Goal: Information Seeking & Learning: Compare options

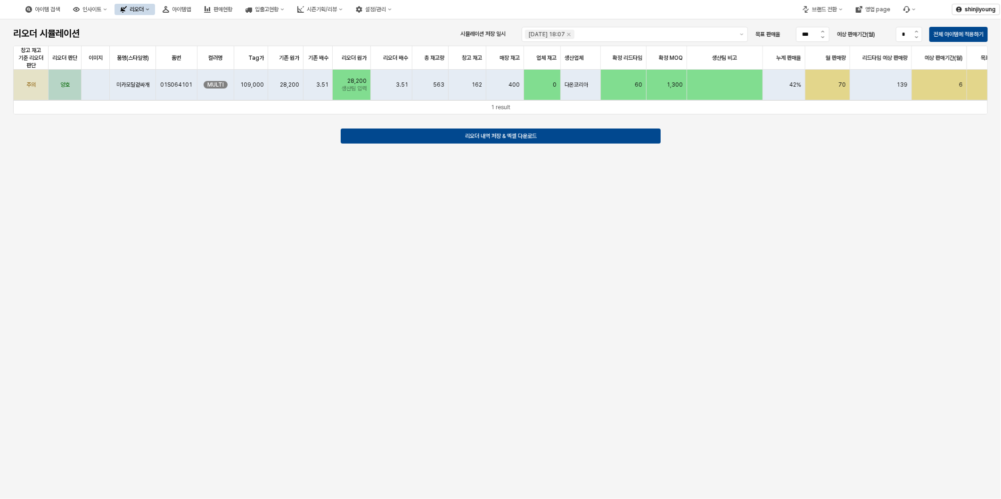
click at [144, 12] on div "리오더" at bounding box center [137, 9] width 14 height 7
click at [176, 26] on div "용품" at bounding box center [188, 27] width 50 height 8
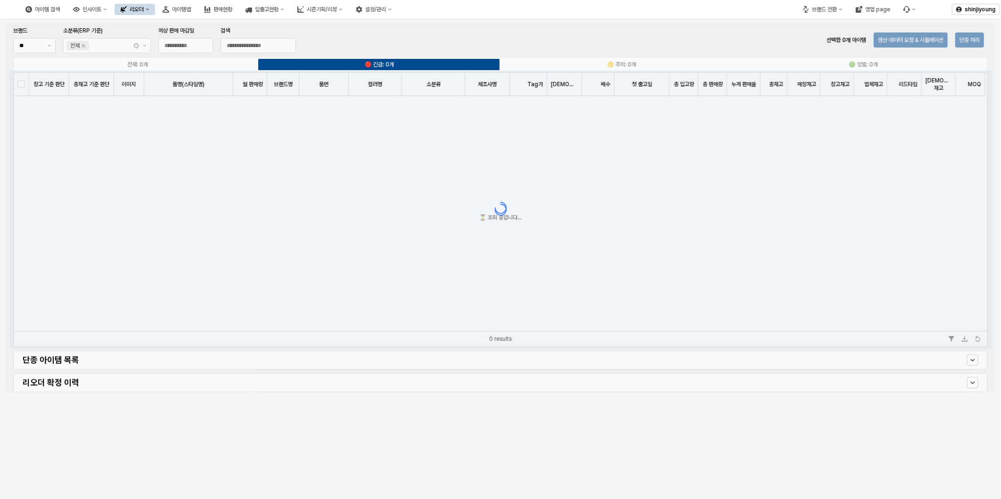
type input "**********"
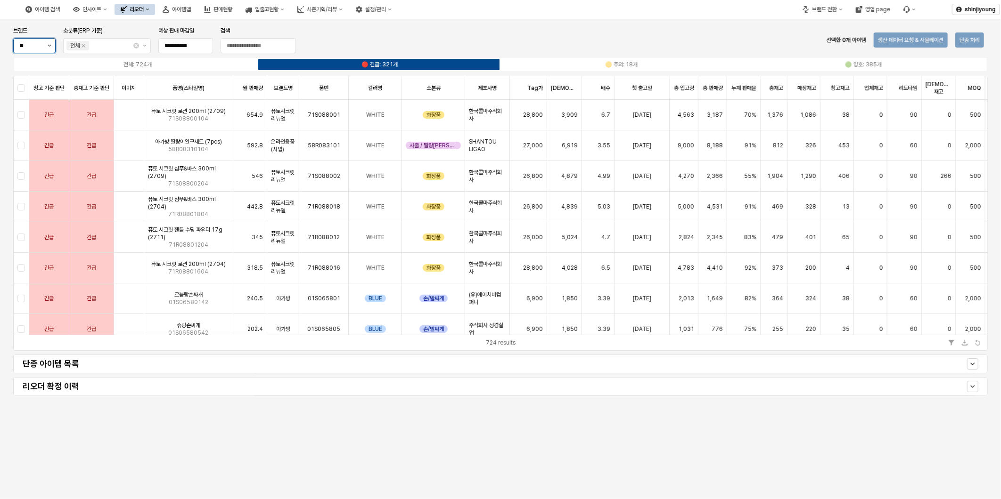
click at [49, 43] on button "제안 사항 표시" at bounding box center [49, 46] width 11 height 14
click at [27, 79] on div "아가방" at bounding box center [31, 81] width 24 height 8
type input "***"
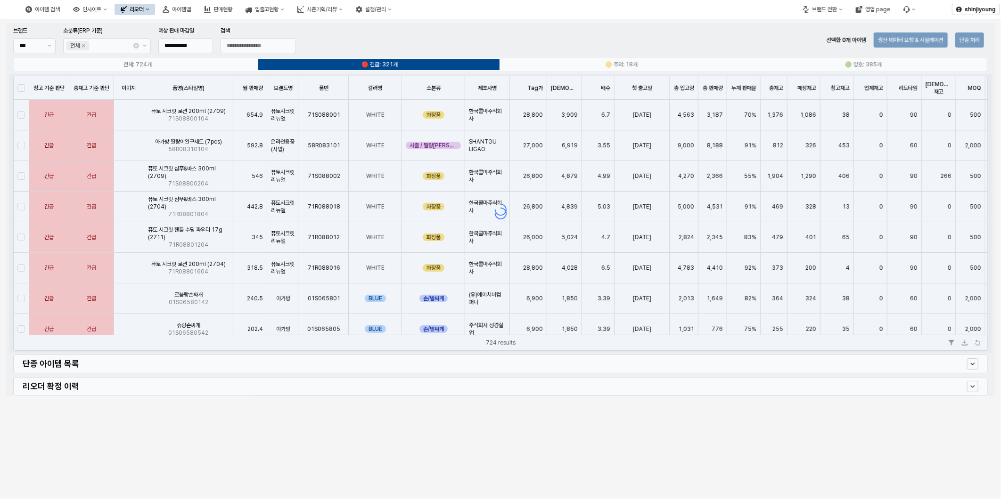
click at [797, 435] on div "**********" at bounding box center [500, 259] width 1001 height 480
click at [585, 459] on div "**********" at bounding box center [500, 259] width 1001 height 480
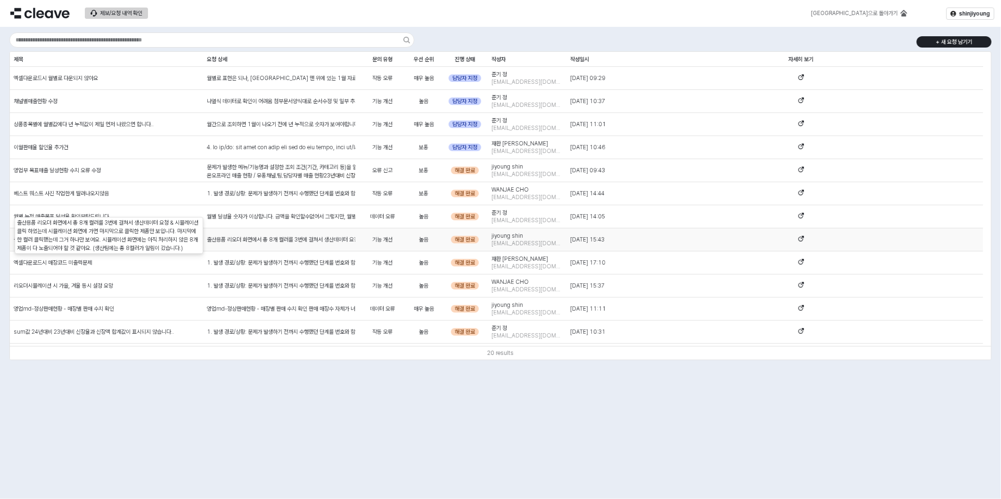
click at [337, 240] on div "출산용품 리오더 화면에서 총 8개 컬러를 3번에 걸쳐서 생산데이터 요청 & 시뮬레이션 클릭 하였는데 시뮬레이션 화면에 가면 마지막으로 클릭한 …" at bounding box center [281, 240] width 148 height 8
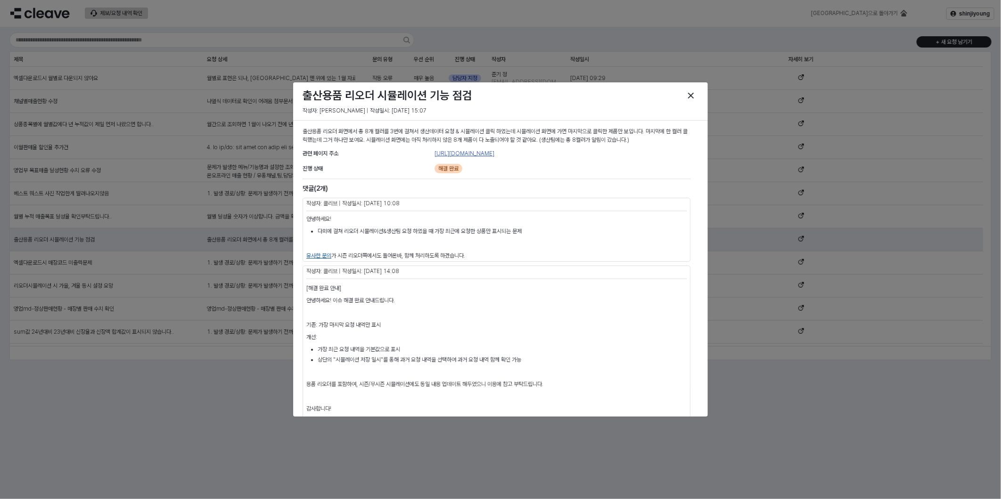
click at [494, 155] on link "https://agabang.cleave.work/app/reorder_simulation_supplies_agabang" at bounding box center [464, 153] width 60 height 7
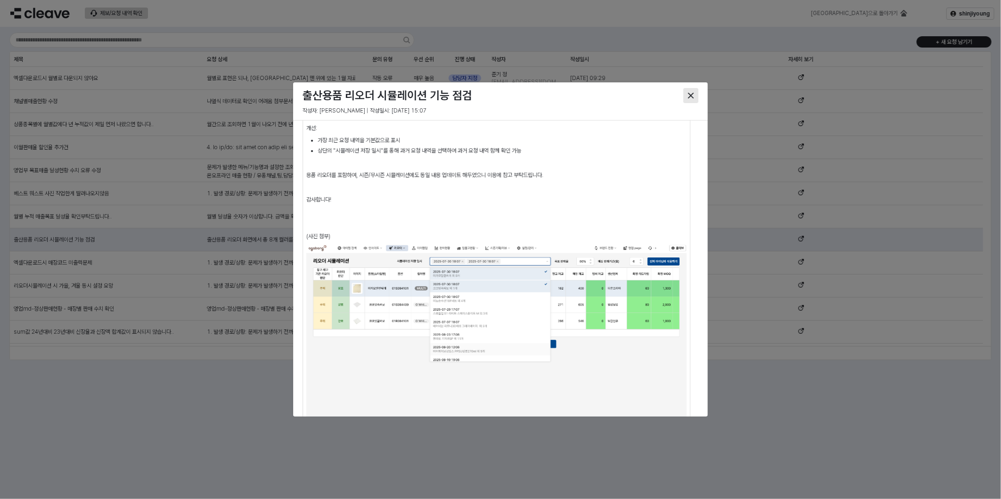
click at [687, 95] on div "Close" at bounding box center [691, 96] width 14 height 14
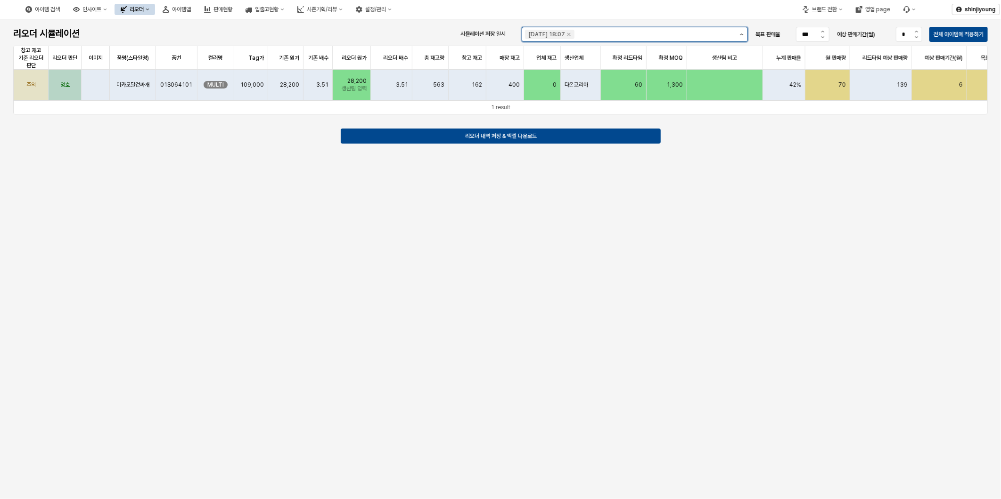
click at [741, 35] on button "제안 사항 표시" at bounding box center [741, 34] width 11 height 14
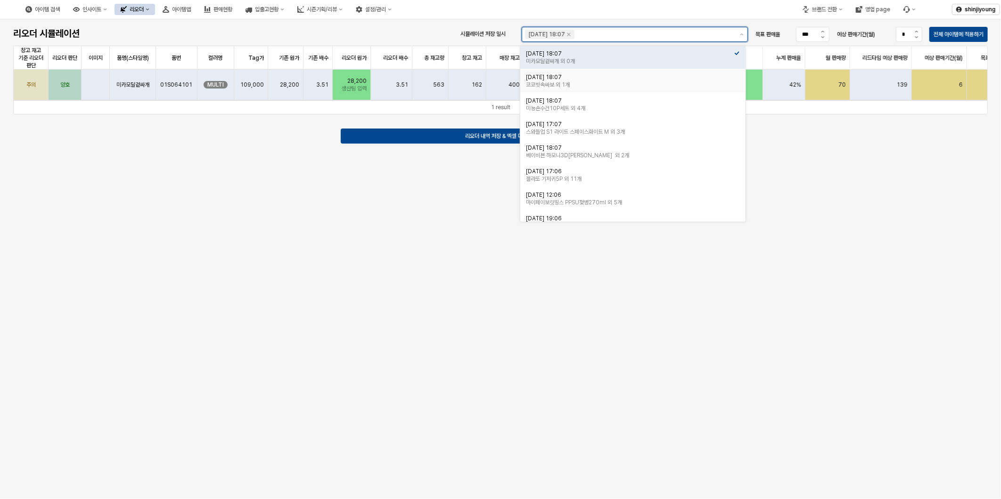
click at [558, 86] on div "코코빗속싸보 외 1개" at bounding box center [630, 85] width 208 height 8
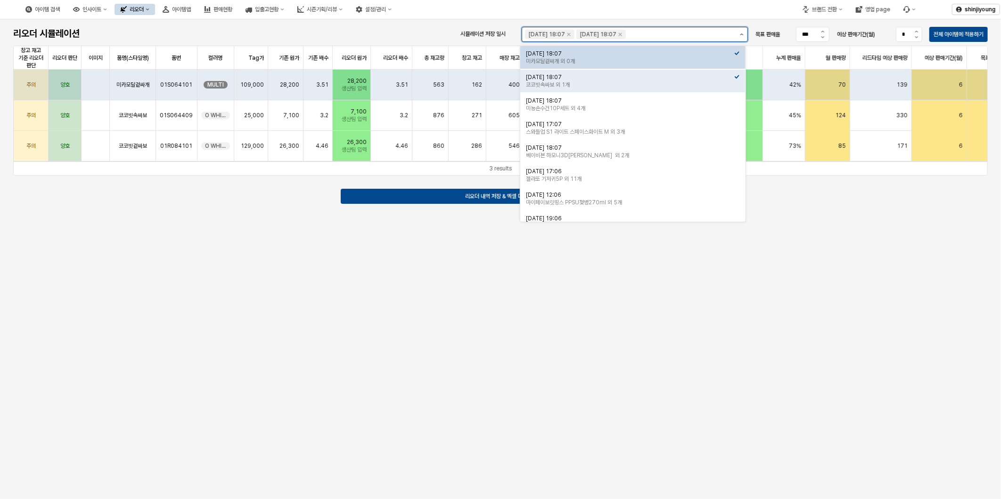
click at [741, 36] on button "제안 사항 표시" at bounding box center [741, 34] width 11 height 14
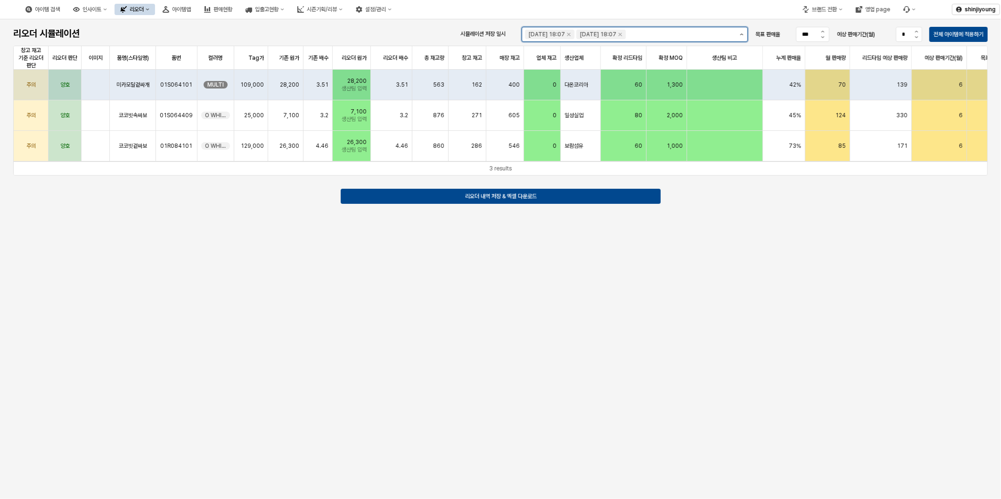
click at [737, 34] on button "제안 사항 표시" at bounding box center [741, 34] width 11 height 14
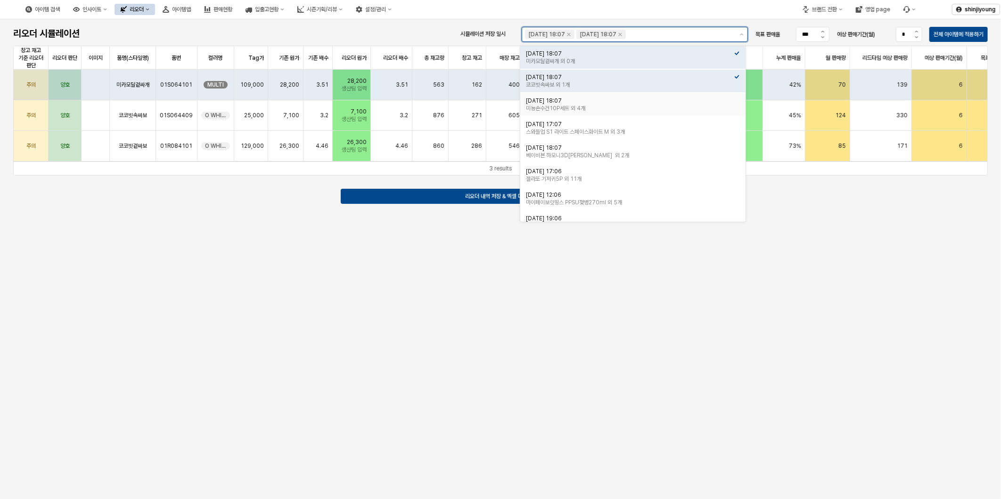
click at [586, 110] on div "미뇽손수건10P세트 외 4개" at bounding box center [630, 109] width 208 height 8
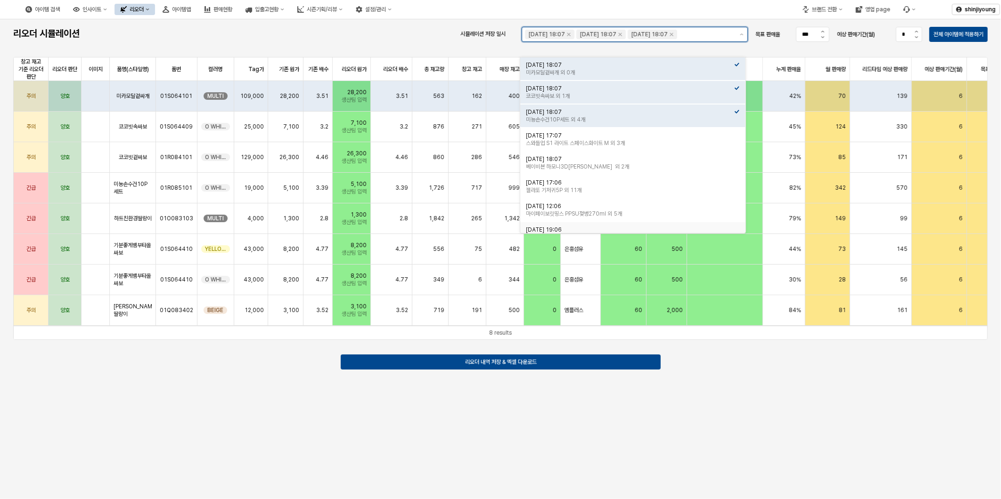
scroll to position [12, 0]
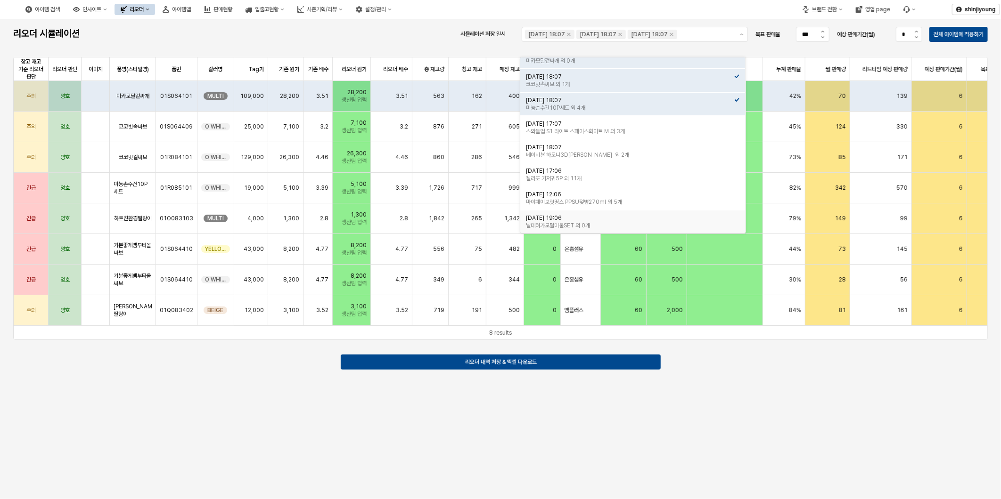
click at [670, 410] on div "리오더 시뮬레이션 시뮬레이션 저장 일시 2025-07-30 18:07 2025-07-30 18:07 2025-07-30 18:07 목표 판매율…" at bounding box center [500, 259] width 1001 height 480
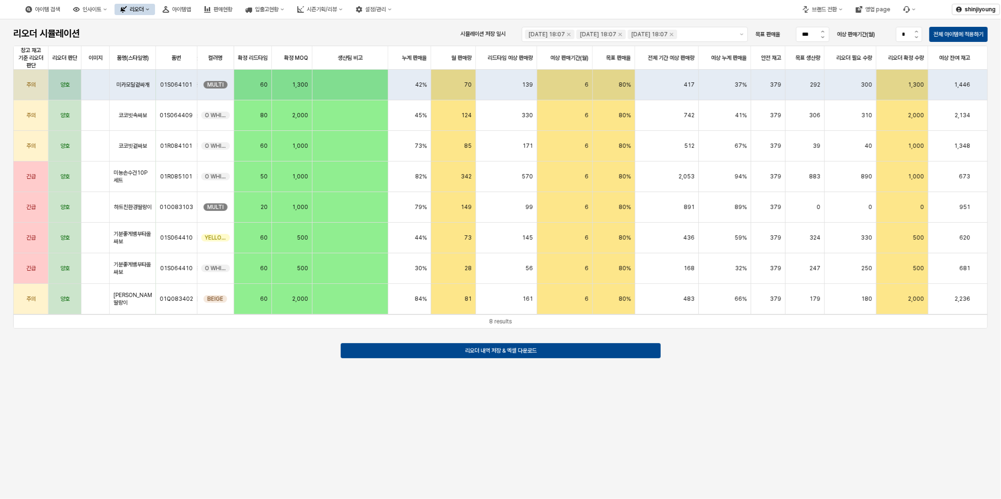
scroll to position [0, 379]
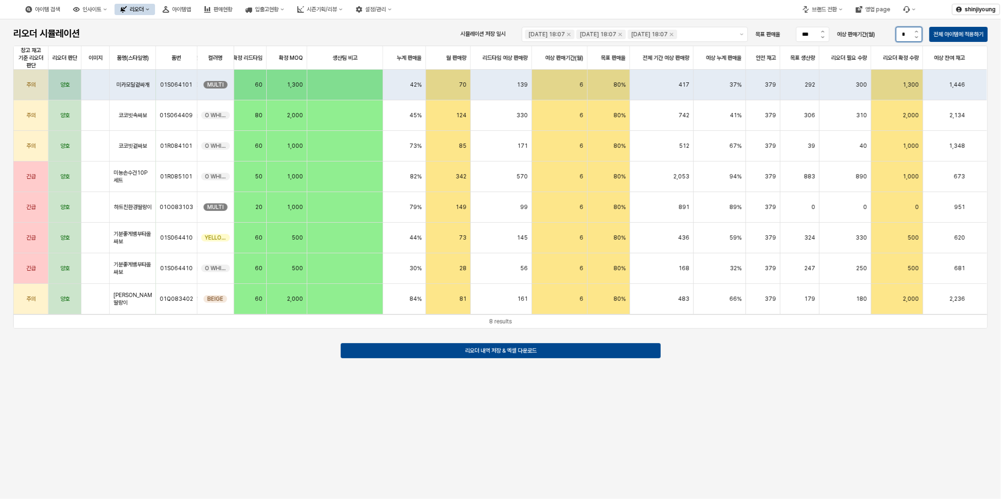
drag, startPoint x: 906, startPoint y: 33, endPoint x: 858, endPoint y: 39, distance: 47.9
click at [858, 39] on div "예상 판매기간(월) *" at bounding box center [879, 34] width 85 height 15
click at [966, 32] on p "전체 아이템에 적용하기" at bounding box center [958, 35] width 50 height 8
click at [888, 38] on div "예상 판매기간(월) **" at bounding box center [879, 34] width 85 height 15
drag, startPoint x: 899, startPoint y: 33, endPoint x: 920, endPoint y: 33, distance: 20.7
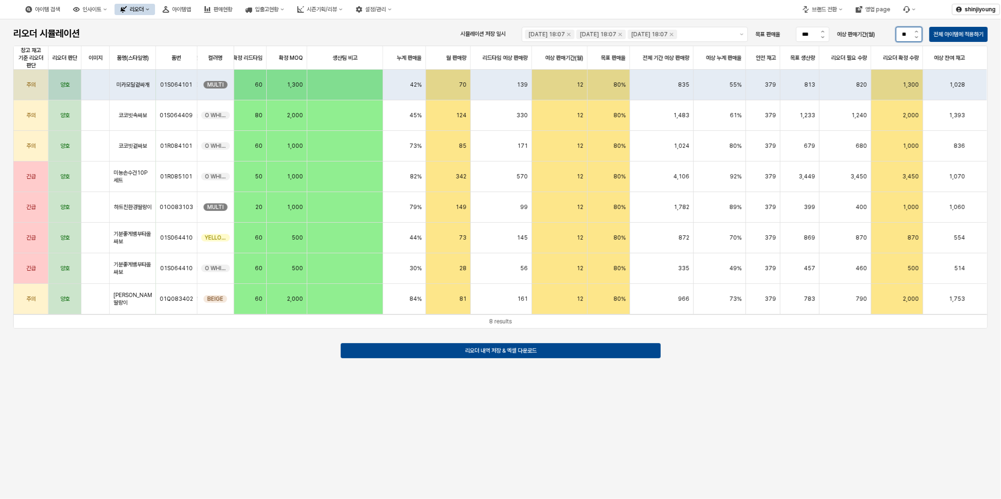
click at [920, 33] on div "예상 판매기간(월) **" at bounding box center [879, 34] width 93 height 19
type input "*"
click at [962, 33] on p "전체 아이템에 적용하기" at bounding box center [958, 35] width 50 height 8
click at [940, 35] on p "전체 아이템에 적용하기" at bounding box center [958, 35] width 50 height 8
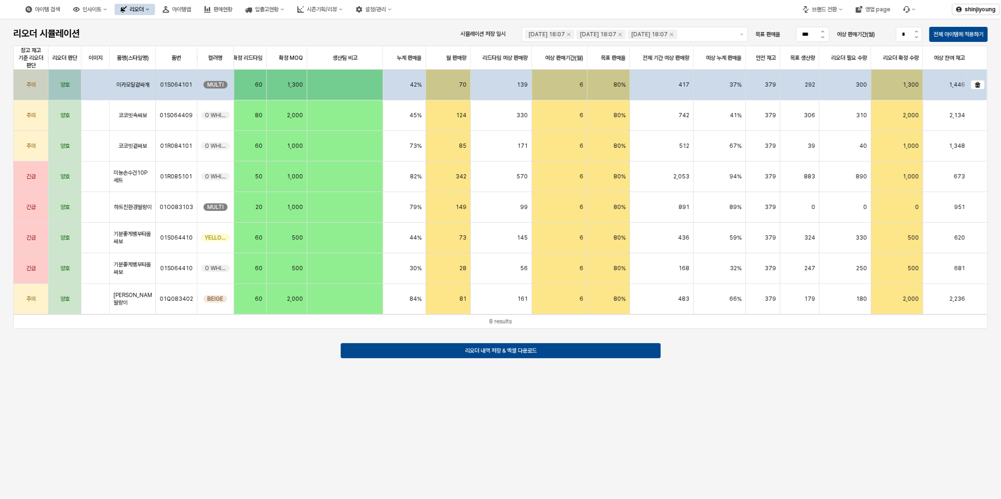
click at [576, 85] on div "6" at bounding box center [560, 85] width 56 height 31
click at [583, 85] on div "6" at bounding box center [560, 85] width 56 height 31
click at [579, 86] on div "6" at bounding box center [581, 85] width 4 height 8
type input "**"
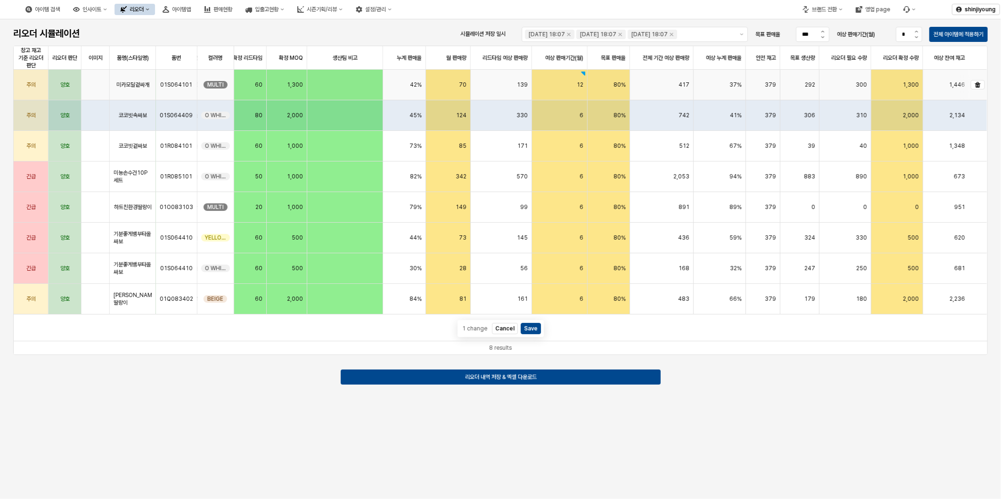
click at [573, 81] on div "12" at bounding box center [560, 85] width 56 height 31
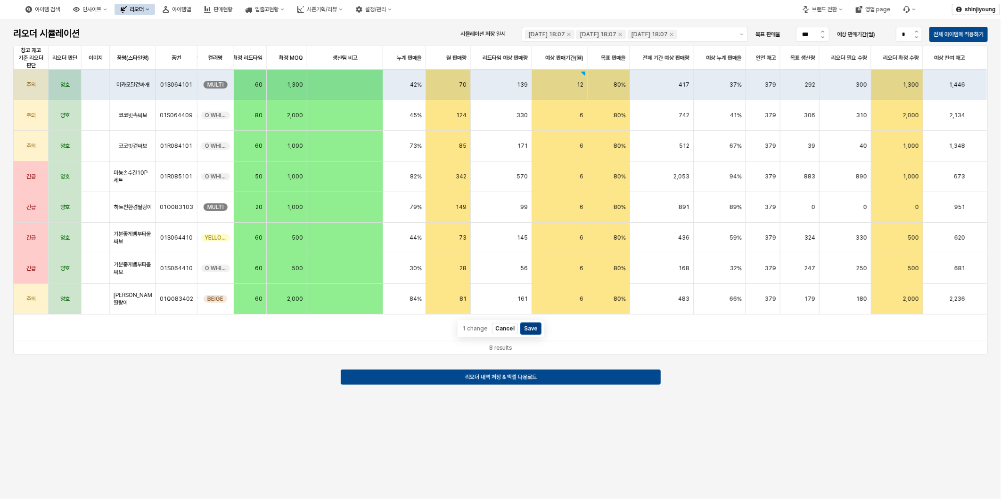
click at [528, 334] on button "Save" at bounding box center [531, 328] width 20 height 11
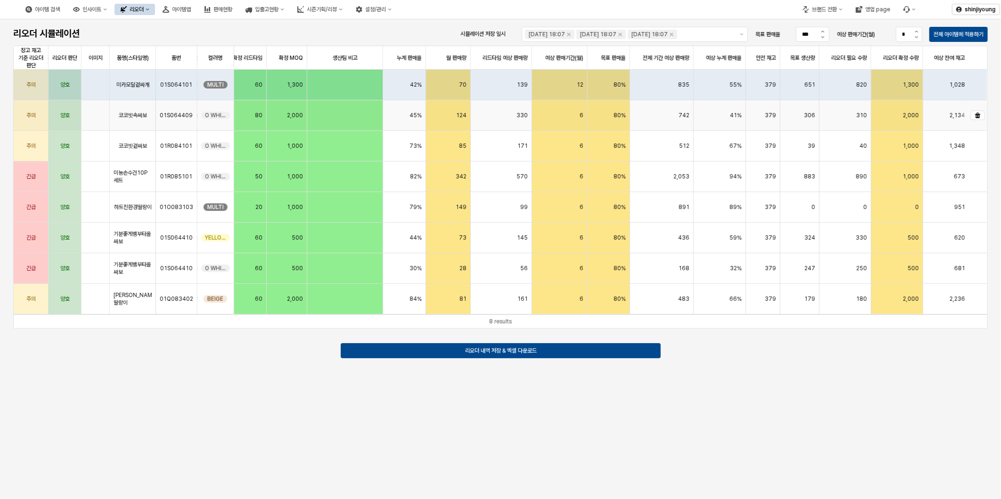
click at [576, 112] on div "6" at bounding box center [560, 115] width 56 height 31
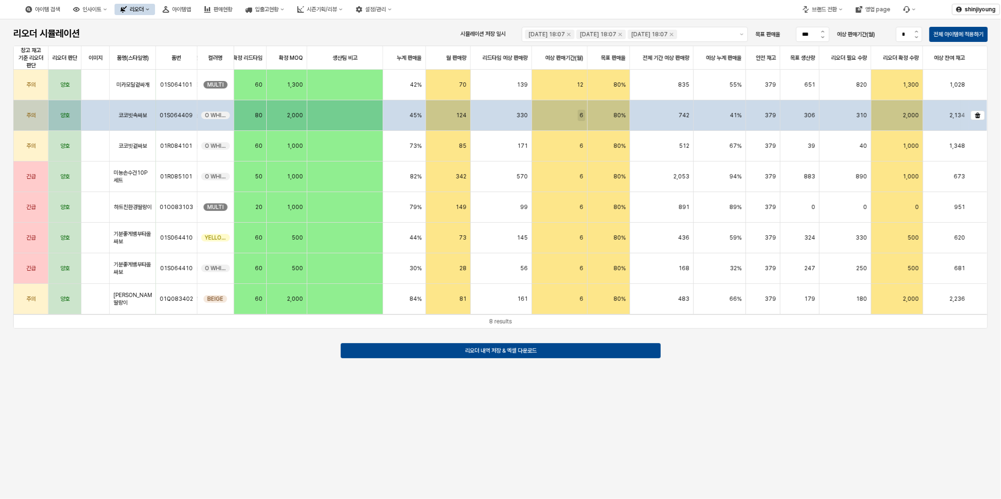
click at [582, 115] on span "6" at bounding box center [581, 116] width 4 height 8
type input "**"
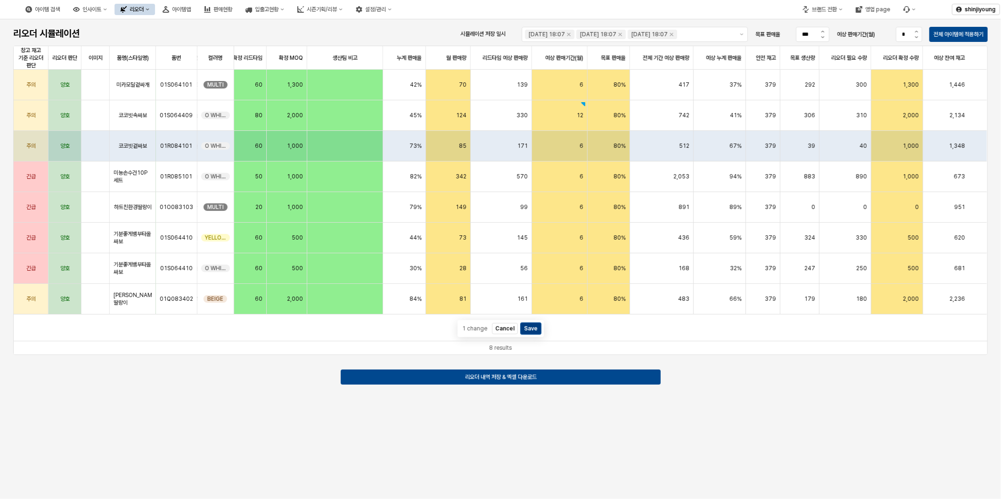
click at [532, 334] on button "Save" at bounding box center [531, 328] width 20 height 11
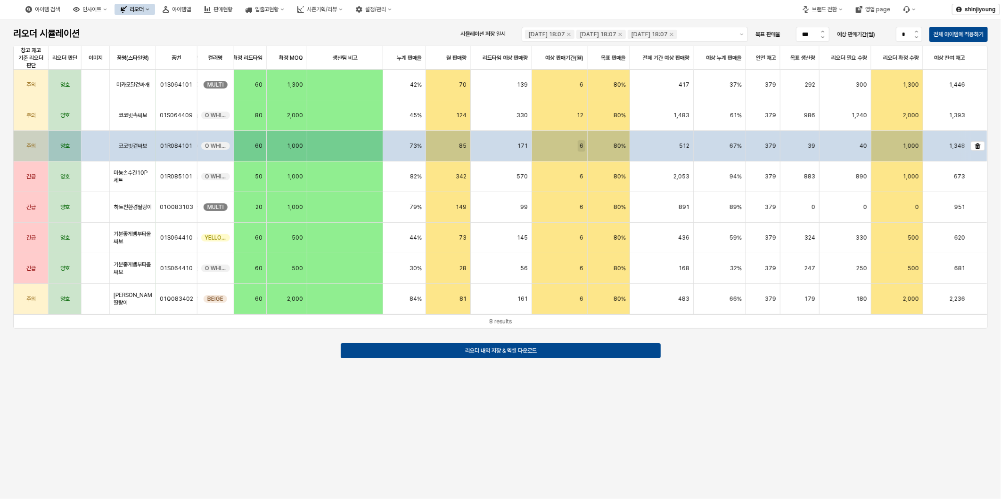
click at [582, 148] on span "6" at bounding box center [581, 146] width 4 height 8
type input "**"
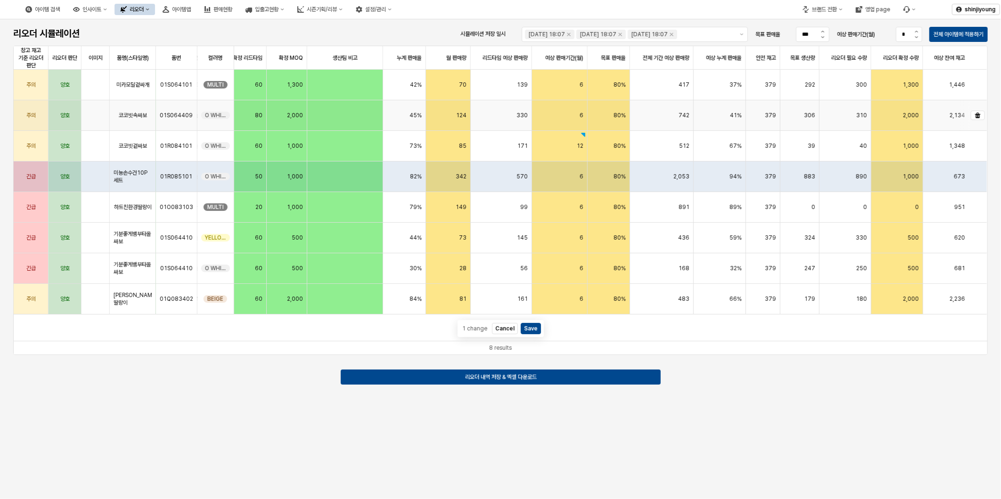
click at [578, 116] on div "6" at bounding box center [560, 115] width 56 height 31
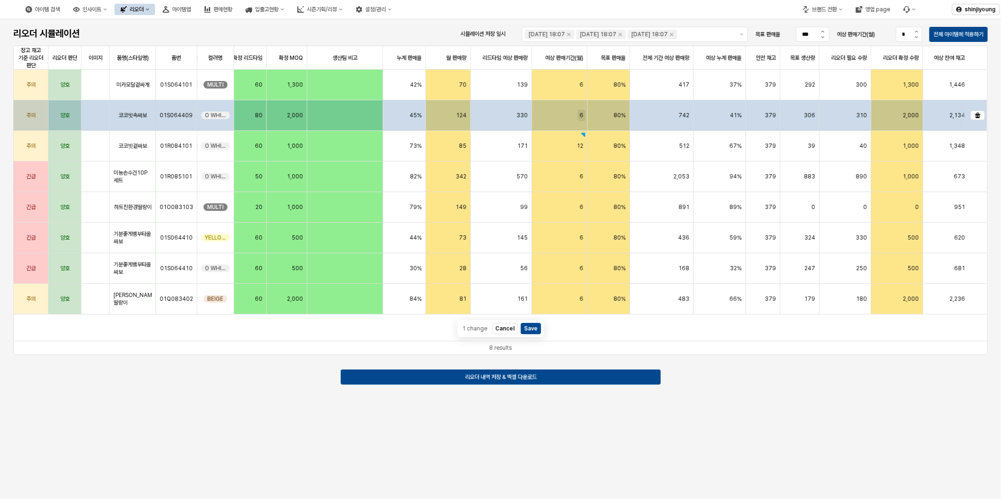
click at [579, 116] on span "6" at bounding box center [581, 116] width 4 height 8
drag, startPoint x: 573, startPoint y: 113, endPoint x: 543, endPoint y: 113, distance: 29.7
click at [543, 113] on input "*" at bounding box center [554, 115] width 42 height 10
type input "**"
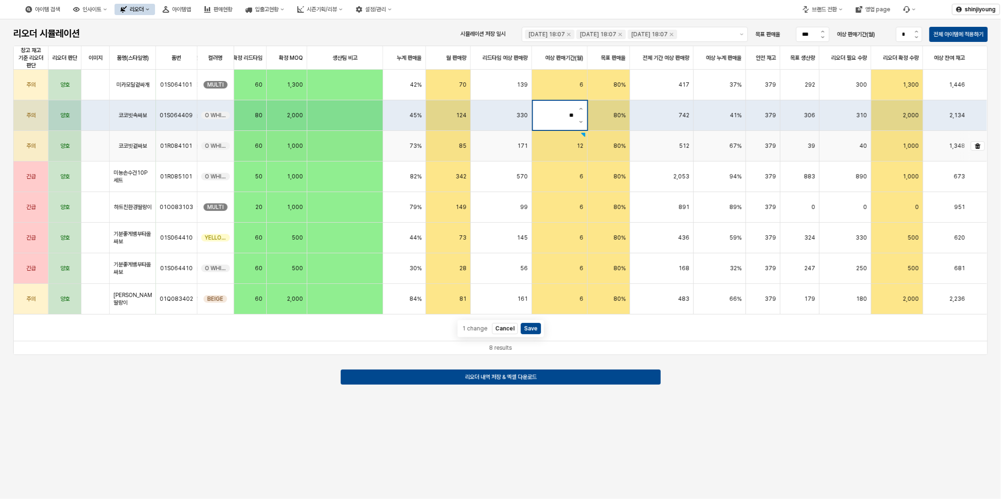
click at [571, 137] on div "12" at bounding box center [560, 146] width 56 height 31
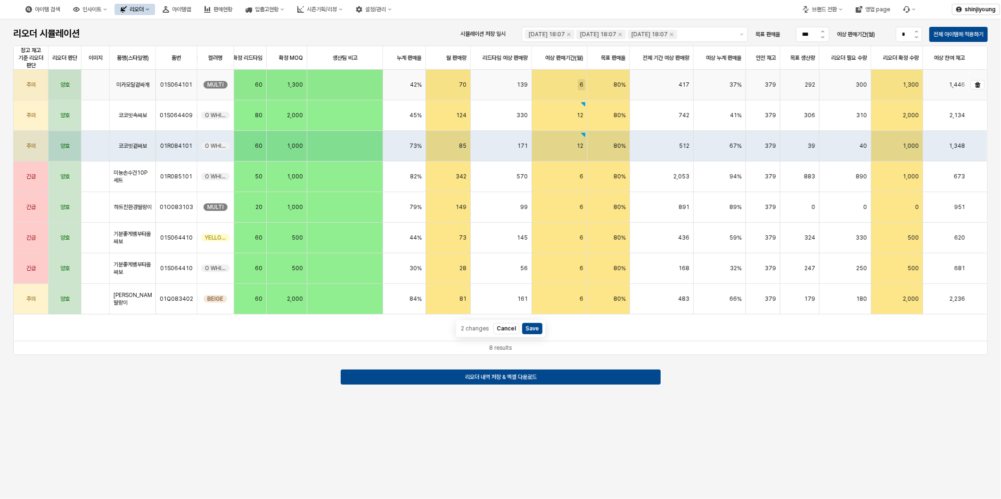
click at [579, 81] on div "6" at bounding box center [581, 85] width 4 height 8
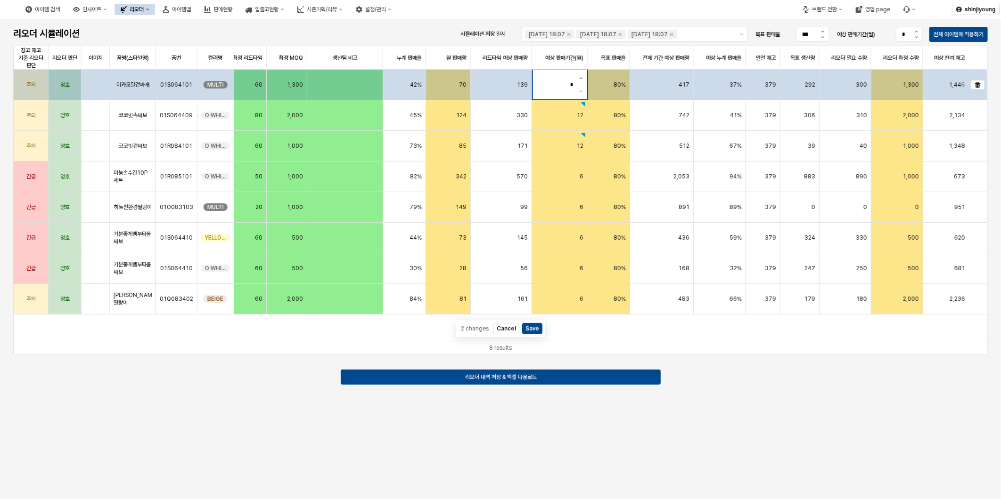
type input "**"
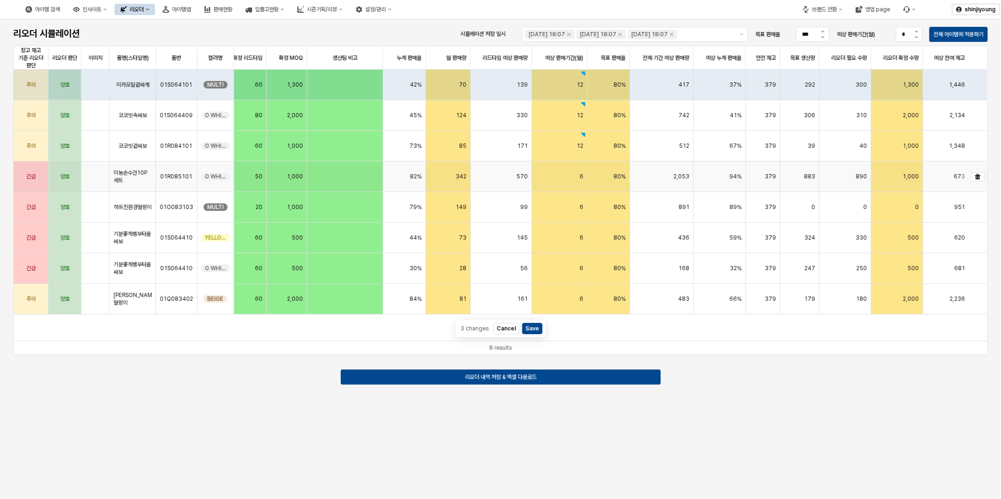
click at [570, 178] on div "6" at bounding box center [560, 177] width 56 height 31
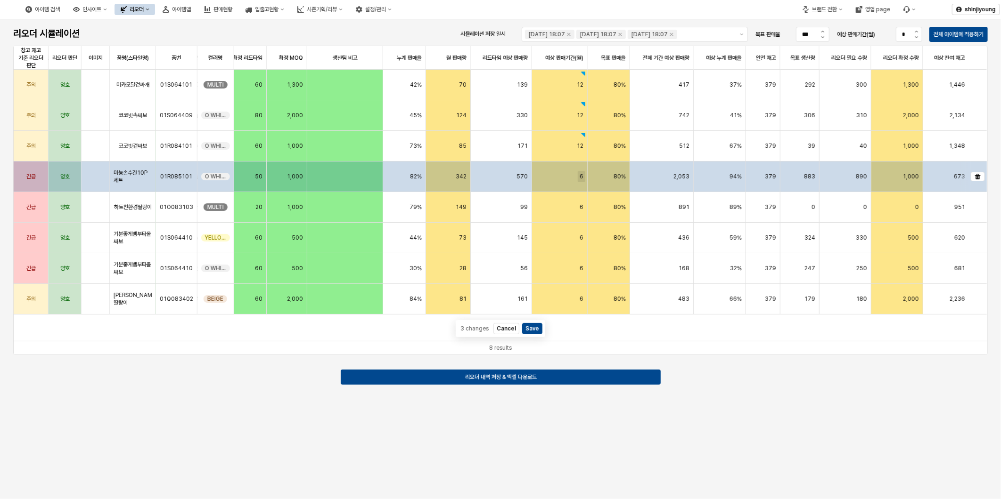
click at [581, 177] on span "6" at bounding box center [581, 177] width 4 height 8
type input "**"
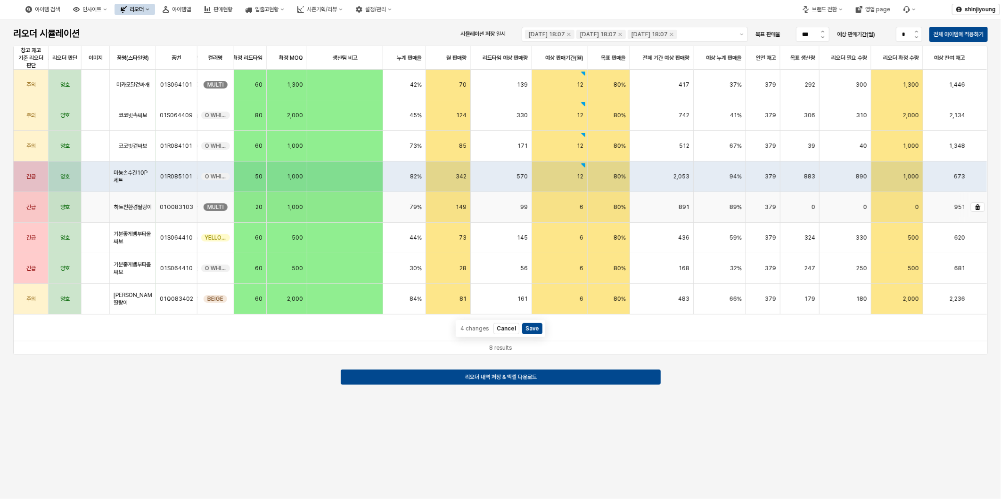
click at [576, 214] on div "6" at bounding box center [560, 207] width 56 height 31
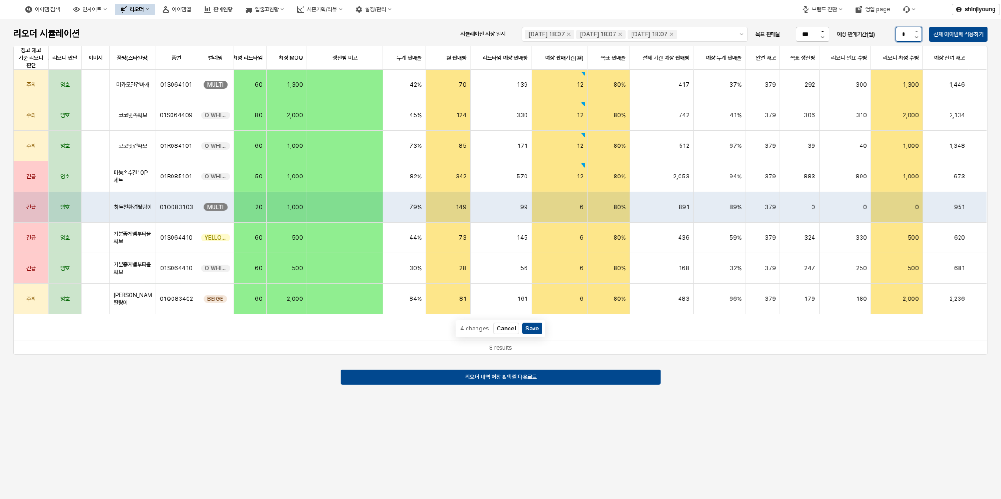
drag, startPoint x: 903, startPoint y: 35, endPoint x: 826, endPoint y: 33, distance: 77.3
click at [826, 33] on div "시뮬레이션 저장 일시 2025-07-30 18:07 2025-07-30 18:07 2025-07-30 18:07 목표 판매율 *** 예상 판매…" at bounding box center [582, 34] width 818 height 19
type input "**"
click at [957, 34] on p "전체 아이템에 적용하기" at bounding box center [958, 35] width 50 height 8
click at [898, 88] on div "1,300" at bounding box center [897, 85] width 52 height 31
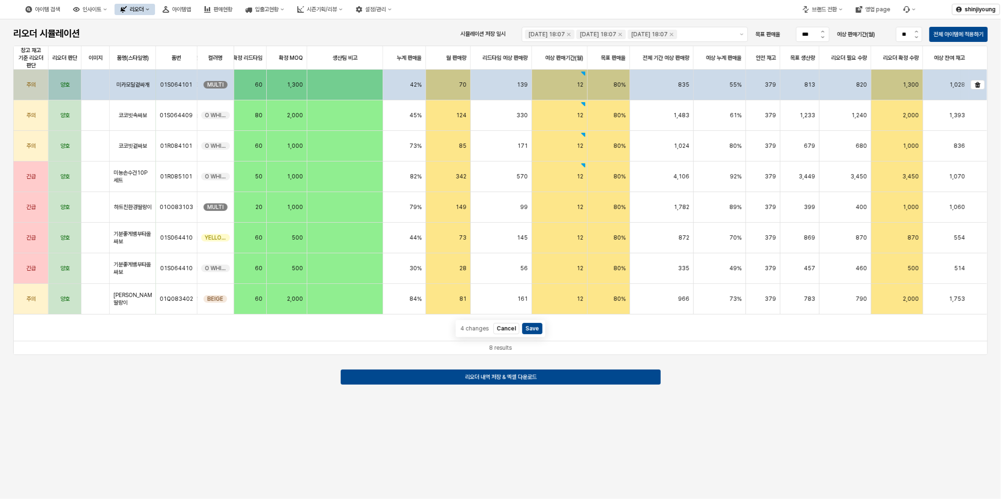
click at [902, 86] on div "1,300" at bounding box center [897, 85] width 52 height 31
drag, startPoint x: 905, startPoint y: 85, endPoint x: 927, endPoint y: 85, distance: 22.1
click at [927, 85] on div "주의 양호 미카모달겉싸개 01S064101 MULTI 3.51 28,200 생산팀 입력 3.51 563 162 400 0 다온코리아 60 1,…" at bounding box center [345, 85] width 1284 height 31
click at [581, 81] on span "12" at bounding box center [580, 85] width 7 height 8
type input "**"
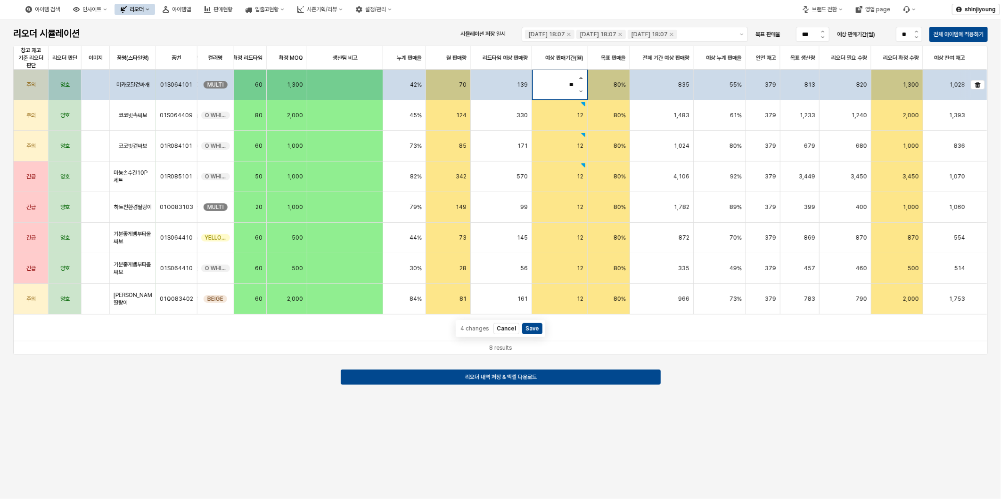
click at [581, 76] on button "증가" at bounding box center [581, 77] width 12 height 15
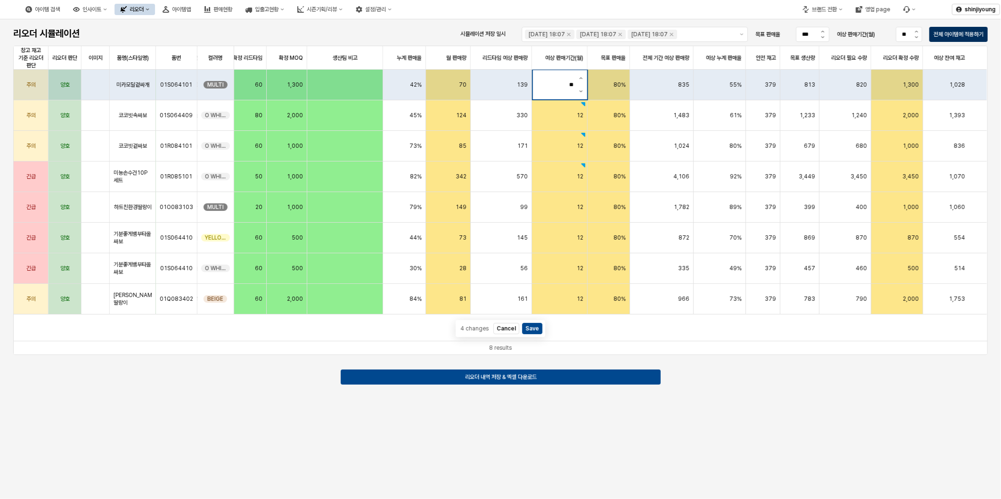
click at [945, 37] on p "전체 아이템에 적용하기" at bounding box center [958, 35] width 50 height 8
click at [955, 31] on p "전체 아이템에 적용하기" at bounding box center [958, 35] width 50 height 8
type input "**"
click at [911, 39] on button "예상 판매기간(월) 감소" at bounding box center [916, 38] width 12 height 7
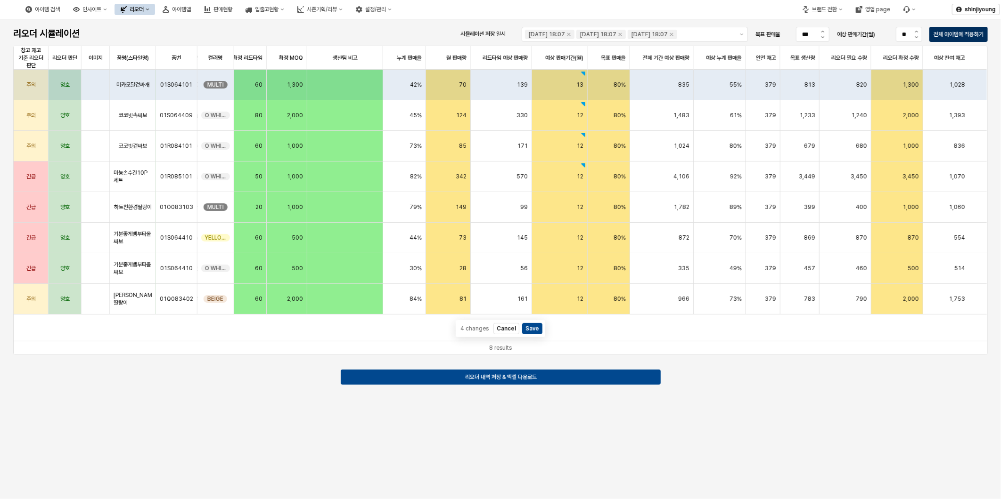
click at [945, 33] on p "전체 아이템에 적용하기" at bounding box center [958, 35] width 50 height 8
click at [582, 173] on div "12" at bounding box center [580, 177] width 7 height 8
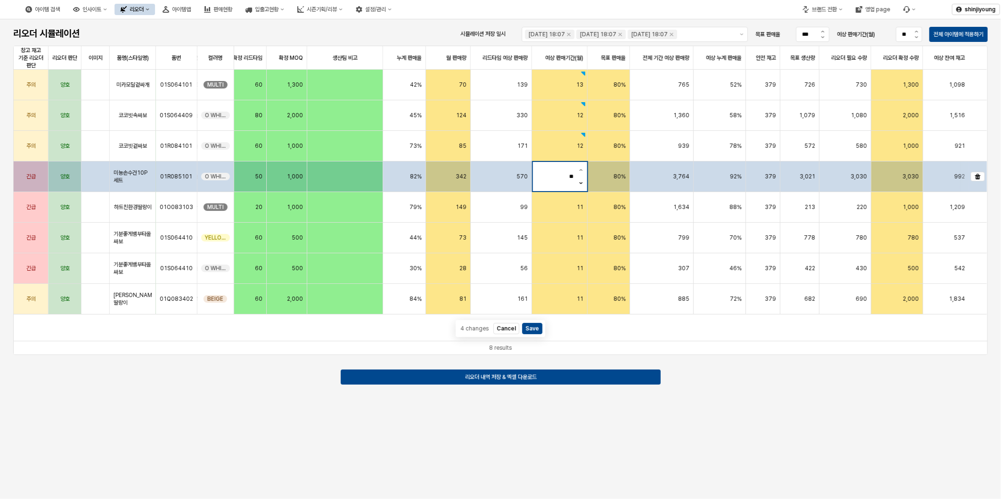
click at [546, 175] on div "**" at bounding box center [560, 176] width 54 height 29
type input "*"
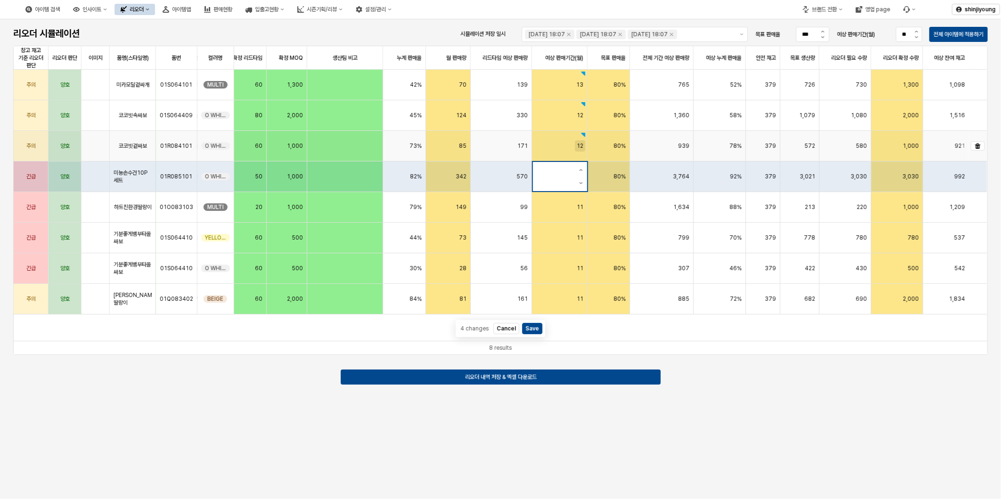
click at [577, 144] on span "12" at bounding box center [580, 146] width 7 height 8
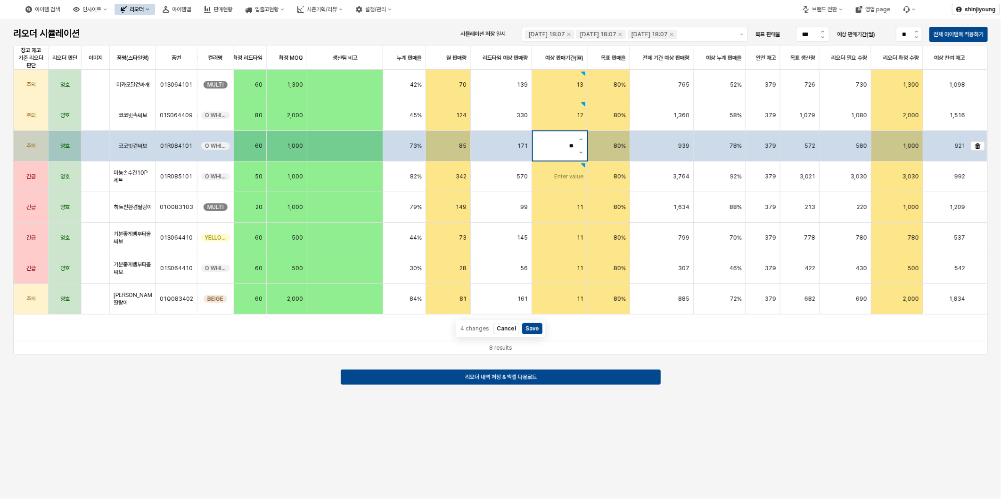
type input "*"
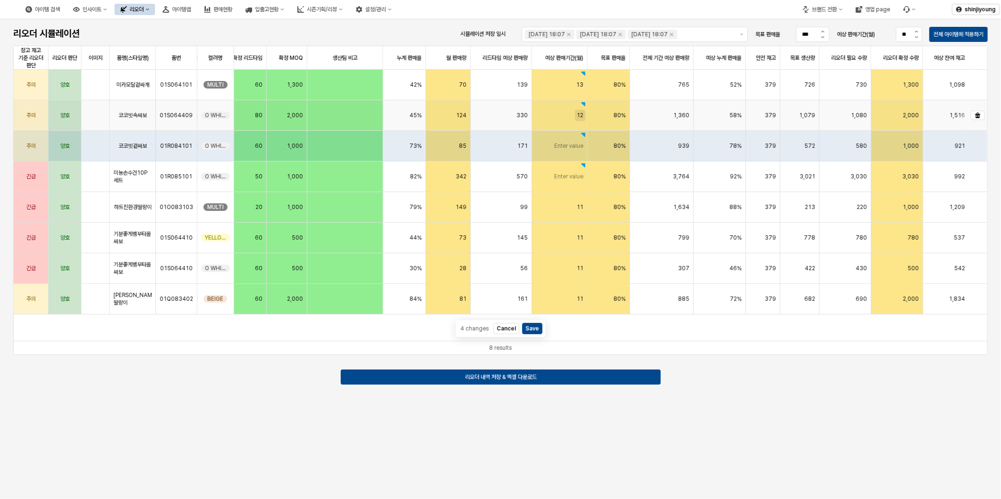
click at [583, 115] on span "12" at bounding box center [580, 116] width 7 height 8
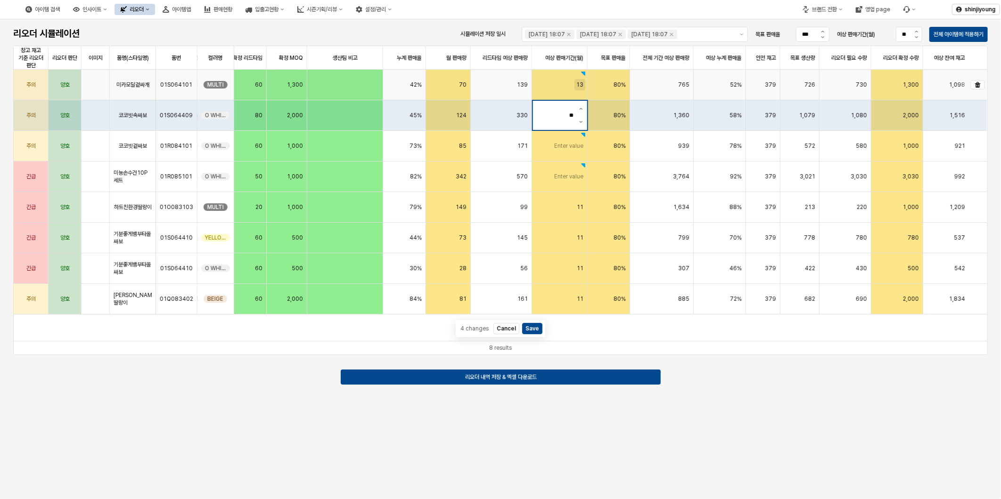
type input "*"
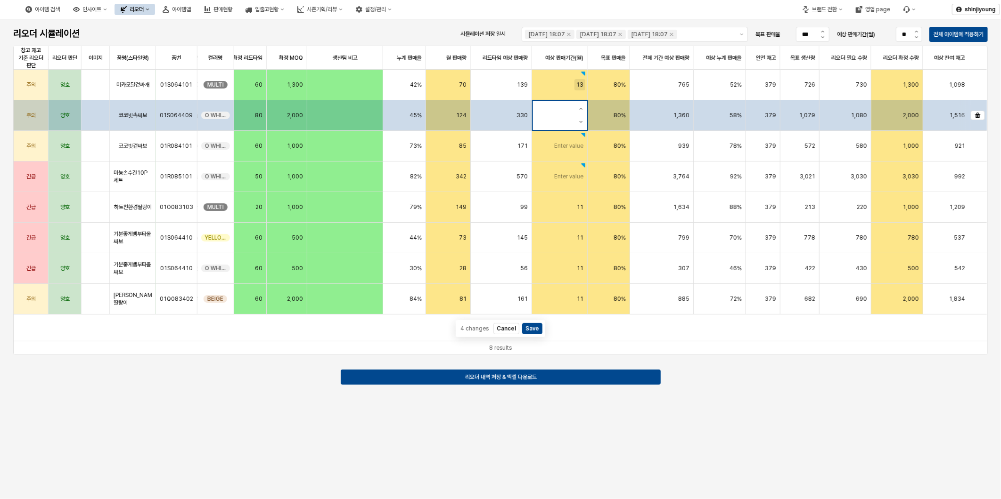
click at [581, 89] on div "13" at bounding box center [579, 85] width 7 height 8
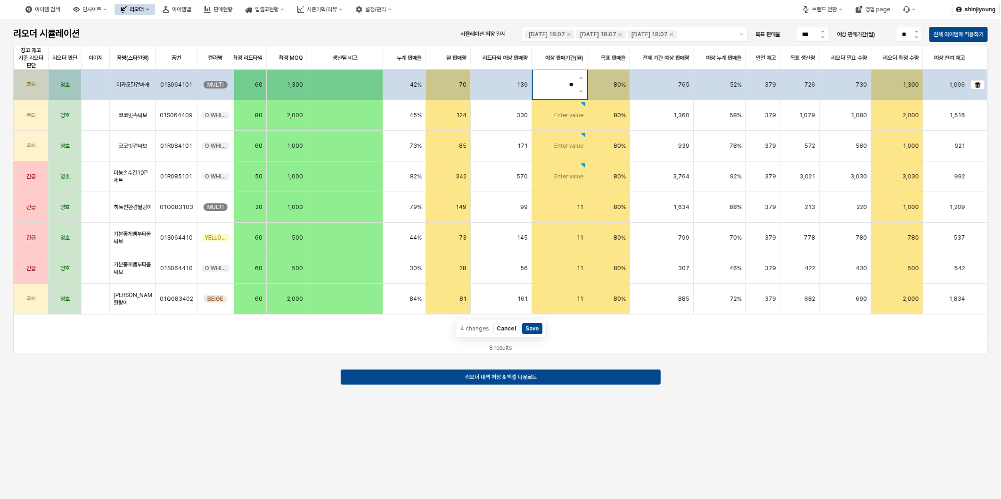
type input "*"
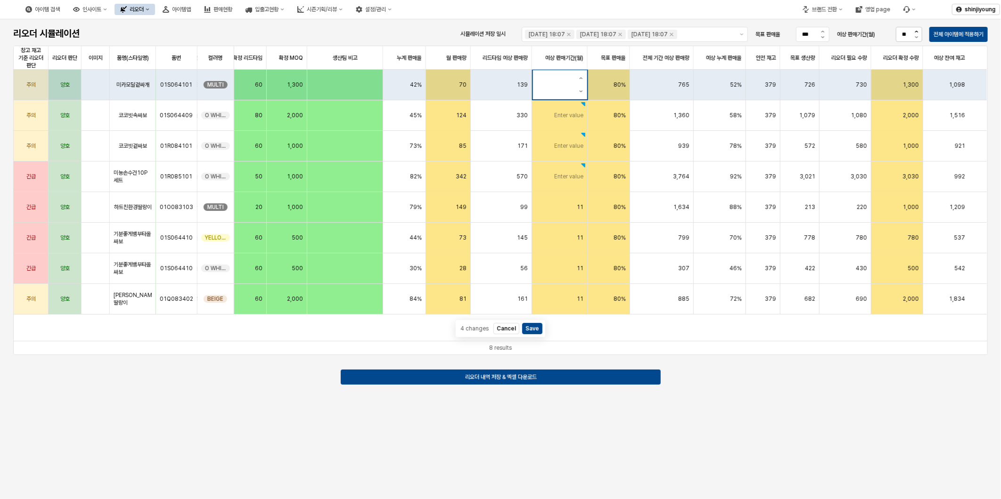
click at [914, 32] on icon "예상 판매기간(월) 증가" at bounding box center [916, 32] width 4 height 2
type input "**"
click at [947, 30] on div "전체 아이템에 적용하기" at bounding box center [958, 34] width 50 height 14
click at [953, 33] on p "전체 아이템에 적용하기" at bounding box center [958, 35] width 50 height 8
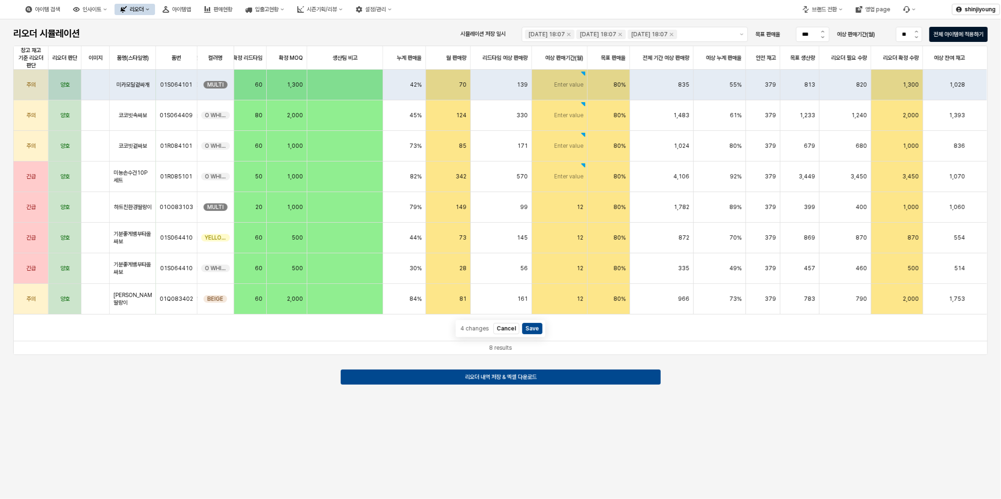
click at [953, 33] on p "전체 아이템에 적용하기" at bounding box center [958, 35] width 50 height 8
click at [559, 177] on span "Enter value" at bounding box center [568, 177] width 29 height 8
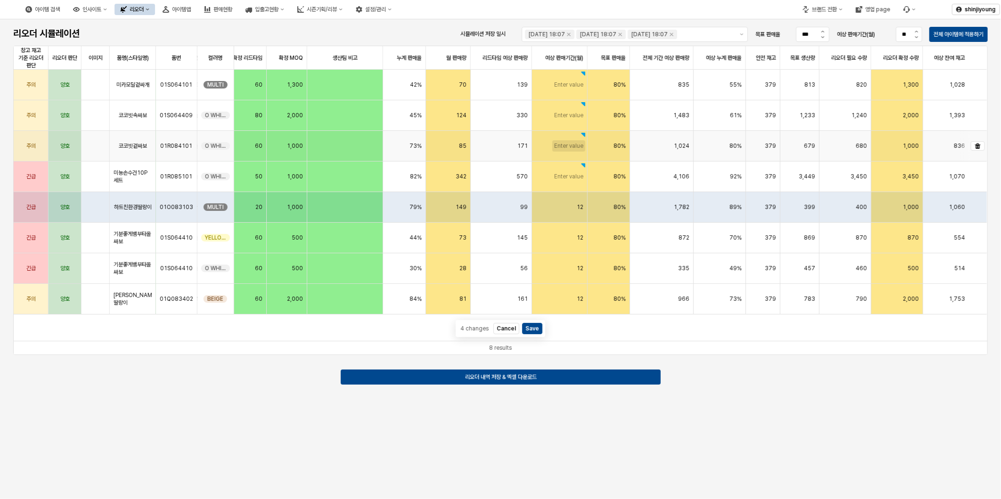
click at [578, 149] on span "Enter value" at bounding box center [568, 146] width 29 height 8
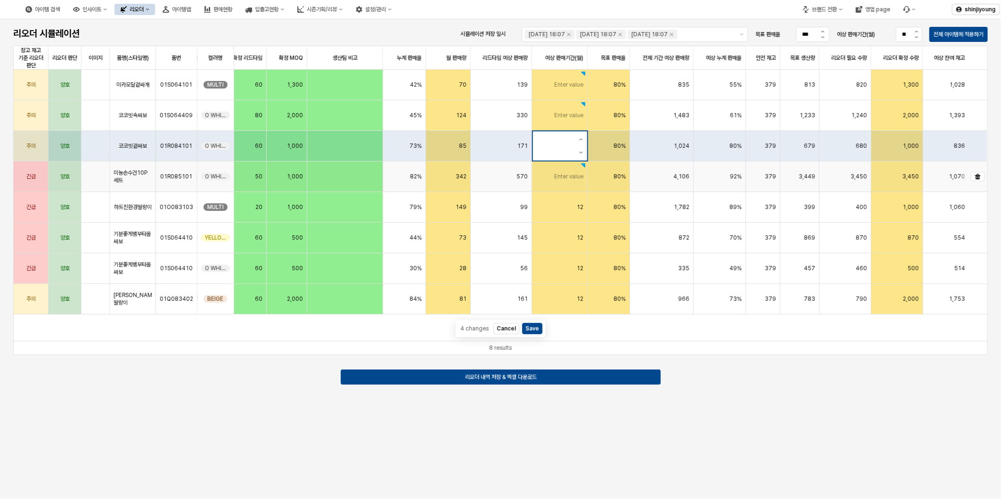
click at [581, 168] on div "Enter value" at bounding box center [560, 177] width 56 height 31
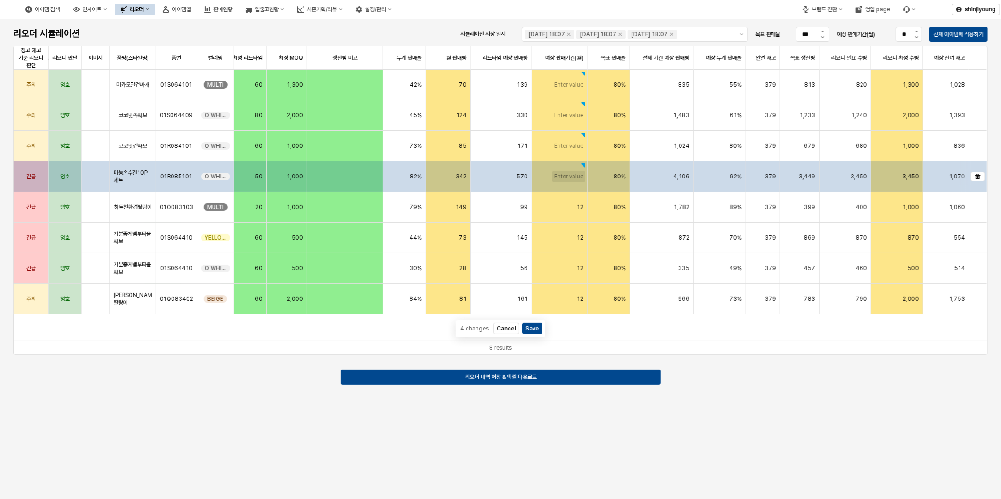
click at [576, 174] on span "Enter value" at bounding box center [568, 177] width 29 height 8
type input "**"
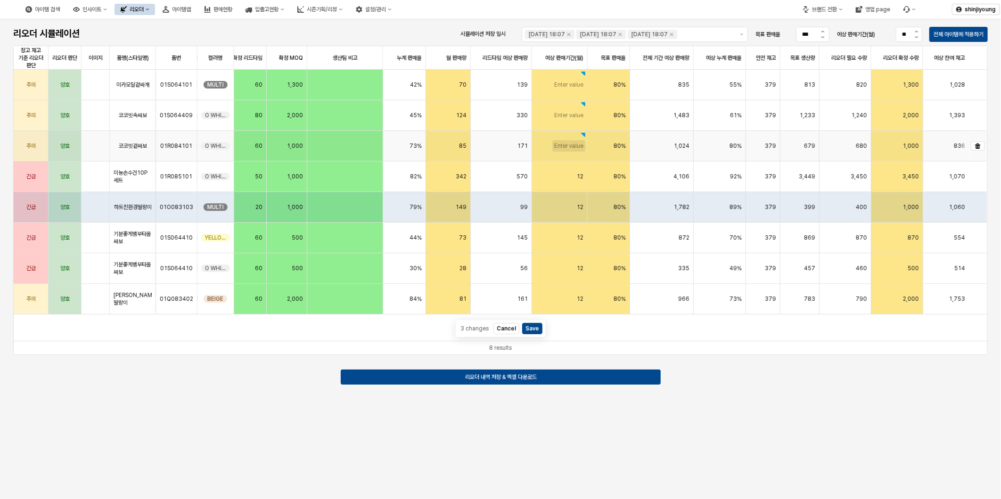
click at [576, 147] on span "Enter value" at bounding box center [568, 146] width 29 height 8
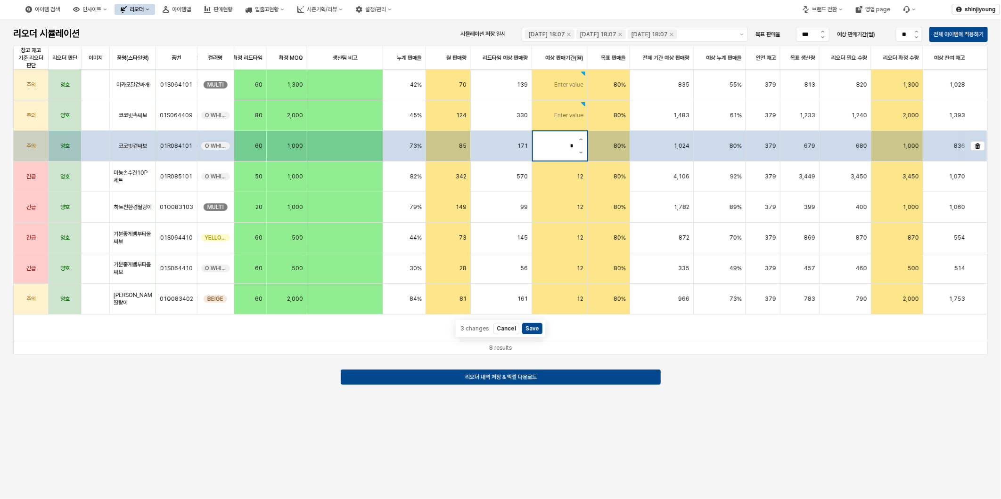
type input "**"
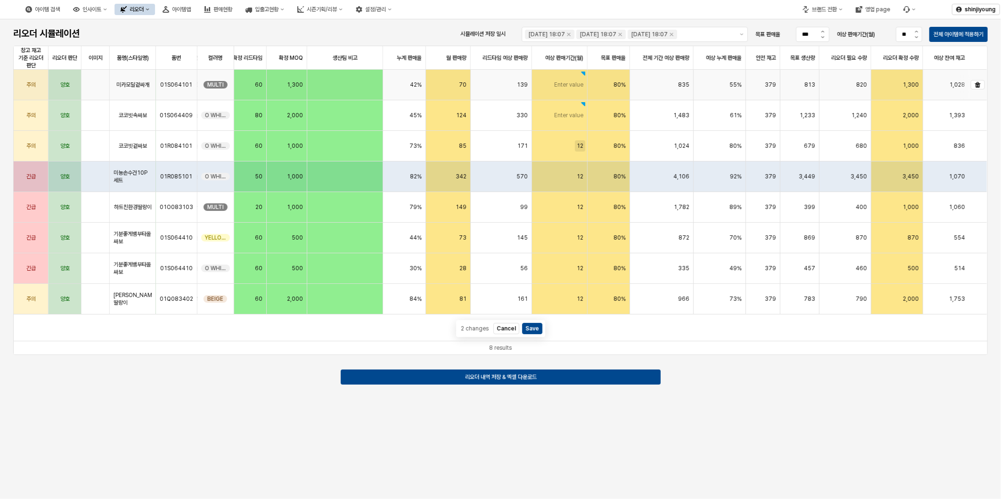
click at [567, 90] on div "Enter value" at bounding box center [560, 85] width 56 height 31
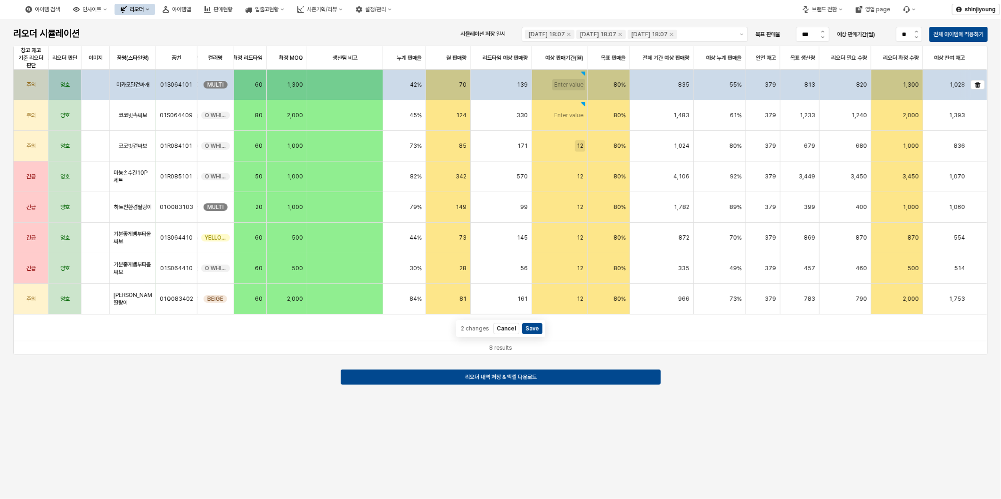
click at [578, 86] on span "Enter value" at bounding box center [568, 85] width 29 height 8
type input "**"
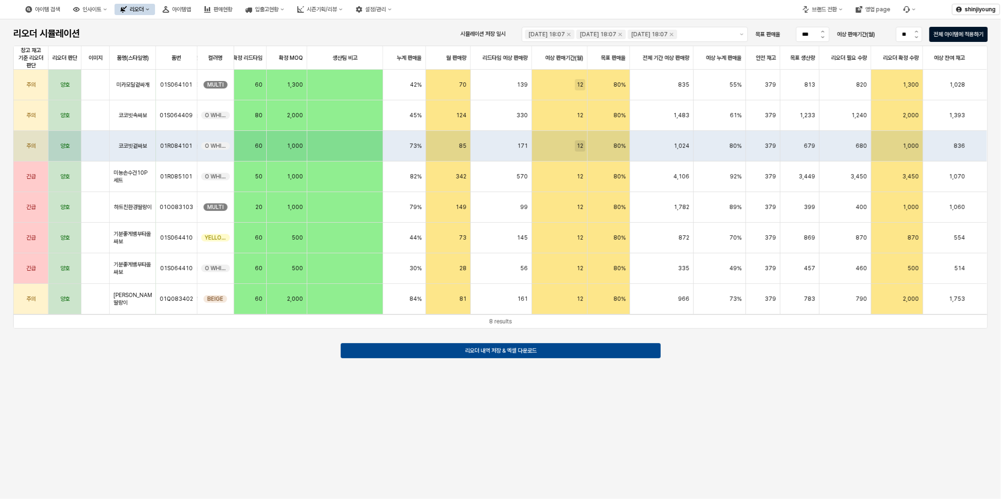
click at [957, 33] on p "전체 아이템에 적용하기" at bounding box center [958, 35] width 50 height 8
click at [828, 437] on div "리오더 시뮬레이션 시뮬레이션 저장 일시 2025-07-30 18:07 2025-07-30 18:07 2025-07-30 18:07 목표 판매율…" at bounding box center [500, 259] width 1001 height 480
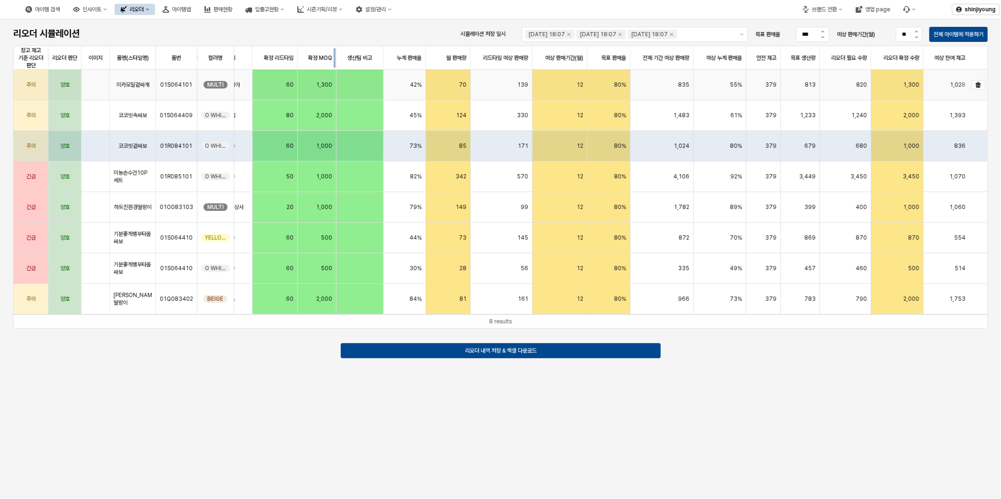
scroll to position [0, 349]
drag, startPoint x: 379, startPoint y: 59, endPoint x: 341, endPoint y: 76, distance: 41.3
click at [341, 76] on div "창고 재고 기준 리오더 판단 창고 재고 기준 리오더 판단 리오더 판단 리오더 판단 이미지 이미지 품명(스타일명) 품명(스타일명) 품번 품번 컬…" at bounding box center [500, 180] width 973 height 269
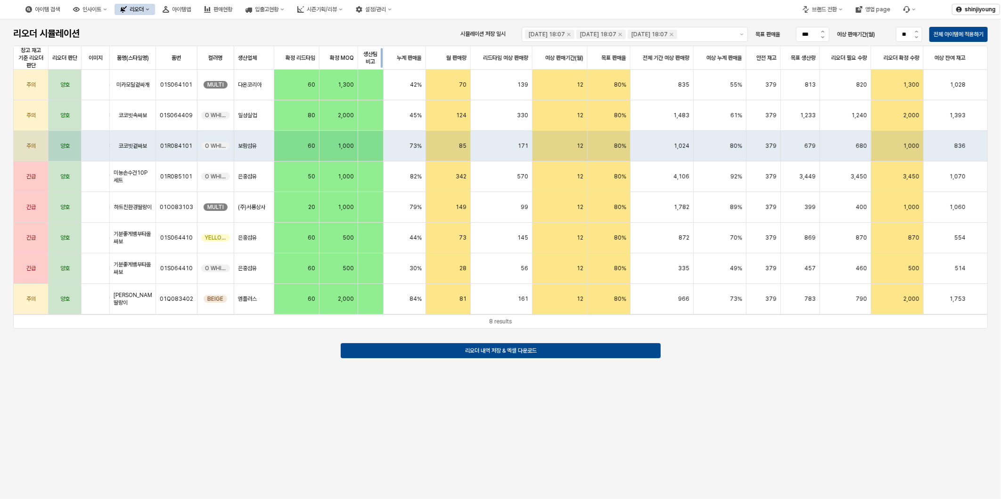
scroll to position [0, 326]
drag, startPoint x: 383, startPoint y: 54, endPoint x: 361, endPoint y: 64, distance: 23.6
click at [383, 64] on div "App Frame" at bounding box center [383, 58] width 0 height 24
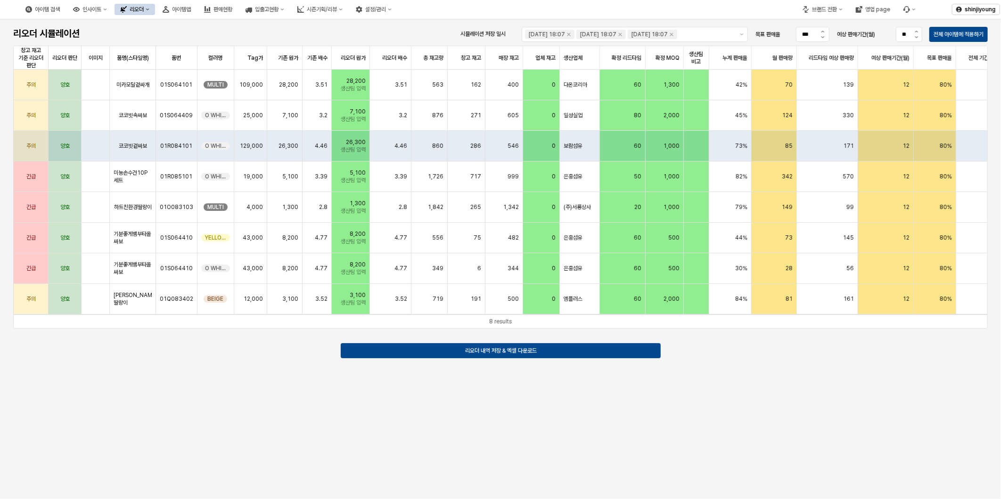
scroll to position [0, 0]
click at [528, 420] on div "리오더 시뮬레이션 시뮬레이션 저장 일시 2025-07-30 18:07 2025-07-30 18:07 2025-07-30 18:07 목표 판매율…" at bounding box center [500, 259] width 1001 height 480
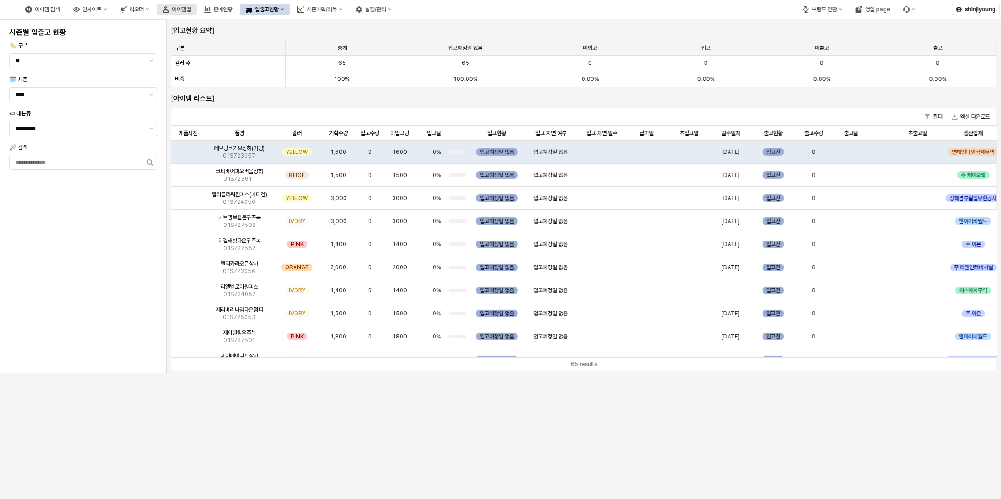
click at [191, 6] on div "아이템맵" at bounding box center [181, 9] width 19 height 7
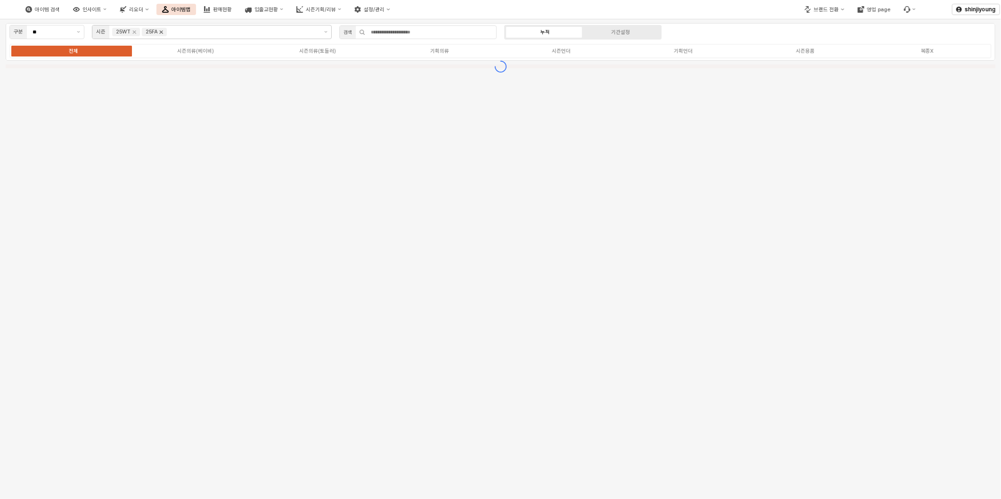
click at [161, 32] on icon "Remove 25FA" at bounding box center [161, 32] width 3 height 3
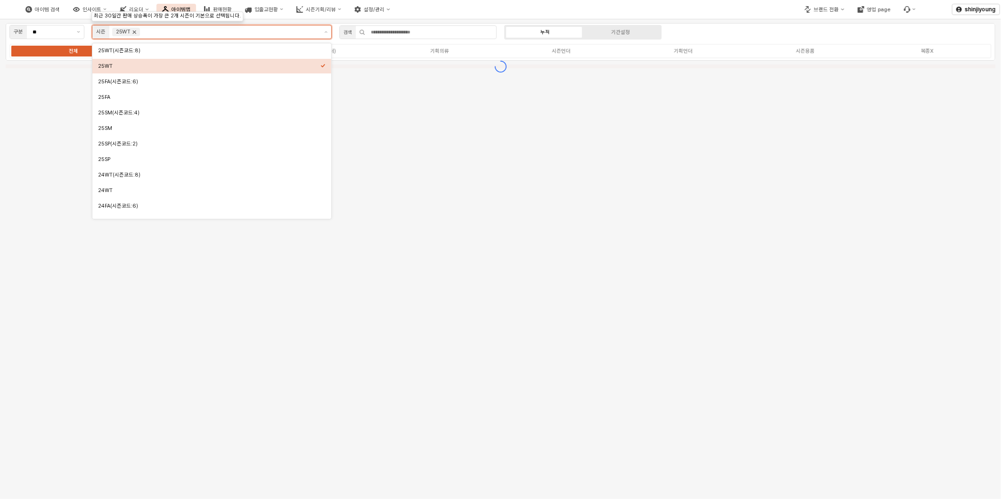
click at [133, 32] on icon "Remove 25WT" at bounding box center [134, 32] width 8 height 8
click at [325, 35] on button "제안 사항 표시" at bounding box center [325, 31] width 11 height 13
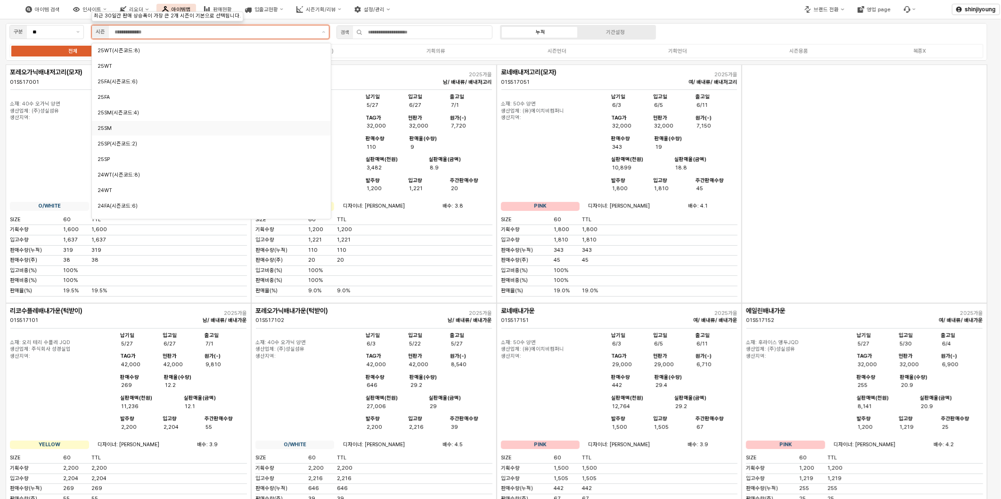
click at [116, 128] on div "25SM" at bounding box center [209, 128] width 222 height 7
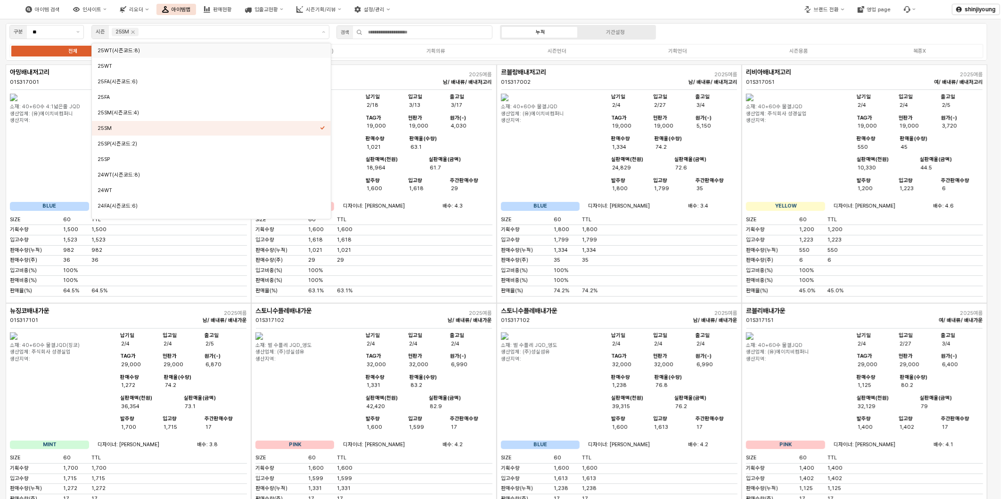
click at [732, 8] on div "아이템 검색 인사이트 리오더 아이템맵 판매현황 입출고현황 시즌기획/리뷰 설정/관리" at bounding box center [375, 10] width 750 height 20
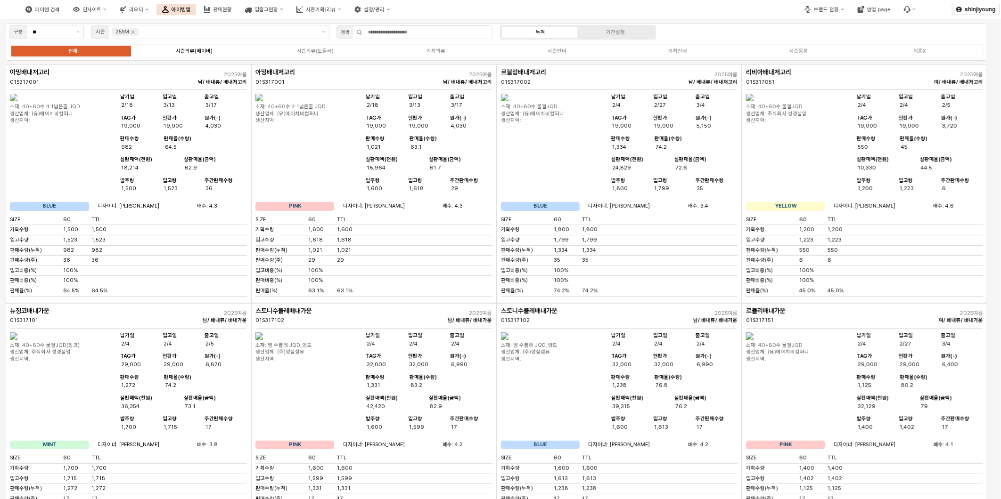
click at [202, 52] on div "시즌의류(베이비)" at bounding box center [194, 51] width 37 height 6
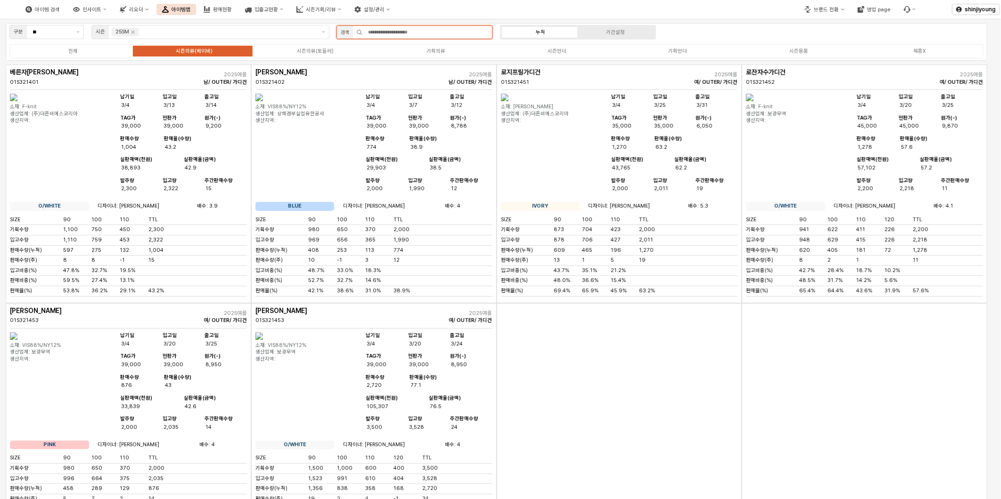
drag, startPoint x: 429, startPoint y: 33, endPoint x: 418, endPoint y: 30, distance: 11.3
click at [427, 33] on input "App Frame" at bounding box center [427, 32] width 130 height 13
type input "**"
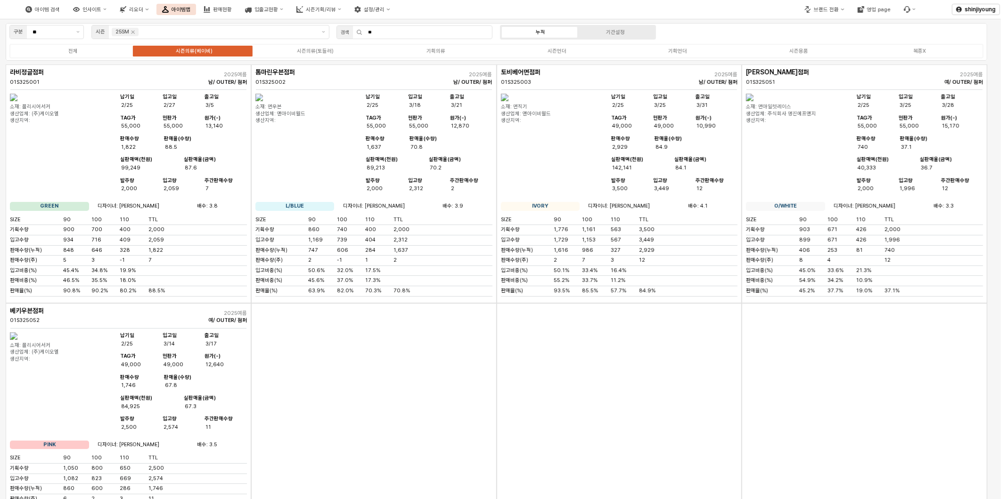
click at [630, 389] on div "App Frame" at bounding box center [619, 422] width 245 height 239
drag, startPoint x: 413, startPoint y: 36, endPoint x: 236, endPoint y: 24, distance: 177.0
click at [239, 24] on div "구분 ** 시즌 25SM 검색 ** 누적 기간설정 전체 시즌의류(베이비) 시즌의류(토들러) 기획의류 시즌언더 기획언더 시즌용품 복종X" at bounding box center [496, 42] width 981 height 38
type input "**"
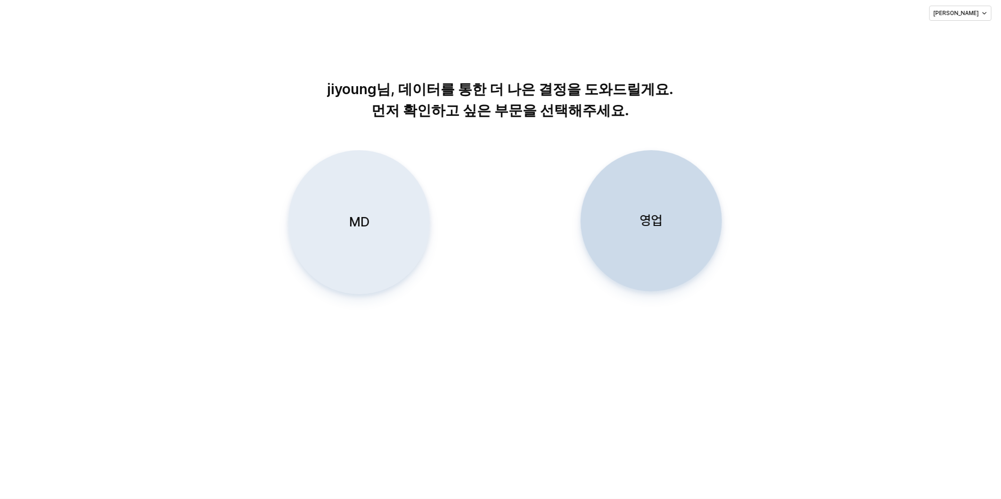
click at [360, 257] on div "MD" at bounding box center [359, 222] width 133 height 143
click at [352, 226] on p "MD" at bounding box center [359, 221] width 20 height 17
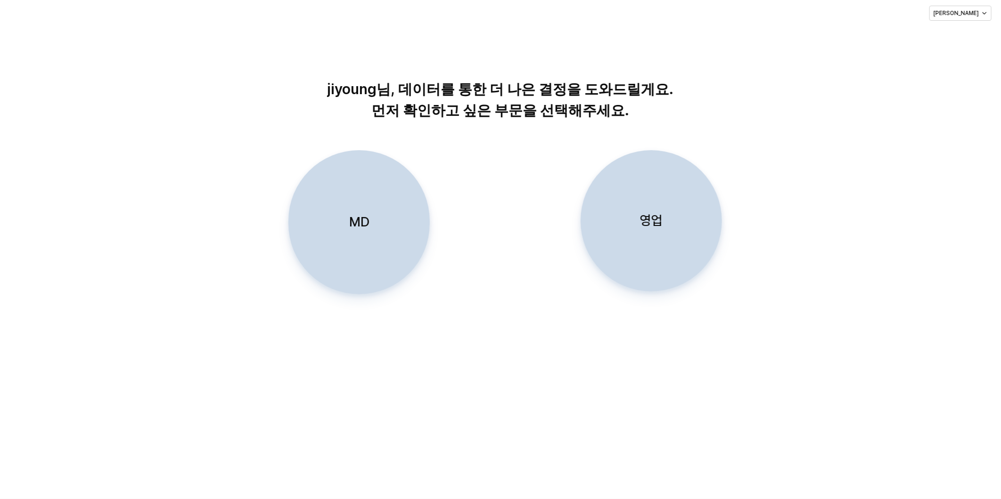
click at [823, 269] on div "MD 영업" at bounding box center [500, 237] width 980 height 174
click at [816, 271] on div "MD 영업" at bounding box center [500, 237] width 980 height 174
drag, startPoint x: 477, startPoint y: 391, endPoint x: 209, endPoint y: 77, distance: 413.1
click at [477, 391] on div "jiyoung님, 데이터를 통한 더 나은 결정을 도와드릴게요. 먼저 확인하고 싶은 부문을 선택해주세요. MD 영업" at bounding box center [500, 263] width 1001 height 473
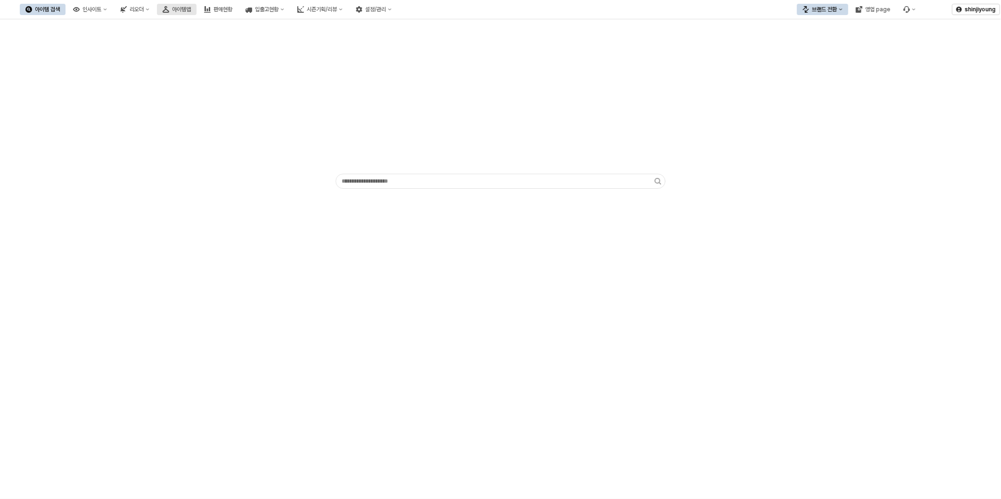
click at [191, 8] on div "아이템맵" at bounding box center [181, 9] width 19 height 7
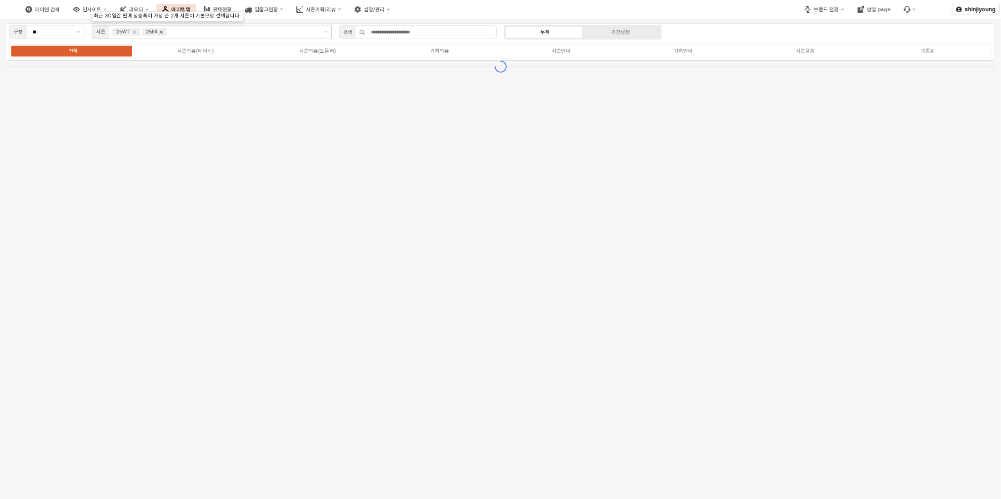
click at [164, 34] on icon "Remove 25FA" at bounding box center [161, 32] width 8 height 8
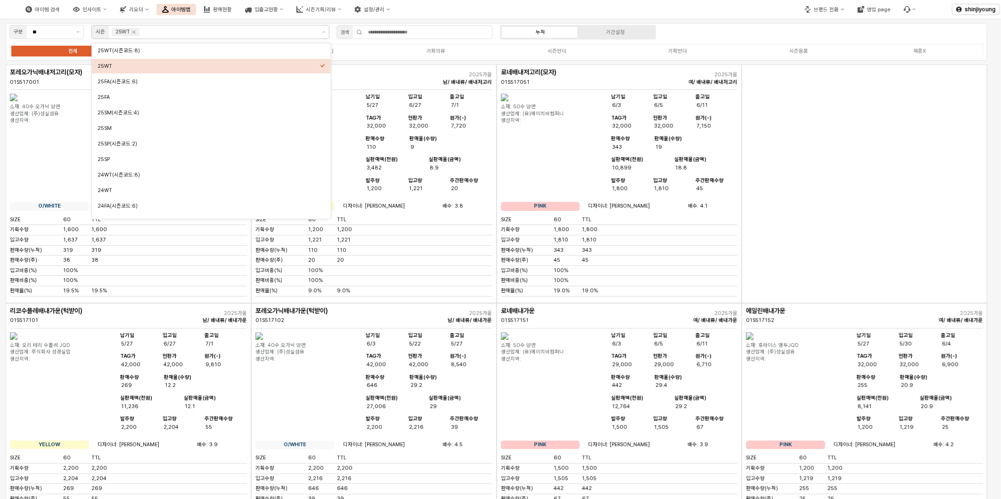
click at [840, 119] on div "App Frame" at bounding box center [864, 184] width 245 height 239
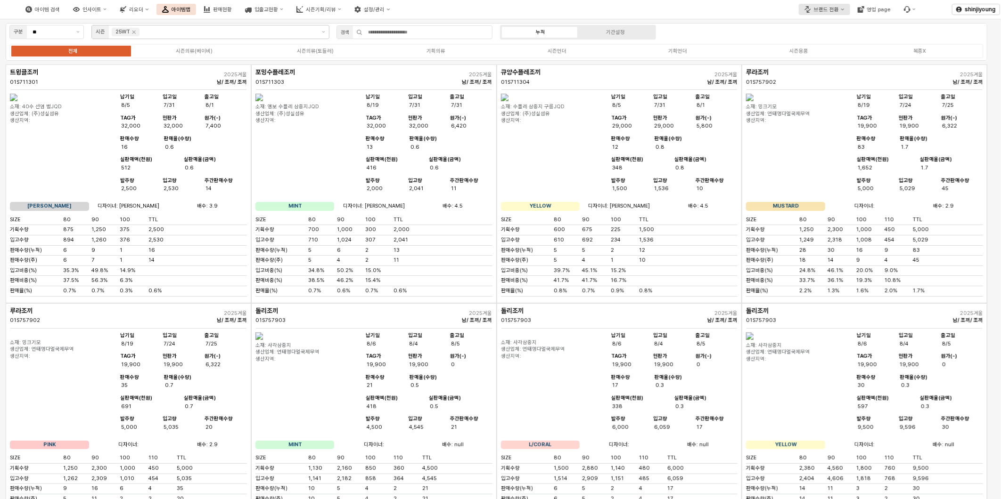
click at [815, 8] on button "브랜드 전환" at bounding box center [824, 9] width 51 height 11
click at [836, 10] on div "브랜드 전환" at bounding box center [826, 10] width 25 height 6
click at [844, 8] on icon "브랜드 전환" at bounding box center [841, 9] width 3 height 3
click at [813, 58] on div "디즈니" at bounding box center [836, 57] width 58 height 7
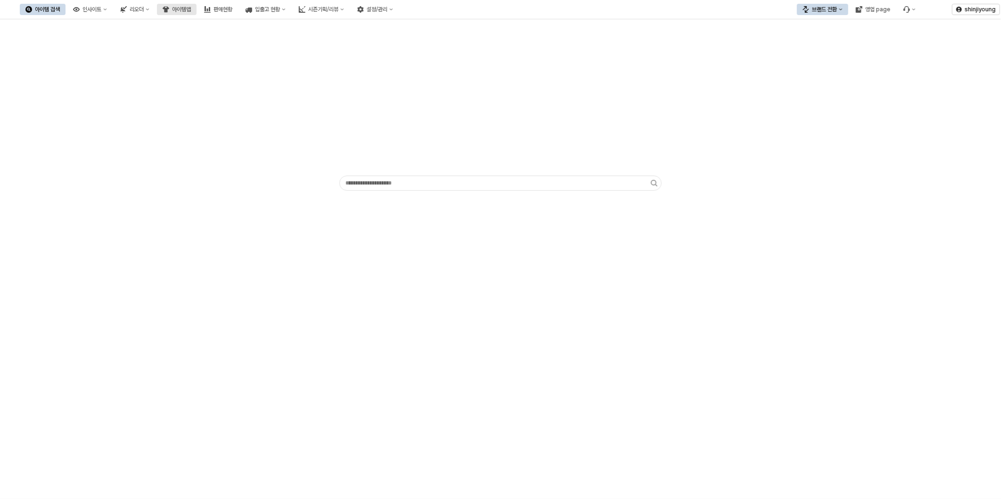
click at [191, 10] on div "아이템맵" at bounding box center [181, 9] width 19 height 7
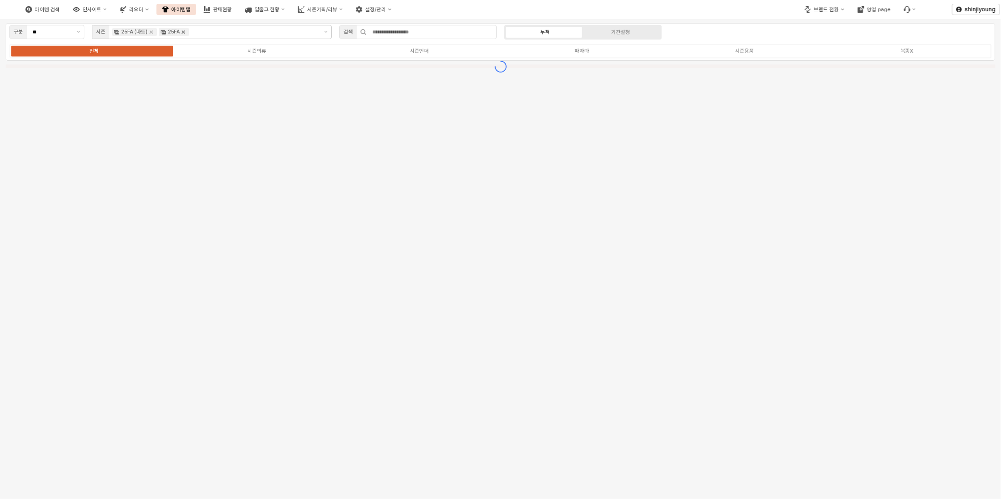
click at [182, 33] on icon "Remove 25FA" at bounding box center [183, 32] width 3 height 3
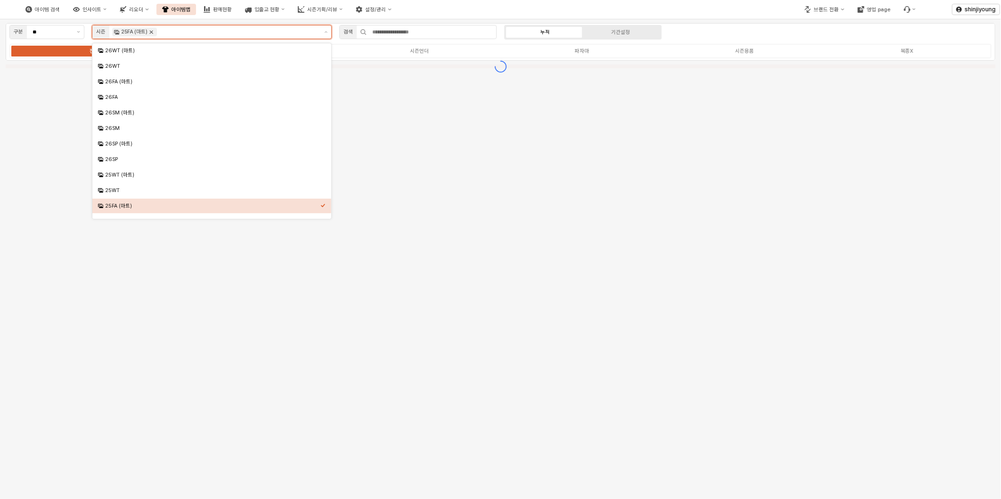
click at [151, 33] on icon "Remove 25FA (마트)" at bounding box center [151, 32] width 8 height 8
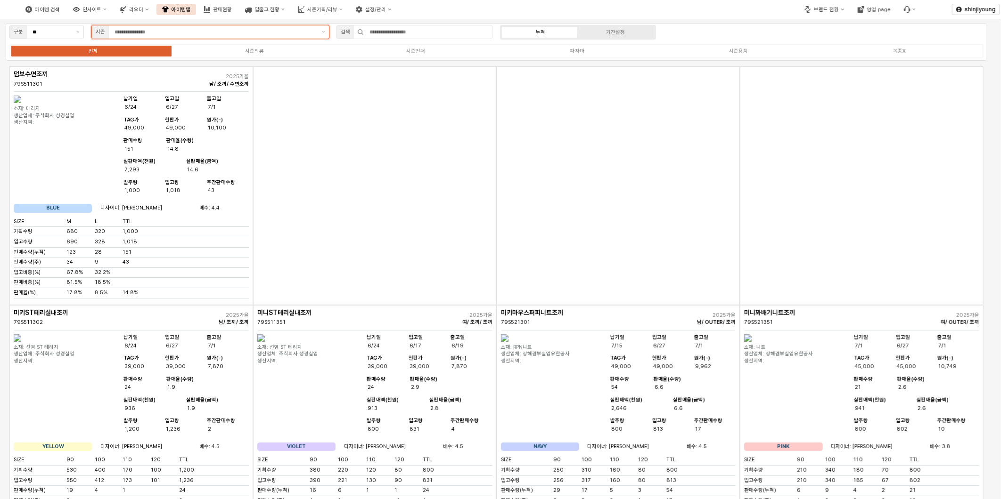
click at [243, 35] on input "App Frame" at bounding box center [215, 32] width 202 height 8
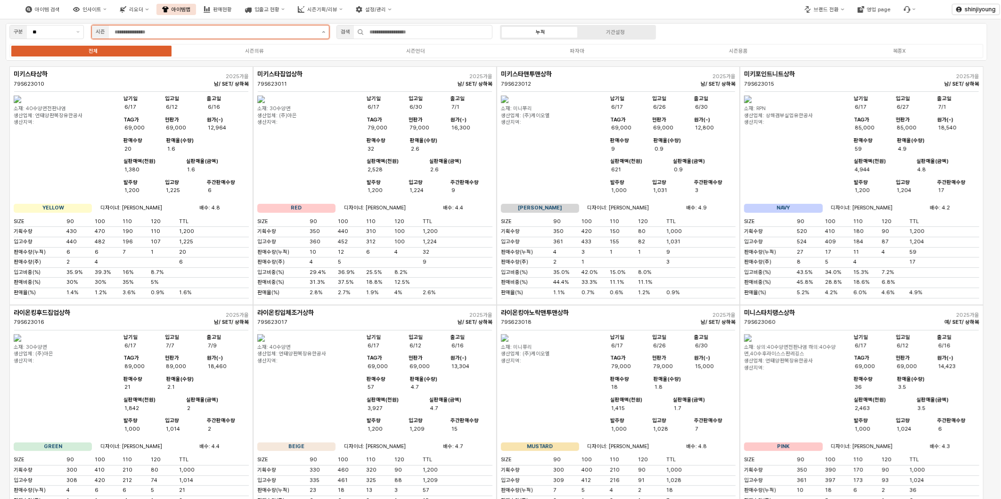
click at [324, 31] on icon "제안 사항 표시" at bounding box center [323, 32] width 3 height 2
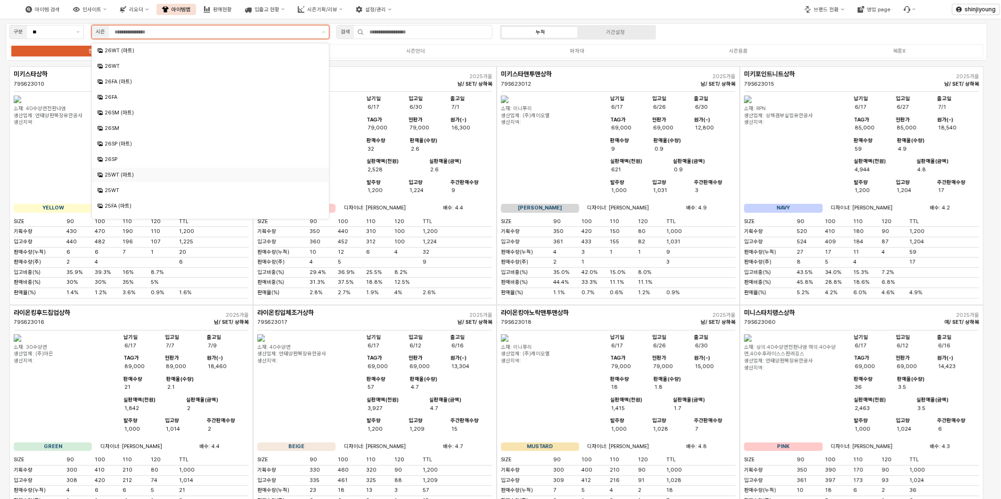
click at [129, 175] on div "25WT (마트)" at bounding box center [211, 174] width 213 height 7
click at [123, 186] on div "25WT" at bounding box center [208, 190] width 220 height 9
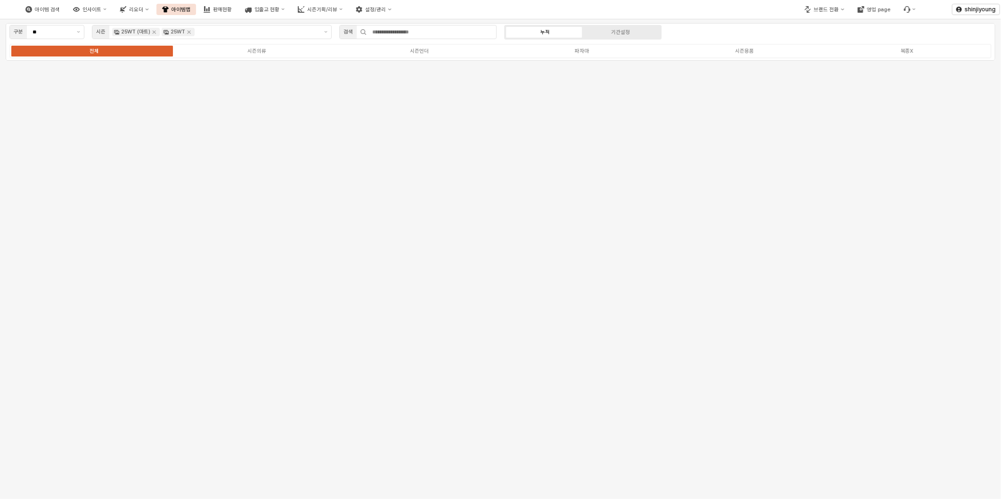
click at [660, 10] on div "아이템 검색 인사이트 리오더 아이템맵 판매현황 입출고 현황 시즌기획/리뷰 설정/관리" at bounding box center [375, 10] width 750 height 20
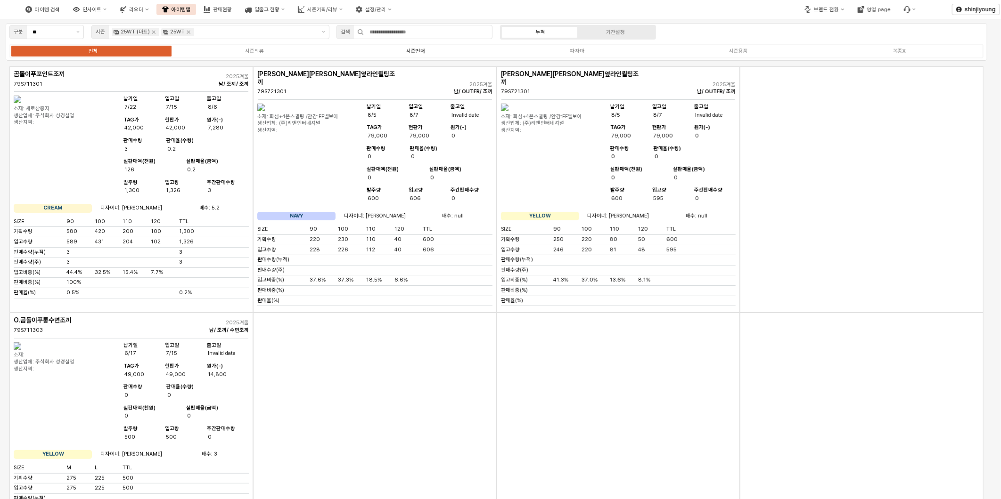
click at [416, 48] on div "시즌언더" at bounding box center [415, 51] width 19 height 6
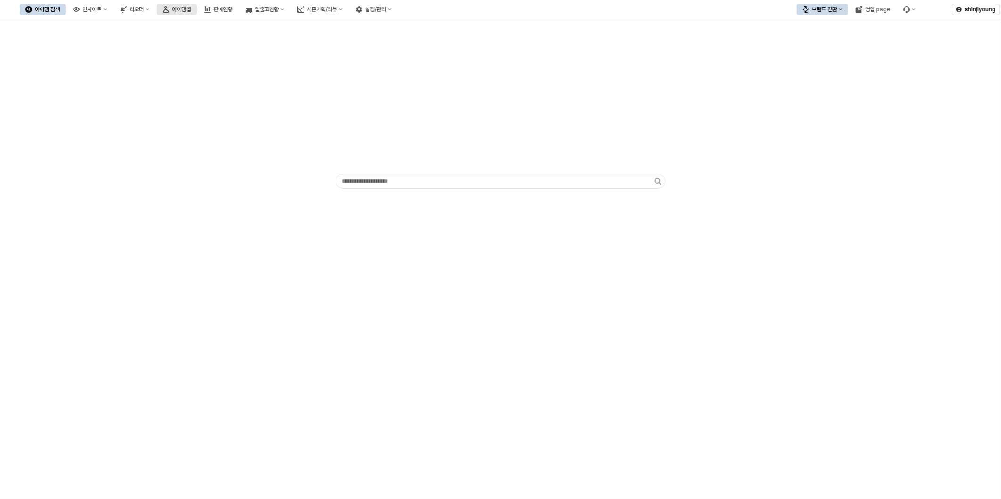
click at [191, 10] on div "아이템맵" at bounding box center [181, 9] width 19 height 7
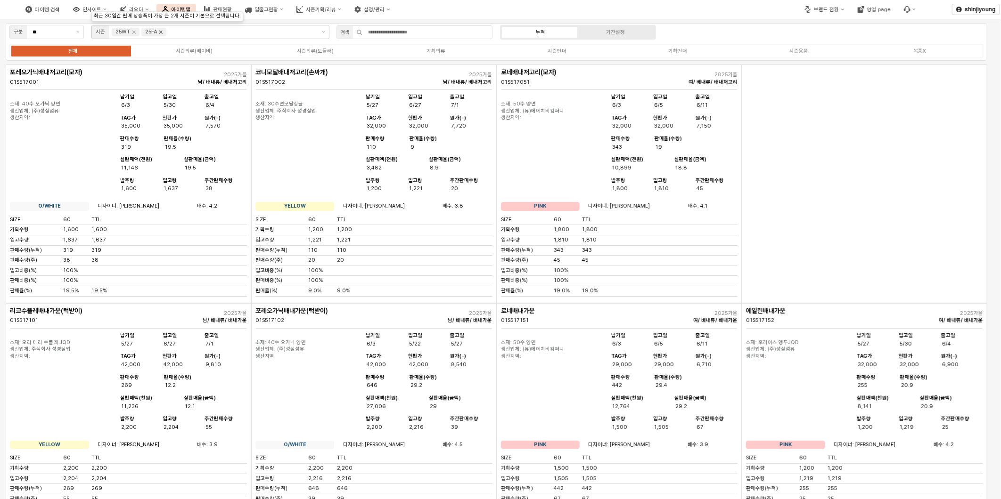
click at [159, 32] on icon "Remove 25FA" at bounding box center [161, 32] width 8 height 8
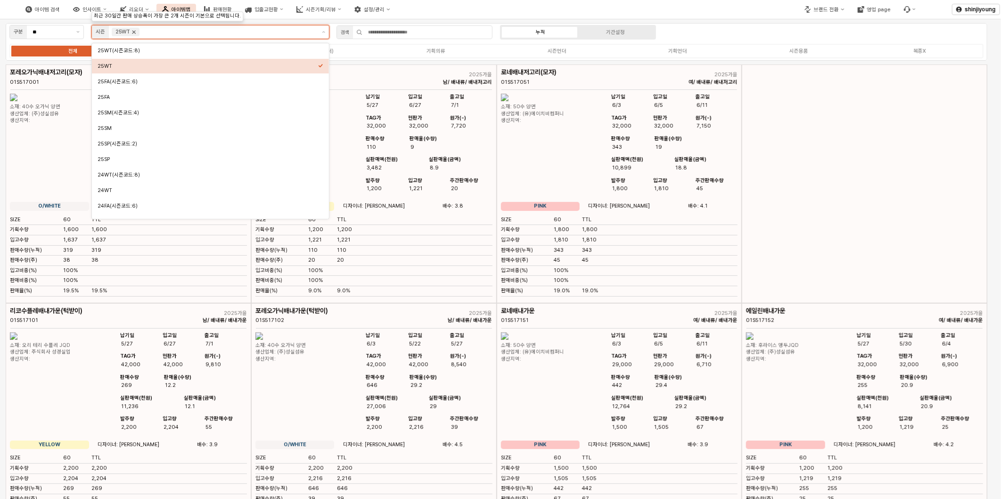
click at [137, 32] on icon "Remove 25WT" at bounding box center [134, 32] width 8 height 8
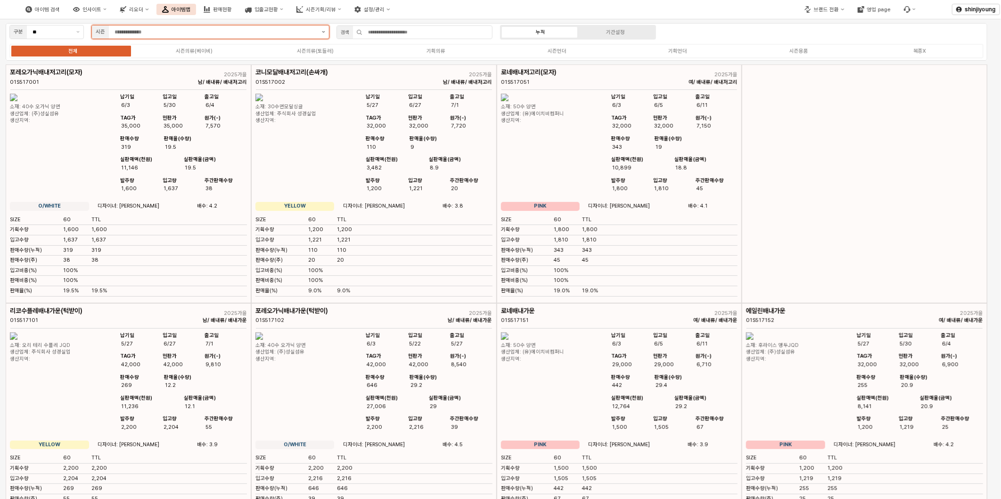
click at [323, 31] on icon "제안 사항 표시" at bounding box center [323, 32] width 3 height 2
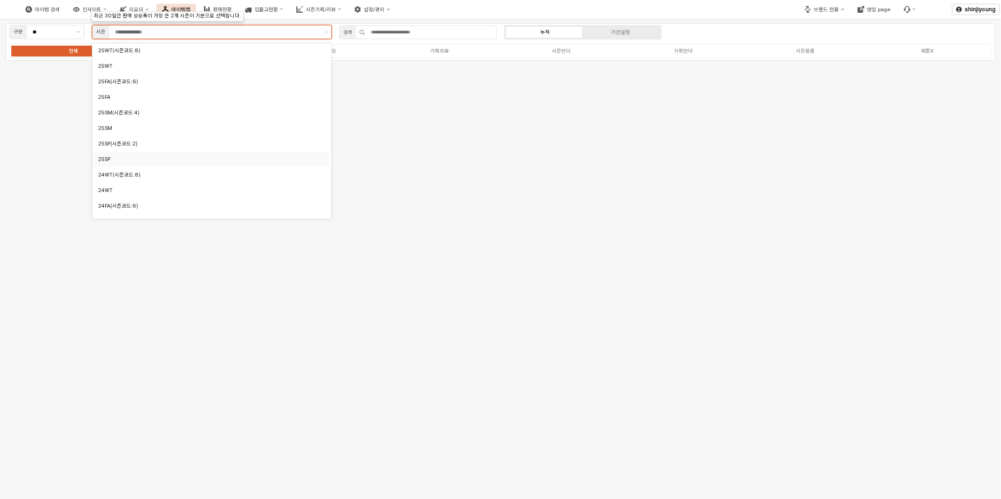
click at [113, 156] on div "25SP" at bounding box center [208, 159] width 220 height 7
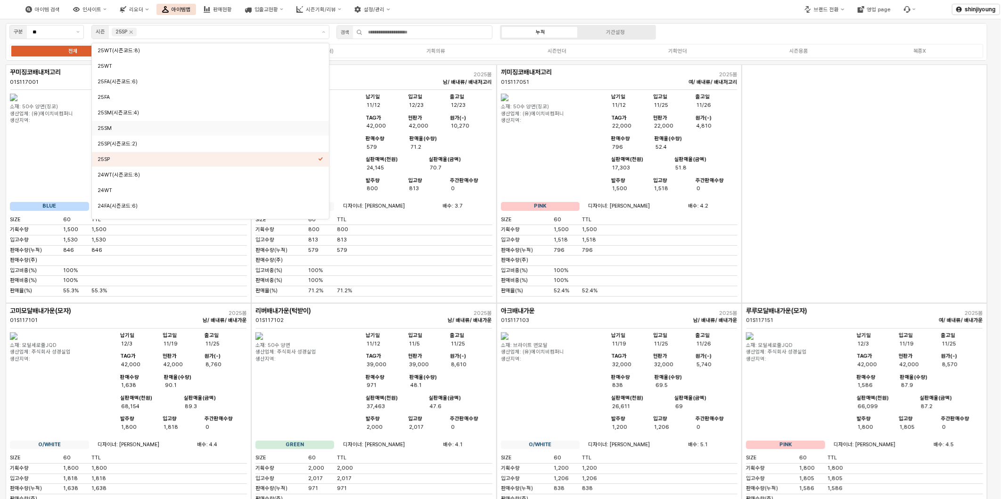
click at [466, 8] on div "아이템 검색 인사이트 리오더 아이템맵 판매현황 입출고현황 시즌기획/리뷰 설정/관리" at bounding box center [375, 10] width 750 height 20
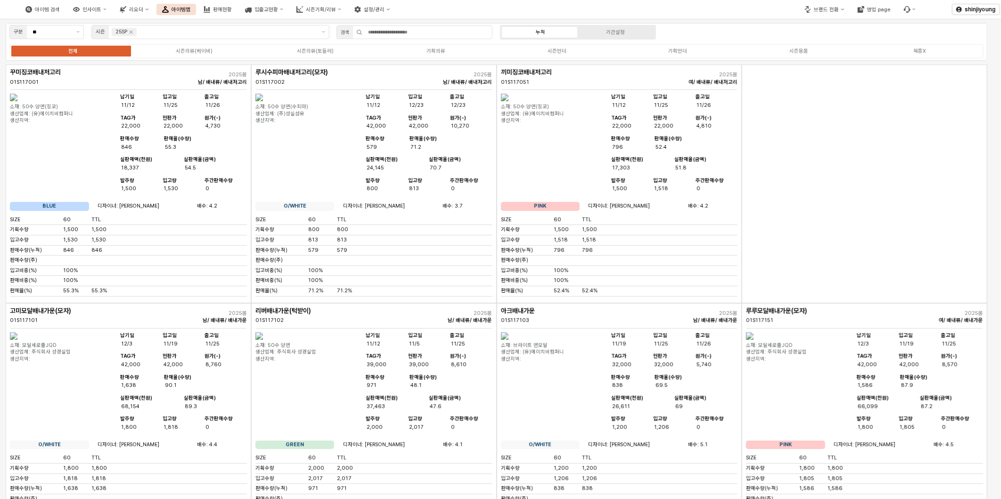
click at [832, 208] on div "App Frame" at bounding box center [864, 184] width 245 height 239
click at [847, 11] on button "브랜드 전환" at bounding box center [824, 9] width 51 height 11
click at [815, 59] on div "디즈니" at bounding box center [836, 57] width 58 height 7
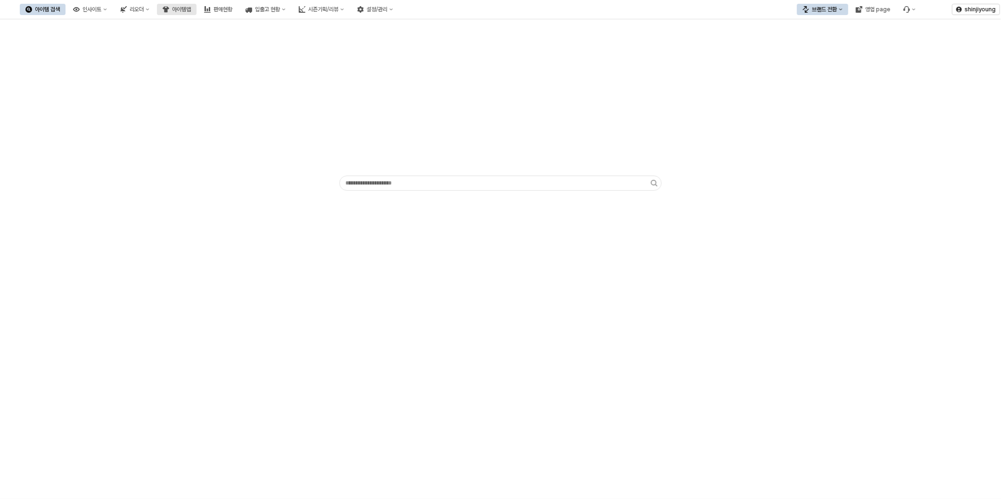
click at [191, 12] on div "아이템맵" at bounding box center [181, 9] width 19 height 7
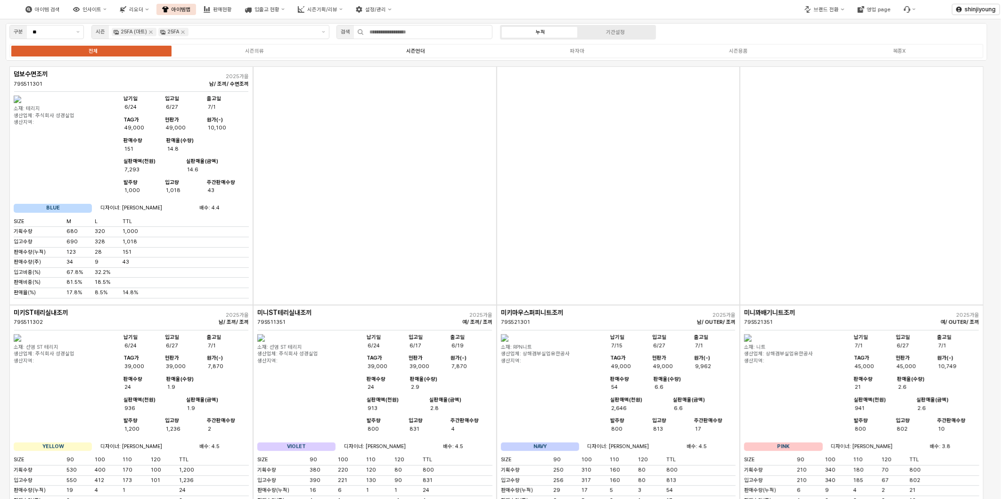
click at [418, 52] on div "시즌언더" at bounding box center [415, 51] width 19 height 6
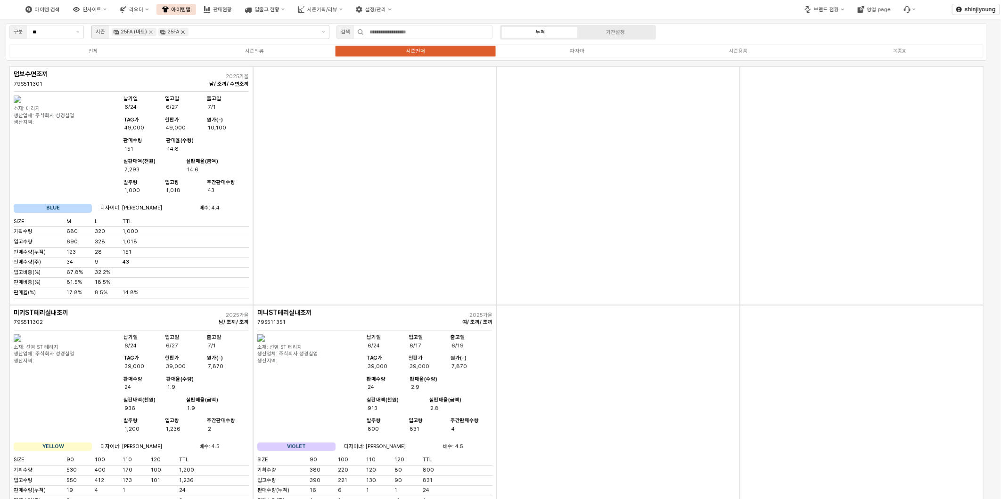
click at [183, 35] on icon "Remove 25FA" at bounding box center [183, 32] width 8 height 8
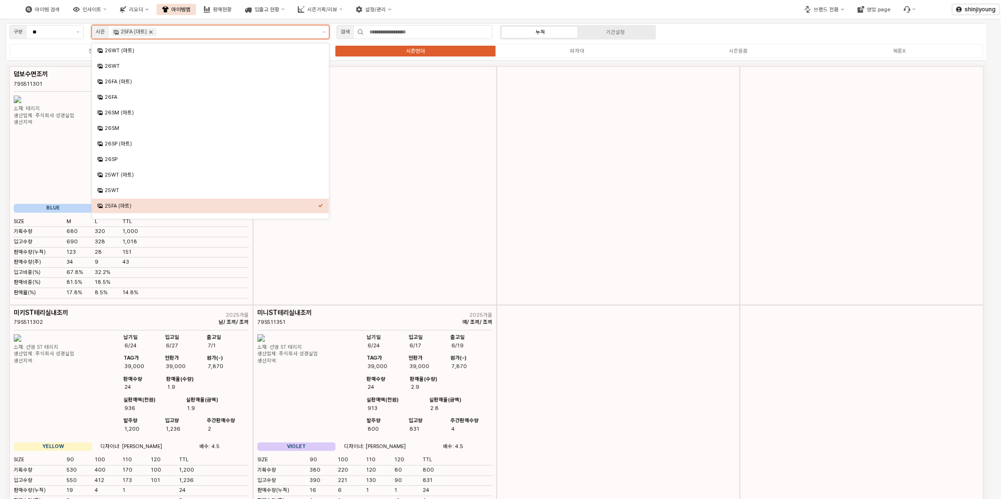
click at [152, 33] on icon "Remove 25FA (마트)" at bounding box center [150, 32] width 3 height 3
click at [326, 31] on button "제안 사항 표시" at bounding box center [323, 31] width 11 height 13
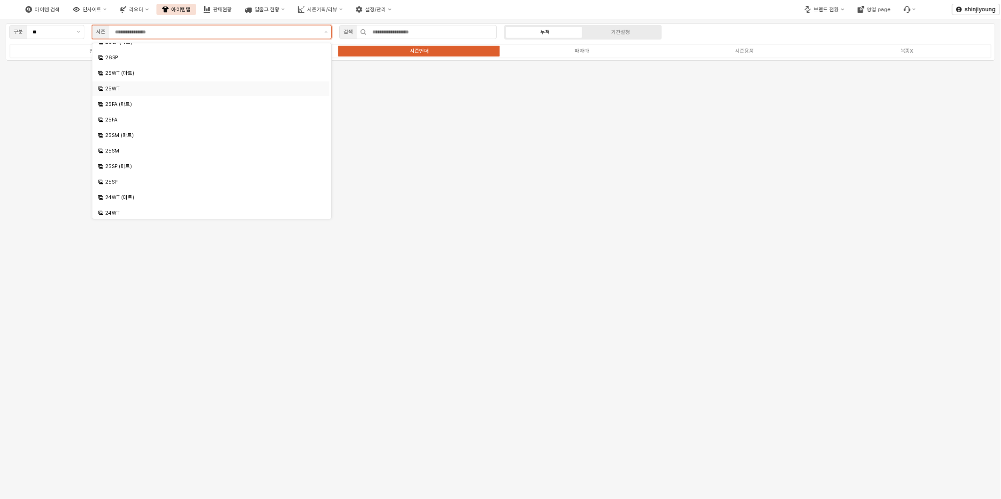
scroll to position [105, 0]
click at [119, 145] on div "25SM" at bounding box center [211, 148] width 213 height 7
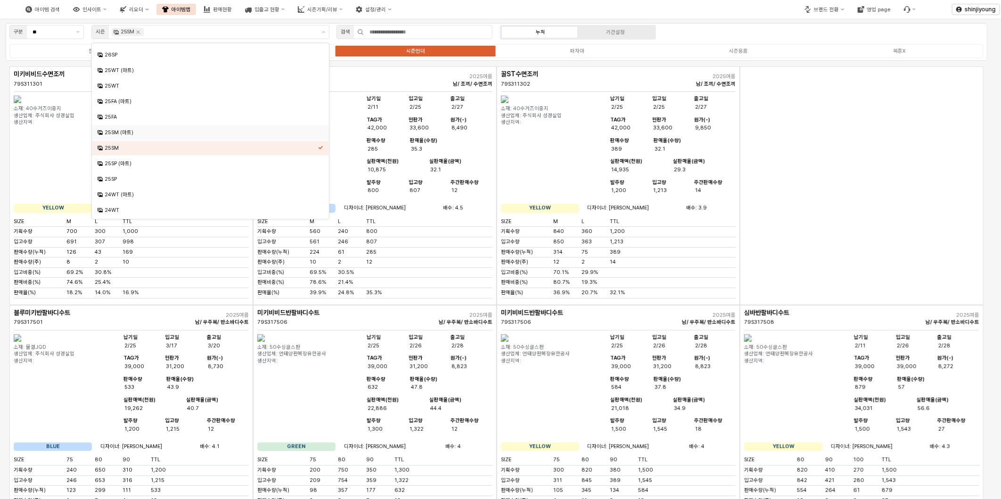
click at [872, 228] on div "App Frame" at bounding box center [862, 185] width 244 height 239
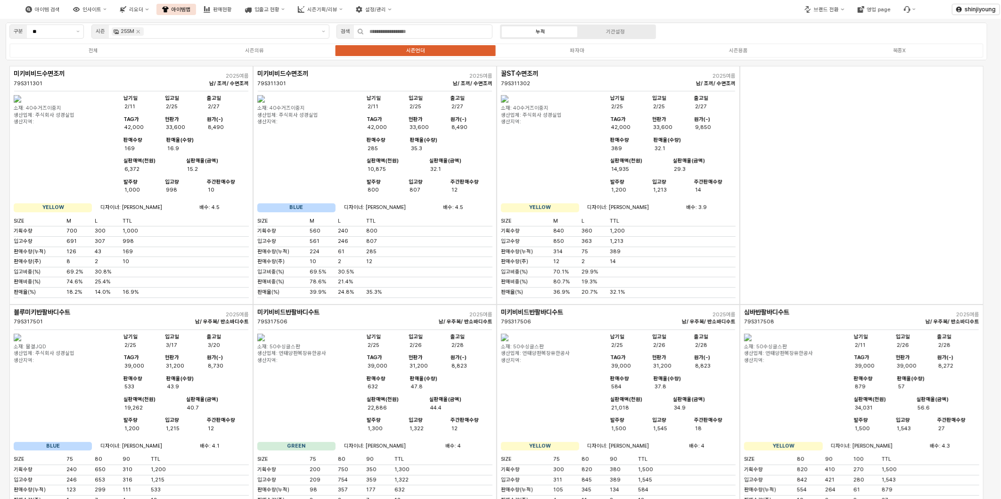
scroll to position [0, 0]
click at [142, 32] on icon "Remove 25SM" at bounding box center [138, 32] width 8 height 8
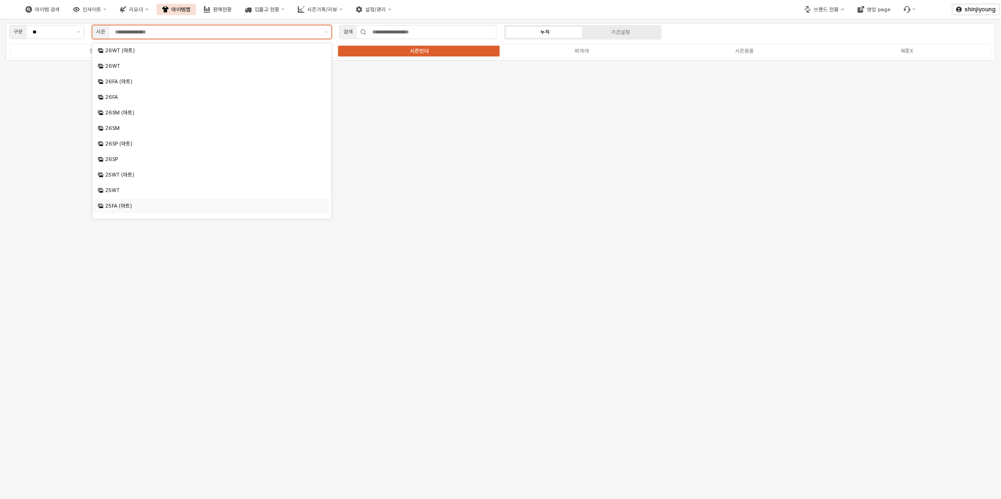
scroll to position [52, 0]
click at [125, 156] on div "25FA (마트)" at bounding box center [211, 153] width 213 height 7
click at [122, 170] on div "25FA" at bounding box center [211, 169] width 213 height 7
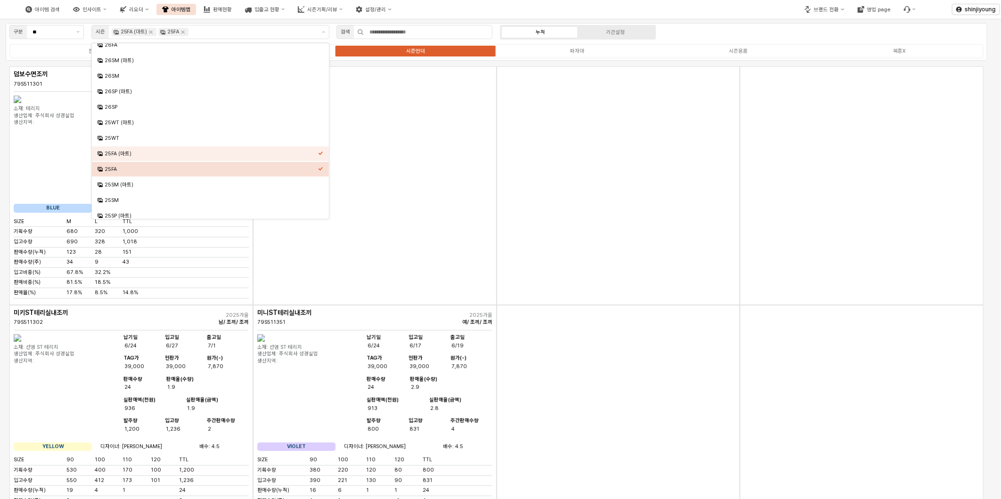
click at [890, 239] on div "App Frame" at bounding box center [862, 185] width 244 height 239
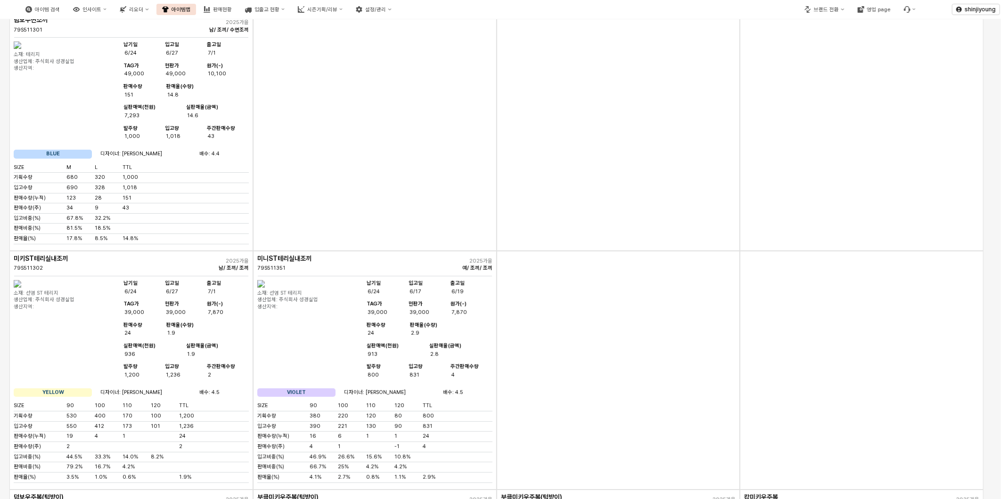
scroll to position [0, 0]
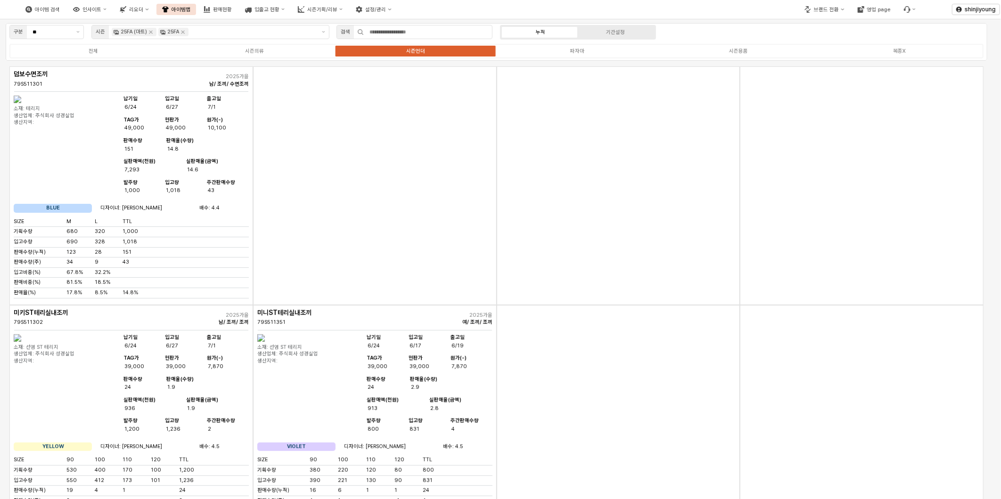
click at [418, 52] on div "시즌언더" at bounding box center [415, 51] width 19 height 6
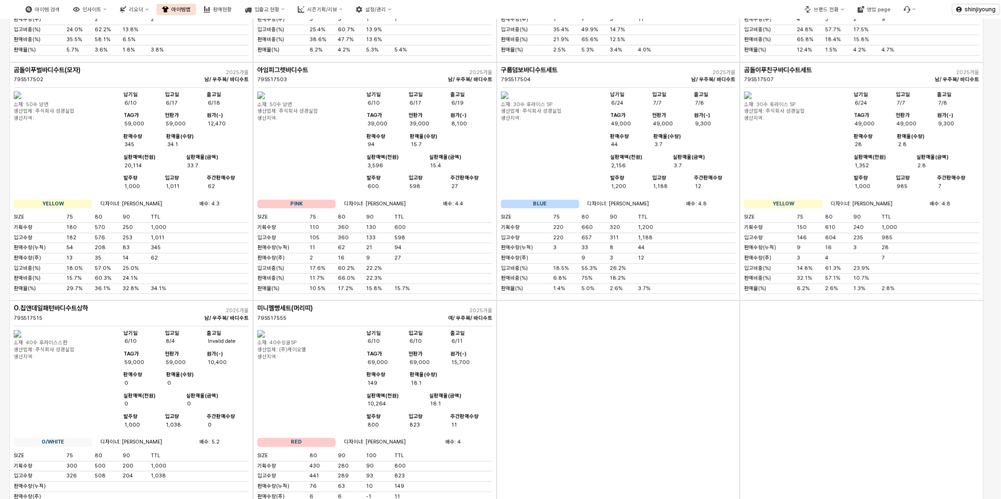
scroll to position [1256, 0]
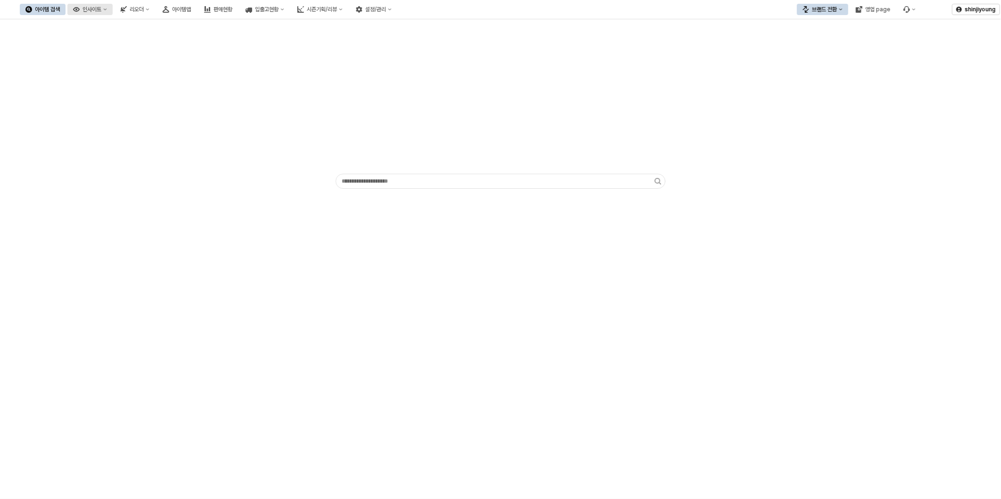
click at [107, 10] on icon "인사이트" at bounding box center [105, 9] width 3 height 2
click at [138, 72] on div "판매율 - 시즌" at bounding box center [140, 75] width 50 height 8
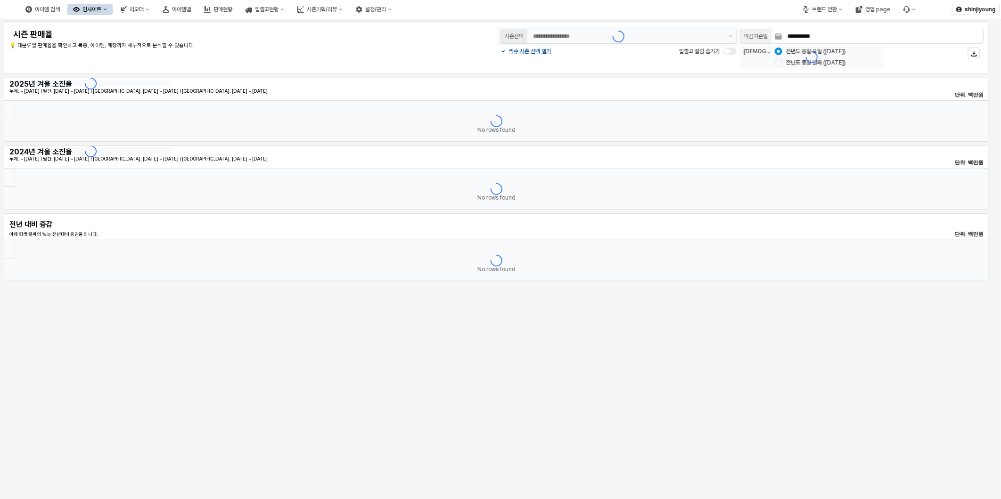
type input "********"
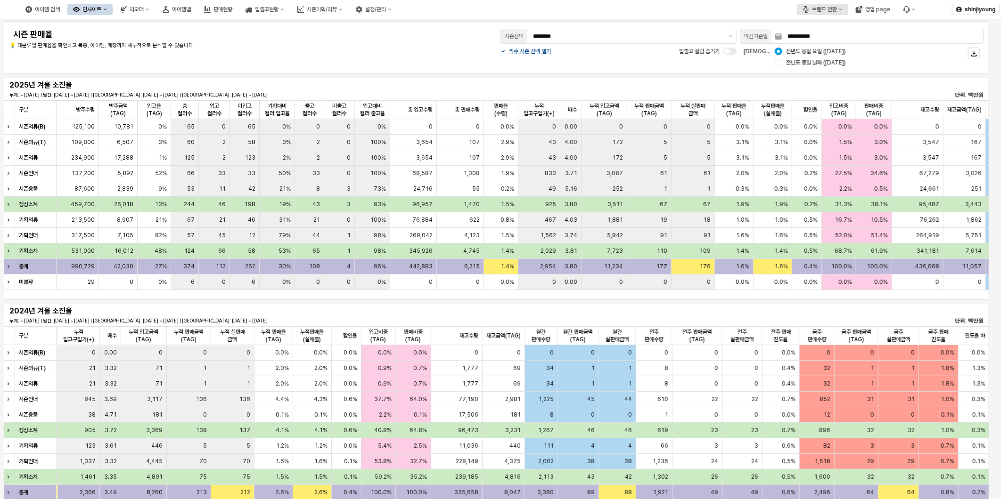
click at [842, 7] on button "브랜드 전환" at bounding box center [822, 9] width 51 height 11
click at [810, 61] on div "디즈니" at bounding box center [831, 59] width 57 height 8
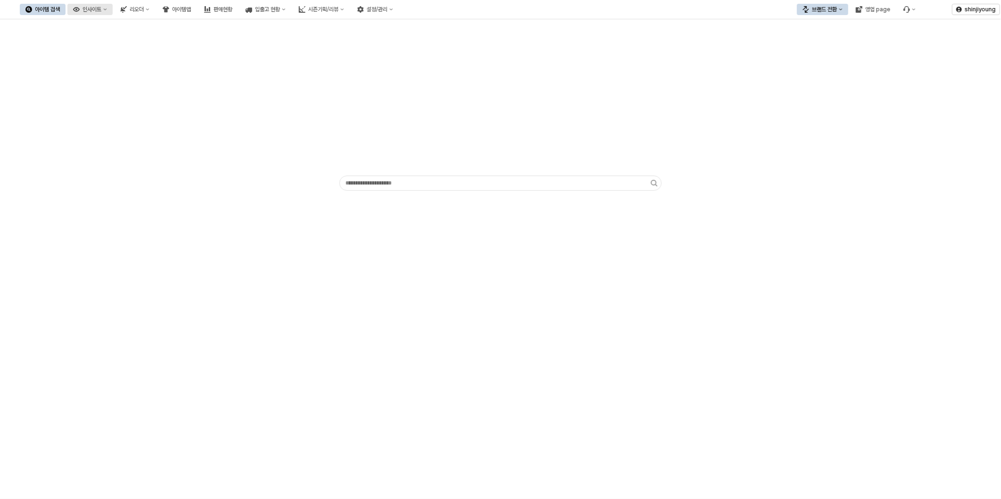
click at [101, 6] on div "인사이트" at bounding box center [91, 9] width 19 height 7
click at [129, 102] on div "판매율 - 시즌" at bounding box center [128, 106] width 57 height 9
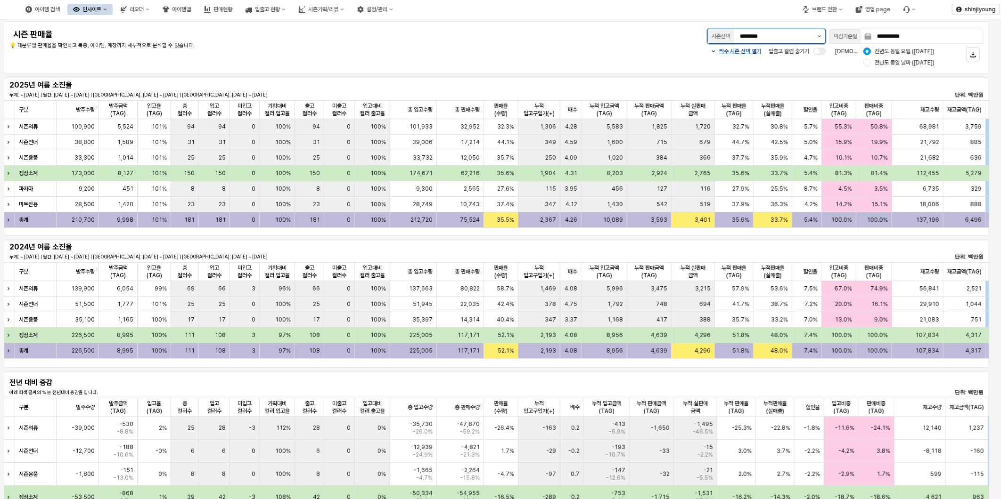
click at [817, 39] on button "제안 사항 표시" at bounding box center [819, 36] width 11 height 14
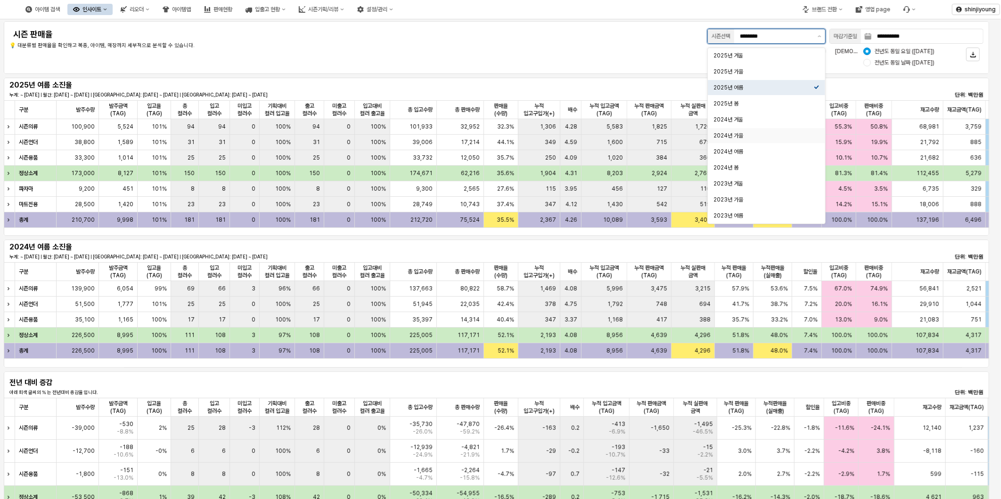
click at [742, 134] on div "2024년 가을" at bounding box center [763, 136] width 100 height 8
type input "********"
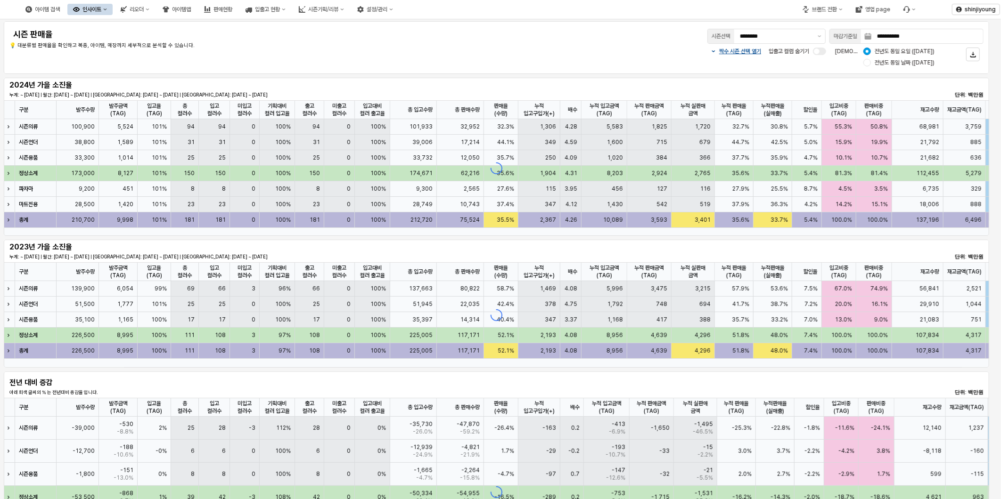
click at [530, 59] on div "짝수 시즌 선택 열기 입출고 컬럼 숨기기 비교 기준: 전년도 동일 요일 (2024-08-11) 전년도 동일 날짜 (2024-08-10)" at bounding box center [699, 57] width 568 height 23
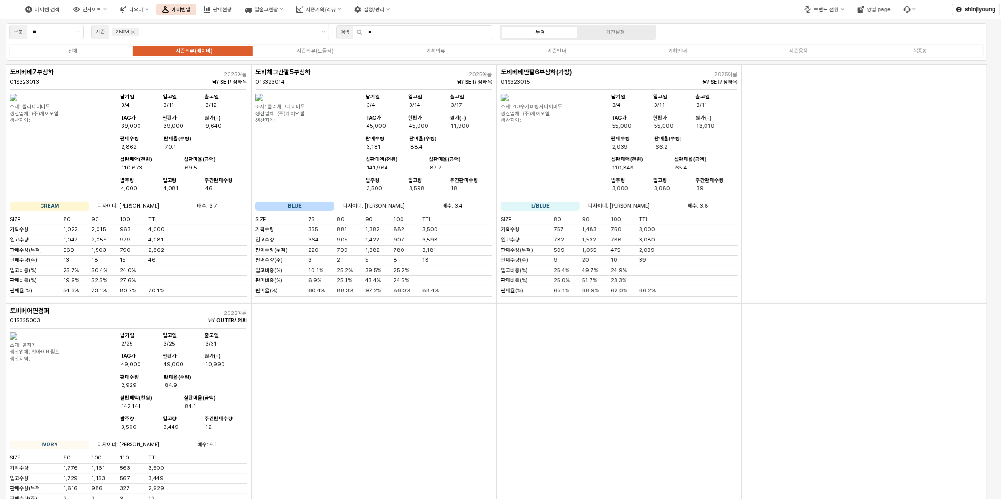
type input "*"
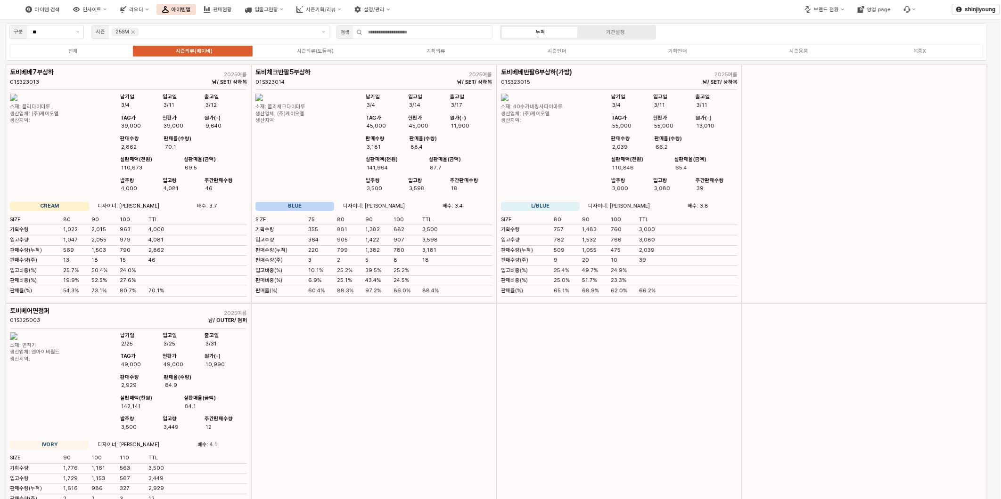
click at [410, 392] on div "App Frame" at bounding box center [373, 422] width 245 height 239
drag, startPoint x: 627, startPoint y: 407, endPoint x: 860, endPoint y: 413, distance: 233.7
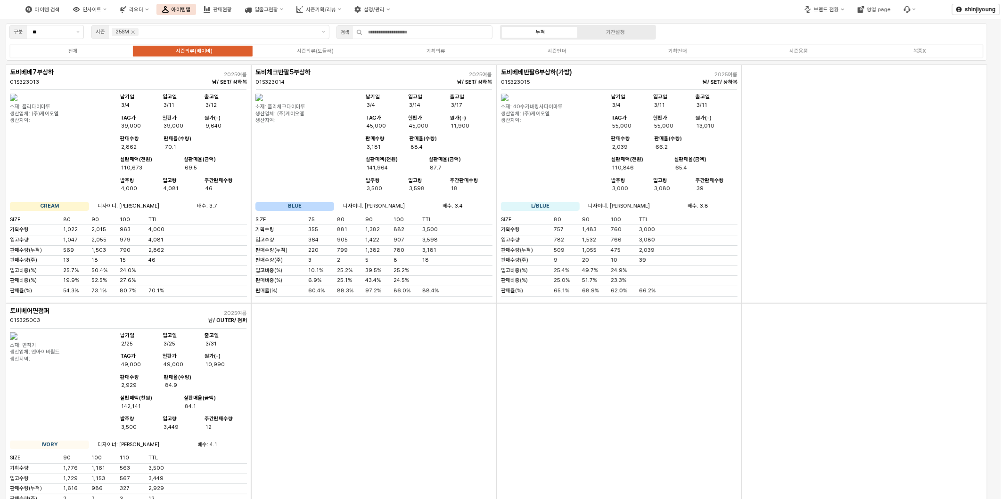
click at [628, 407] on div "App Frame" at bounding box center [619, 422] width 245 height 239
click at [861, 413] on div "App Frame" at bounding box center [864, 422] width 245 height 239
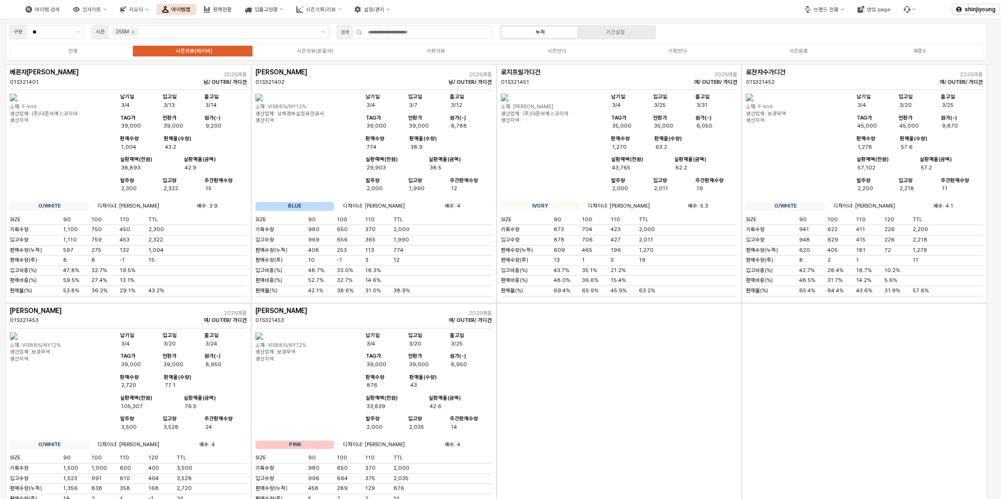
click at [595, 399] on div "App Frame" at bounding box center [619, 422] width 245 height 239
click at [633, 449] on div "App Frame" at bounding box center [619, 422] width 245 height 239
click at [855, 431] on div "App Frame" at bounding box center [864, 422] width 245 height 239
click at [530, 391] on div "App Frame" at bounding box center [619, 422] width 245 height 239
click at [336, 7] on div "시즌기획/리뷰" at bounding box center [321, 10] width 30 height 6
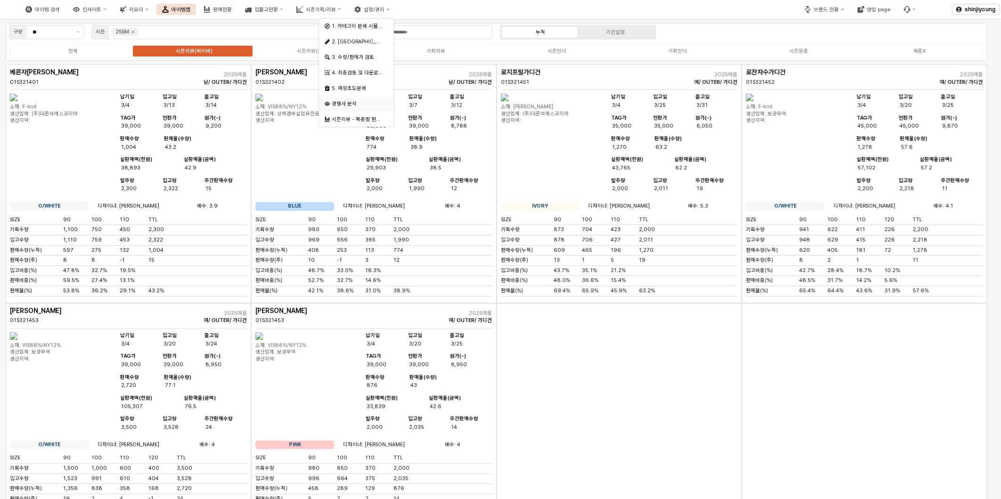
click at [351, 103] on div "경쟁사 분석" at bounding box center [357, 103] width 51 height 7
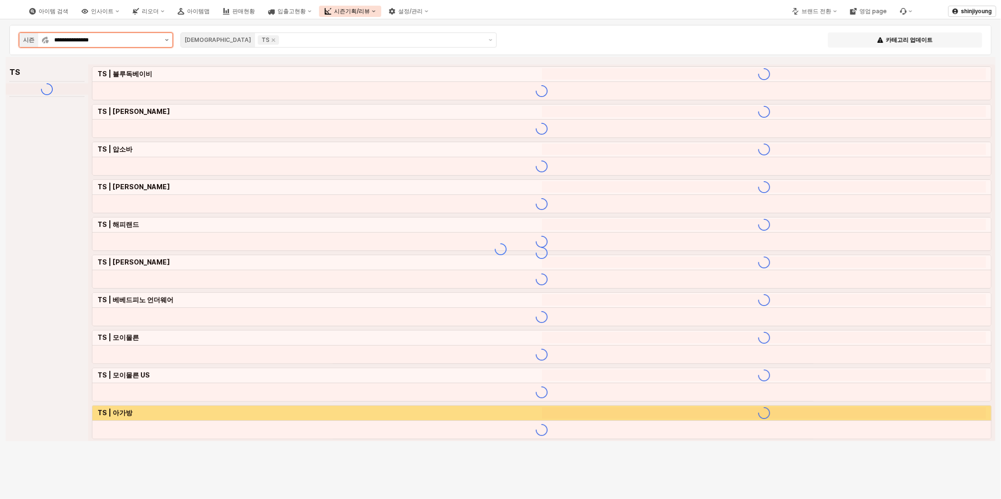
click at [165, 41] on button "제안 사항 표시" at bounding box center [166, 40] width 11 height 14
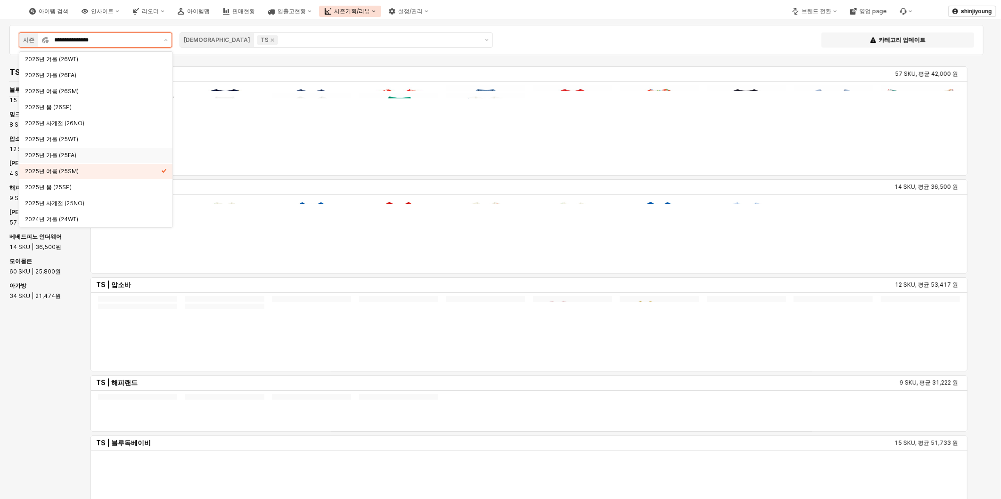
click at [63, 158] on div "2025년 가을 (25FA)" at bounding box center [93, 156] width 136 height 8
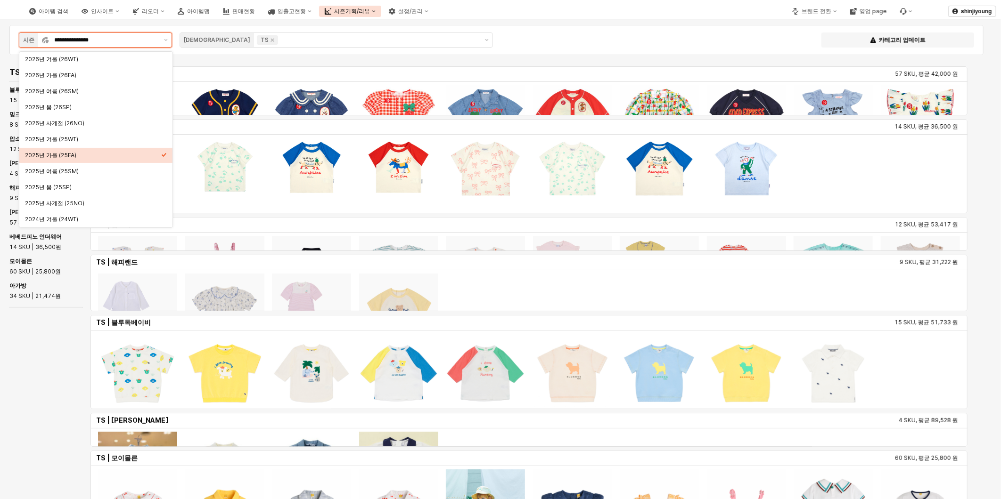
type input "**********"
click at [63, 157] on div "2025년 가을 (25FA)" at bounding box center [93, 156] width 136 height 8
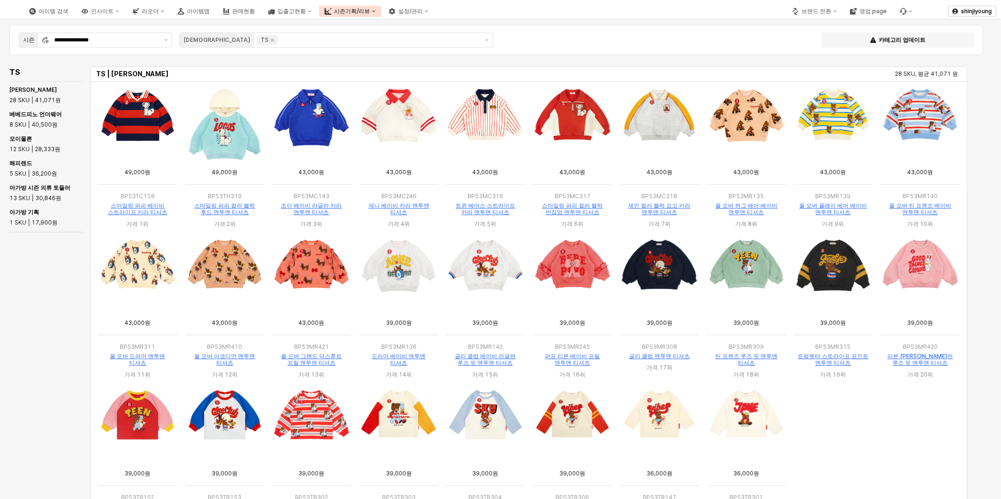
click at [40, 298] on div "TS TS | 베베드피노 28 SKU, 평균 41,071 원 TS | 베베드피노 언더웨어 8 SKU, 평균 40,500 원 TS | 모이몰른 …" at bounding box center [492, 315] width 973 height 501
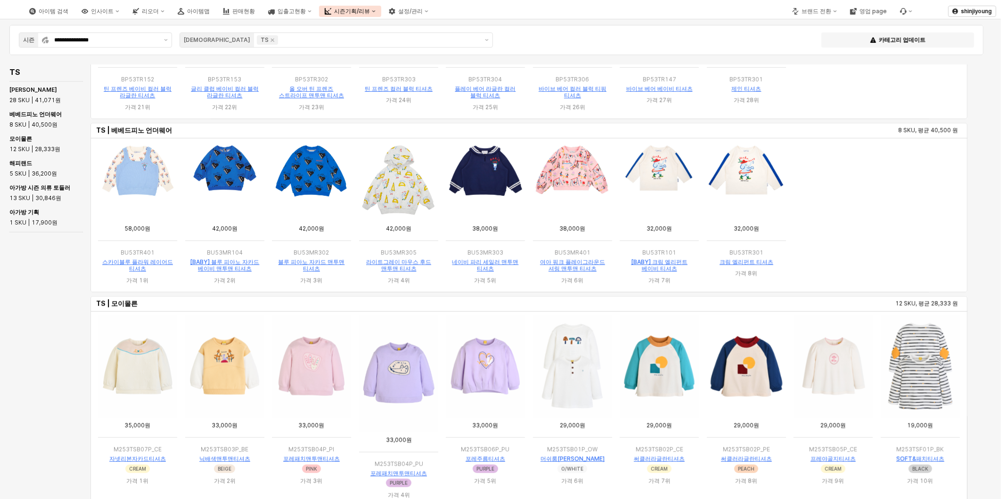
click at [16, 139] on span "모이몰른" at bounding box center [20, 138] width 23 height 7
click at [486, 41] on button "제안 사항 표시" at bounding box center [486, 40] width 11 height 14
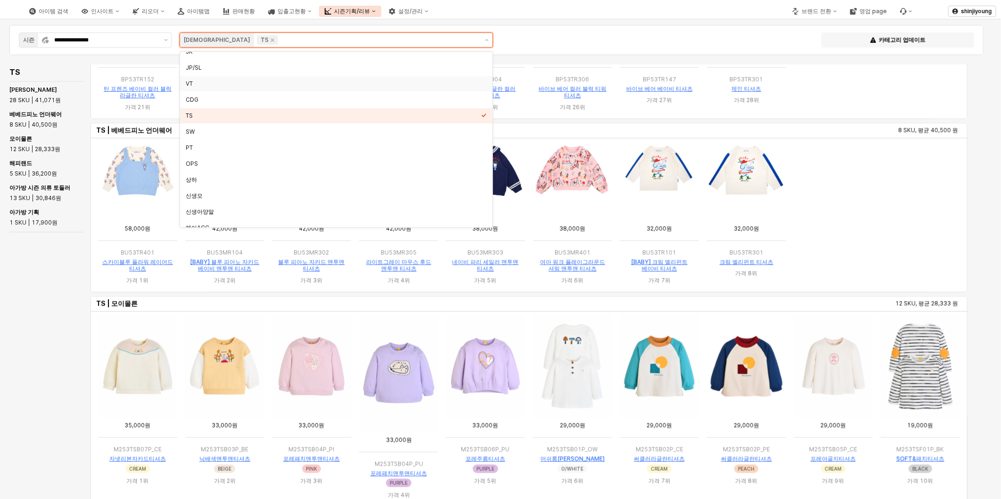
scroll to position [184, 0]
click at [197, 147] on div "PT" at bounding box center [333, 148] width 295 height 8
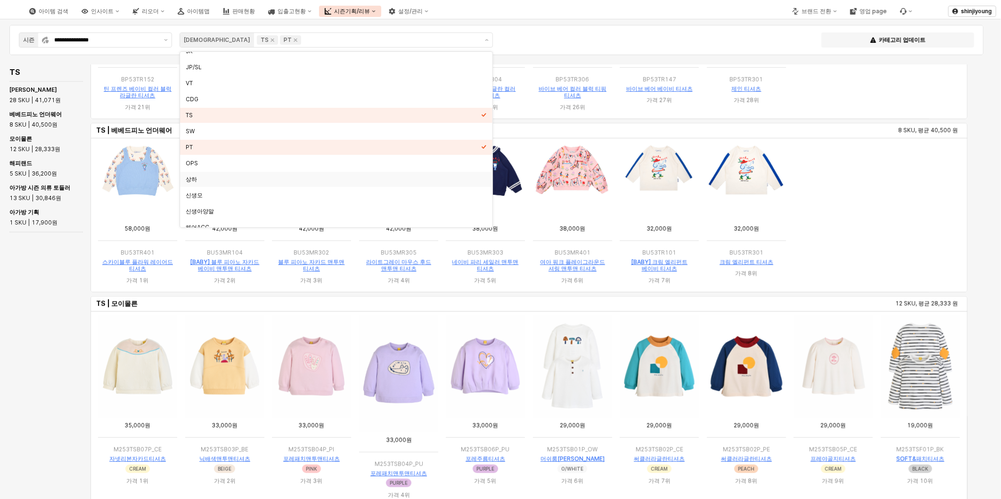
click at [19, 317] on div "TS TS | 베베드피노 28 SKU, 평균 41,071 원 TS | 베베드피노 언더웨어 8 SKU, 평균 40,500 원 TS | 모이몰른 …" at bounding box center [492, 315] width 973 height 501
click at [24, 318] on div "TS TS | 베베드피노 28 SKU, 평균 41,071 원 TS | 베베드피노 언더웨어 8 SKU, 평균 40,500 원 TS | 모이몰른 …" at bounding box center [492, 315] width 973 height 501
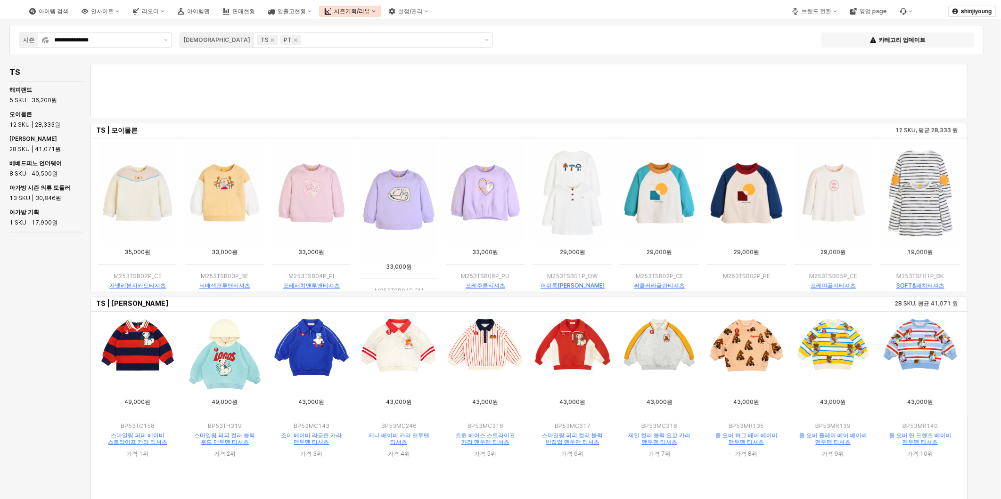
click at [582, 10] on div "아이템 검색 인사이트 리오더 아이템맵 판매현황 입출고현황 시즌기획/리뷰 설정/관리" at bounding box center [376, 11] width 745 height 20
click at [19, 326] on div "TS TS | 해피랜드 5 SKU, 평균 36,200 원 TS | 모이몰른 12 SKU, 평균 28,333 원 TS | 베베드피노 28 SKU…" at bounding box center [492, 315] width 973 height 501
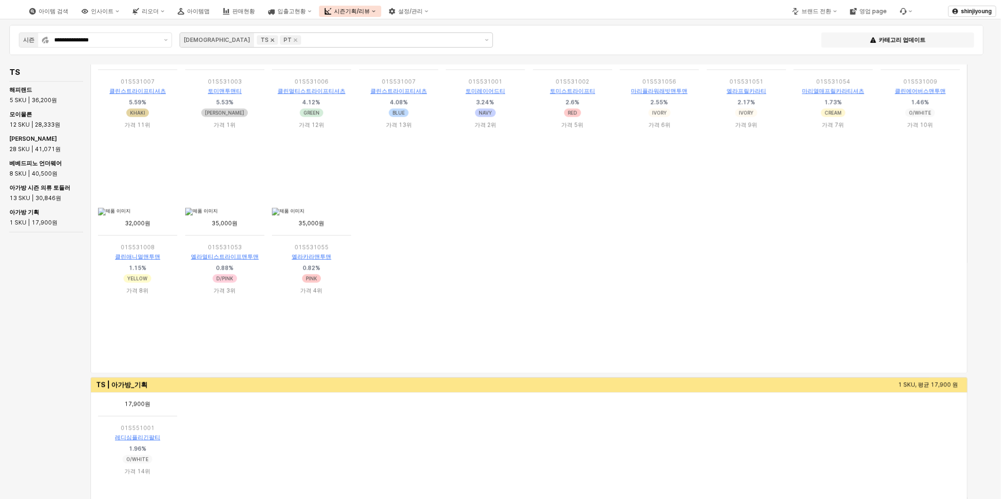
scroll to position [844, 0]
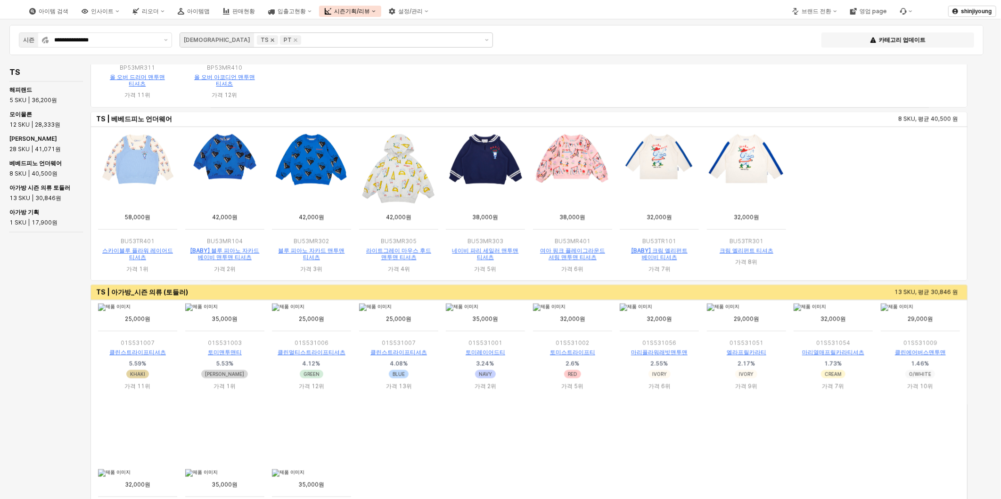
click at [269, 40] on icon "Remove TS" at bounding box center [273, 40] width 8 height 8
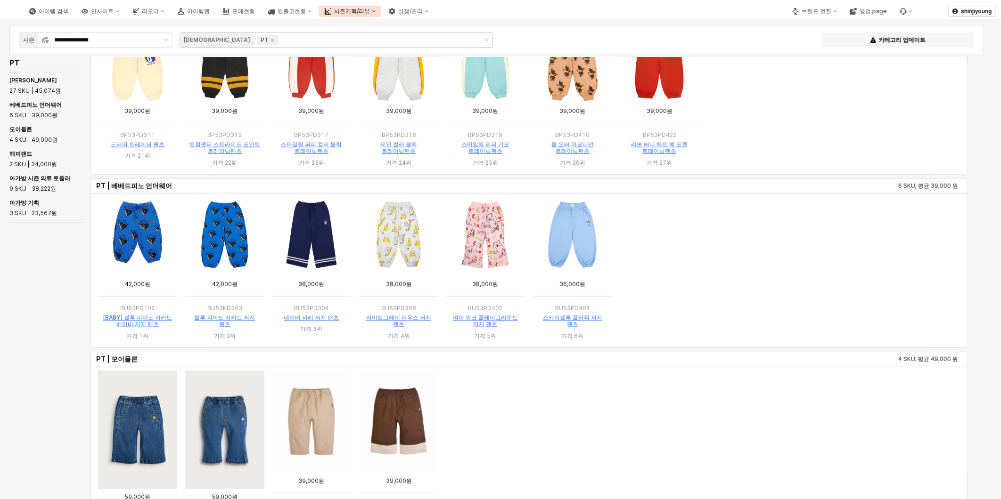
scroll to position [366, 0]
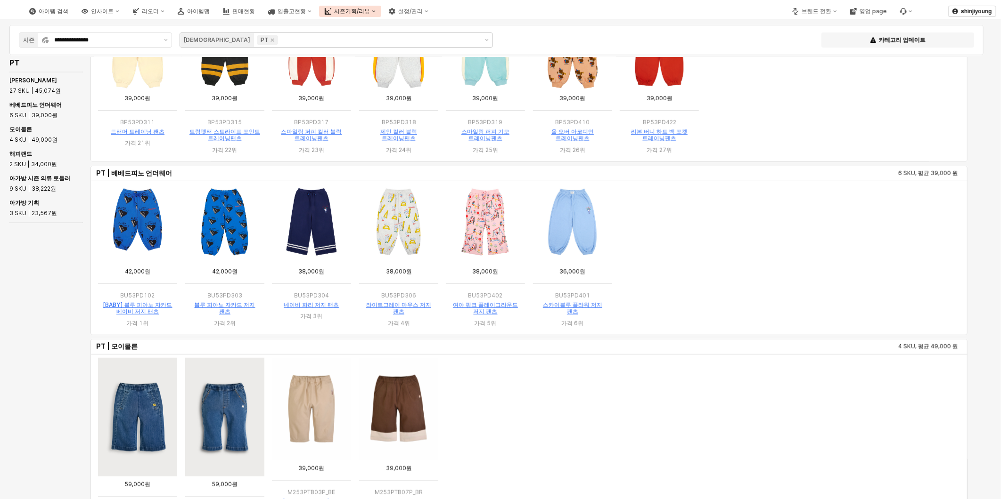
click at [821, 251] on ol "App Frame" at bounding box center [528, 258] width 869 height 151
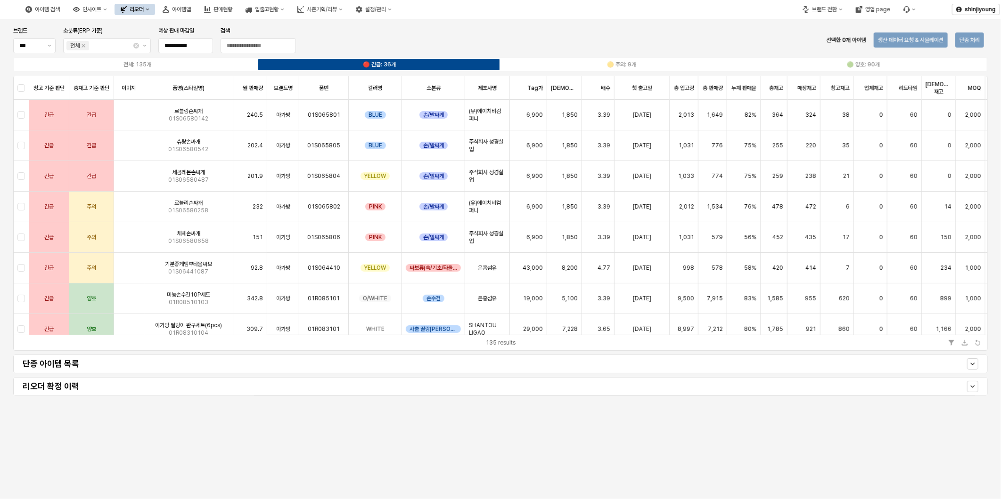
click at [534, 418] on div "**********" at bounding box center [500, 223] width 1001 height 409
click at [399, 441] on div "**********" at bounding box center [500, 259] width 1001 height 480
click at [404, 365] on h4 "단종 아이템 목록" at bounding box center [380, 363] width 715 height 9
click at [661, 446] on div "**********" at bounding box center [500, 259] width 1001 height 480
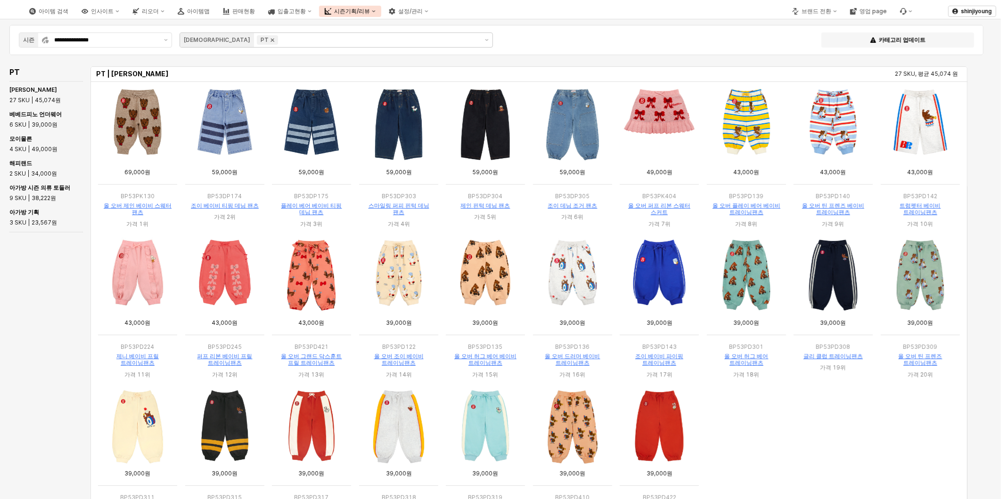
click at [269, 38] on icon "Remove PT" at bounding box center [273, 40] width 8 height 8
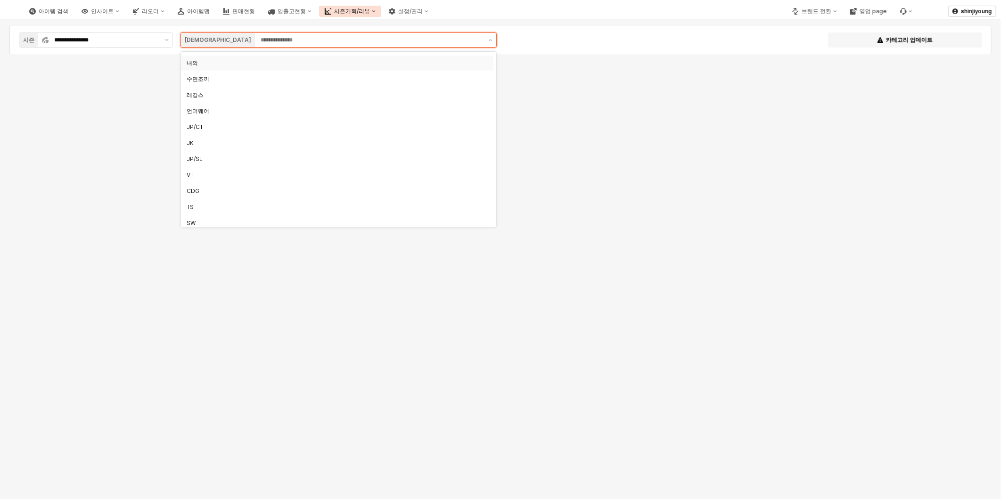
scroll to position [157, 0]
click at [199, 143] on div "TS" at bounding box center [334, 143] width 295 height 8
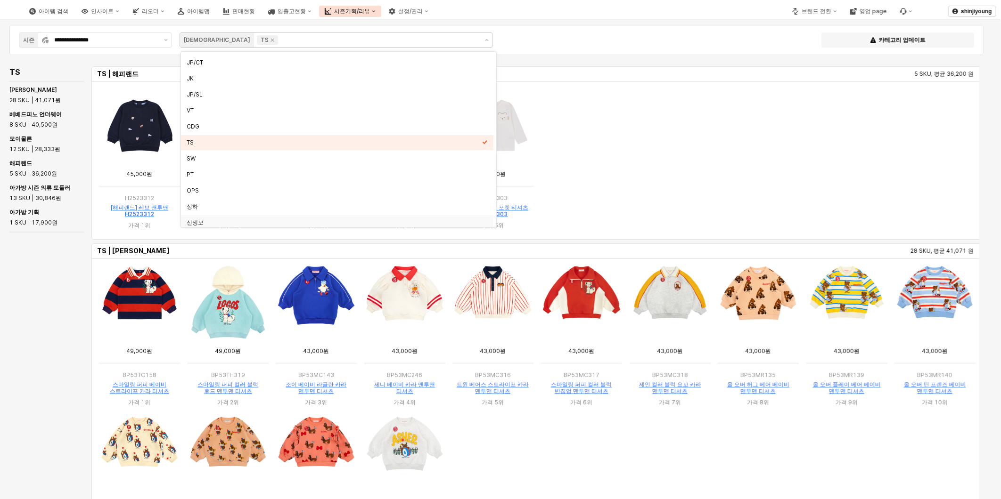
click at [11, 298] on div "TS TS | 해피랜드 5 SKU, 평균 36,200 원 TS | 베베드피노 28 SKU, 평균 41,071 원 TS | 베베드피노 언더웨어 …" at bounding box center [492, 315] width 973 height 501
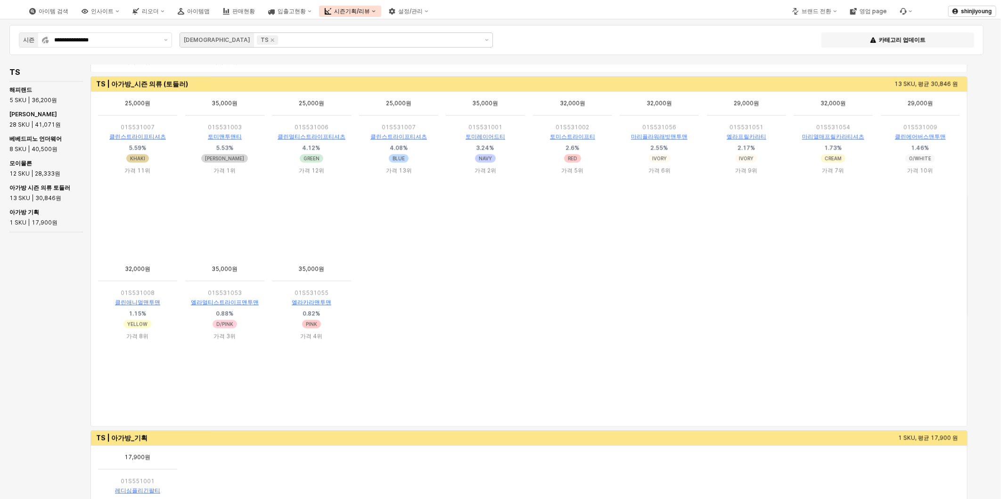
scroll to position [1256, 0]
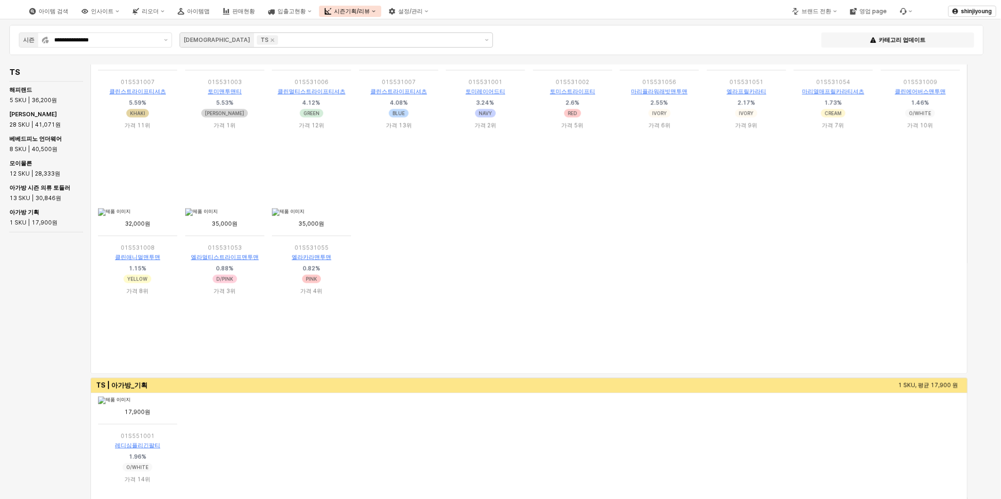
click at [700, 251] on ol "App Frame" at bounding box center [528, 289] width 869 height 166
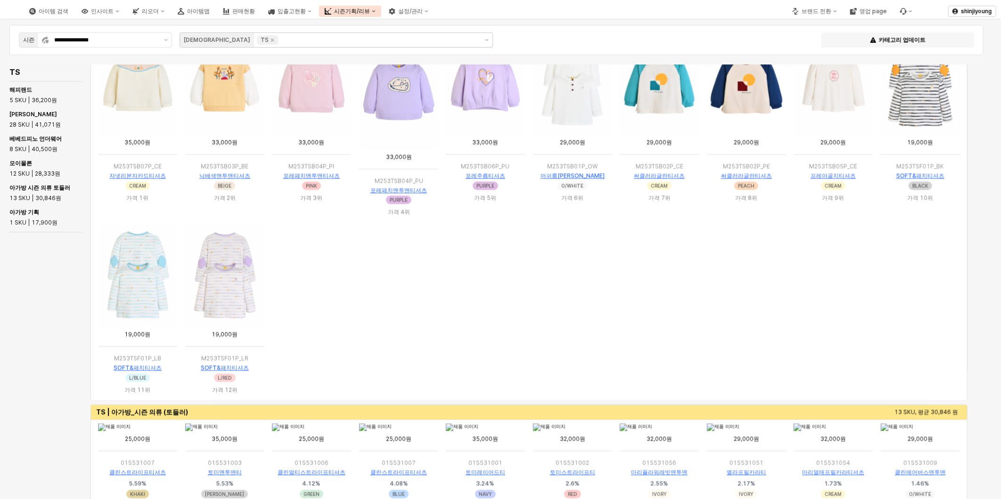
scroll to position [889, 0]
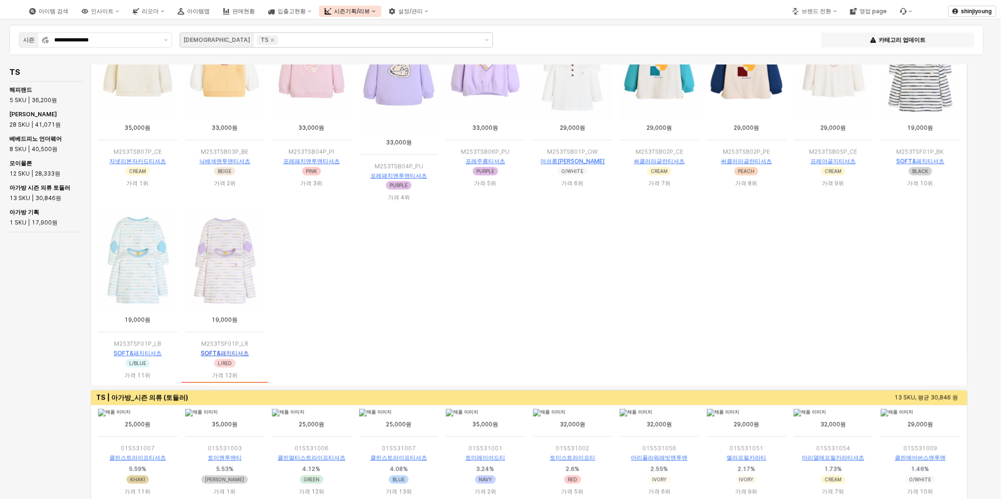
click at [228, 354] on link "SOFT&패치티셔츠" at bounding box center [224, 353] width 48 height 7
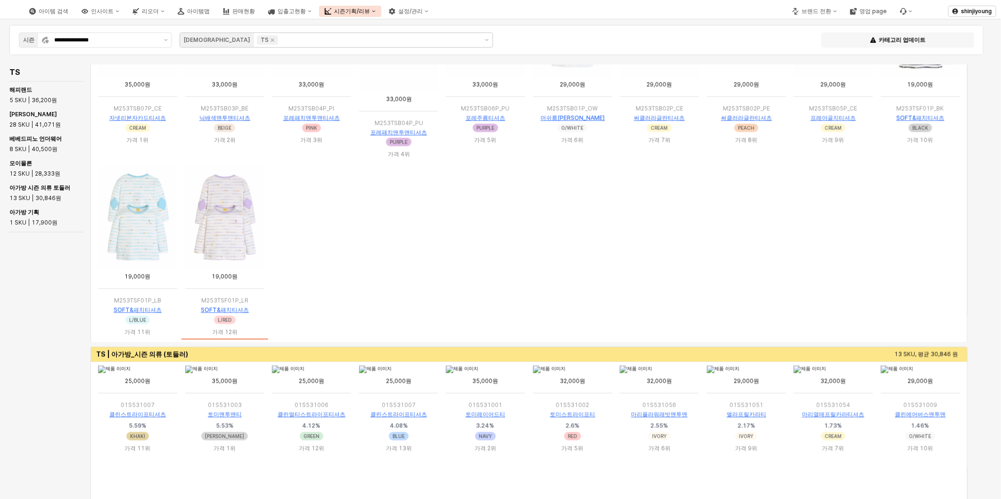
scroll to position [681, 0]
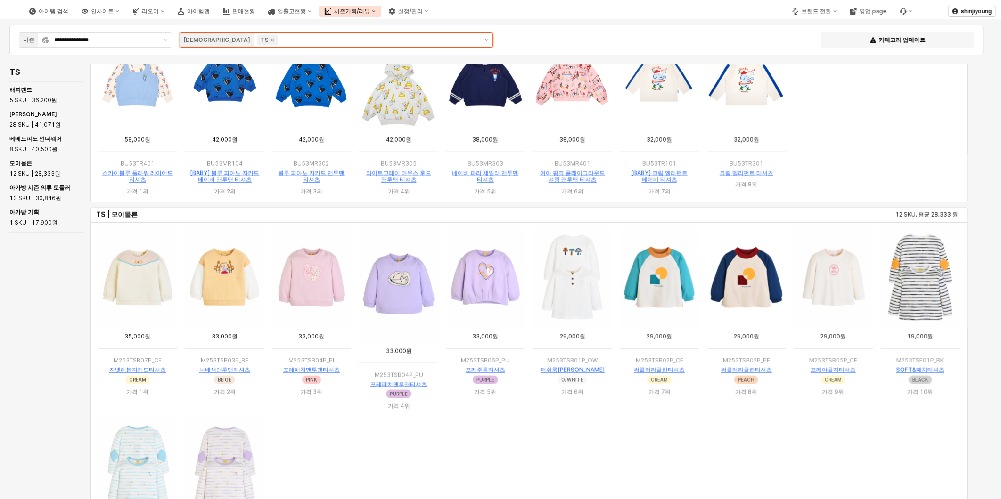
click at [490, 38] on button "제안 사항 표시" at bounding box center [486, 40] width 11 height 14
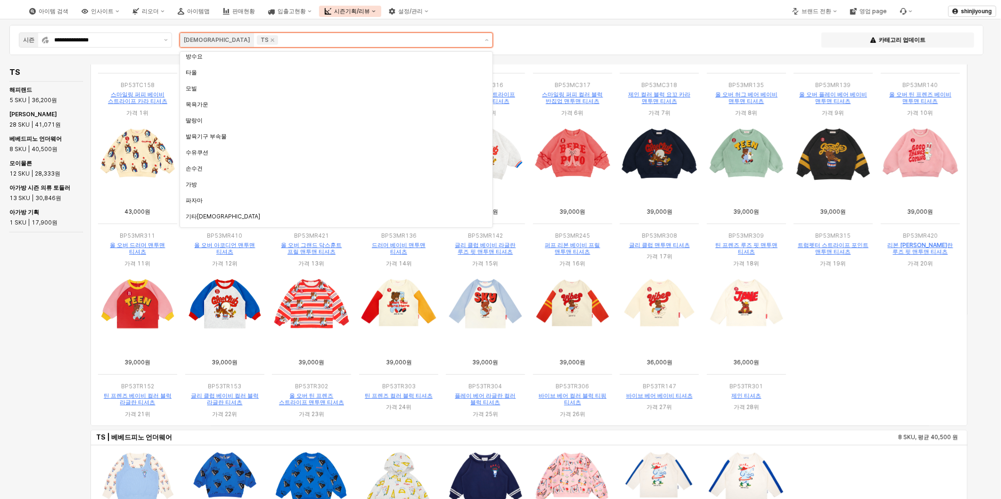
scroll to position [656, 0]
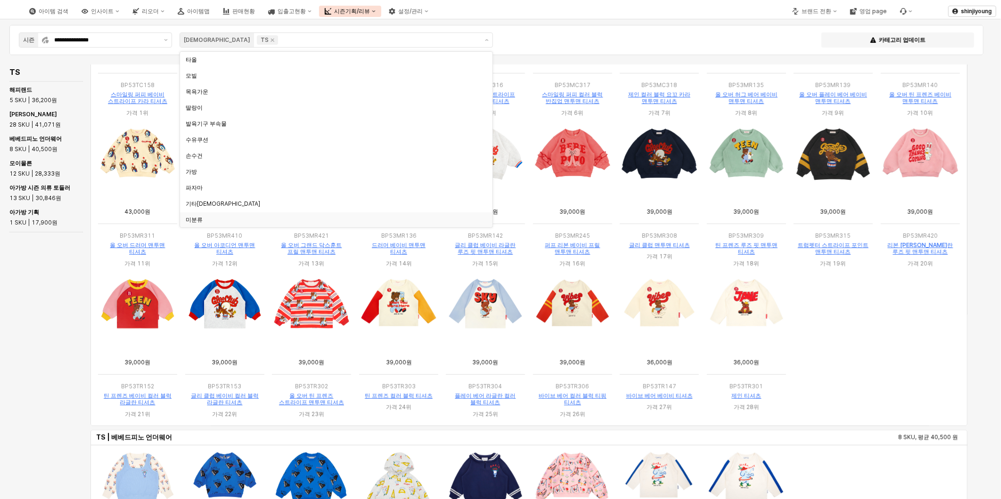
click at [44, 324] on div "TS TS | 해피랜드 5 SKU, 평균 36,200 원 TS | 베베드피노 28 SKU, 평균 41,071 원 TS | 베베드피노 언더웨어 …" at bounding box center [492, 315] width 973 height 501
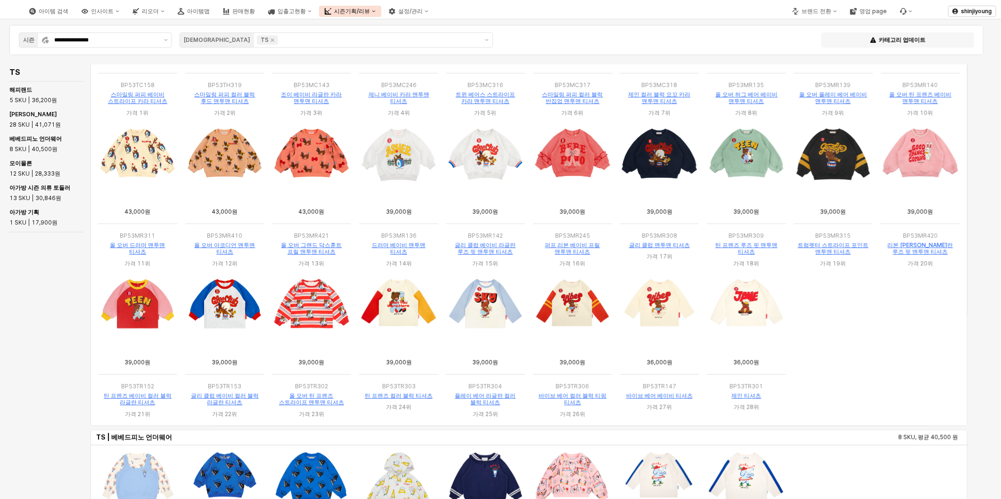
click at [44, 325] on div "TS TS | 해피랜드 5 SKU, 평균 36,200 원 TS | 베베드피노 28 SKU, 평균 41,071 원 TS | 베베드피노 언더웨어 …" at bounding box center [492, 315] width 973 height 501
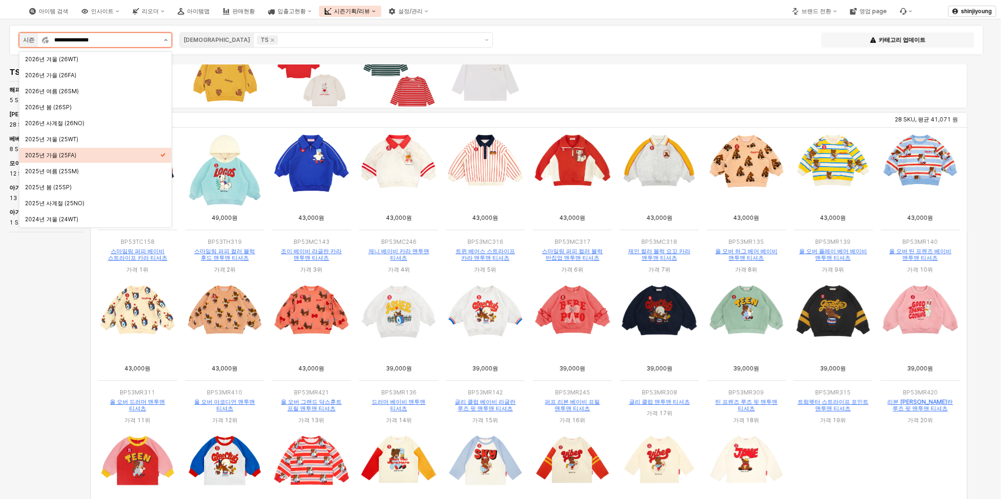
click at [167, 38] on button "제안 사항 표시" at bounding box center [165, 40] width 11 height 14
click at [81, 171] on div "2025년 여름 (25SM)" at bounding box center [92, 172] width 135 height 8
type input "**********"
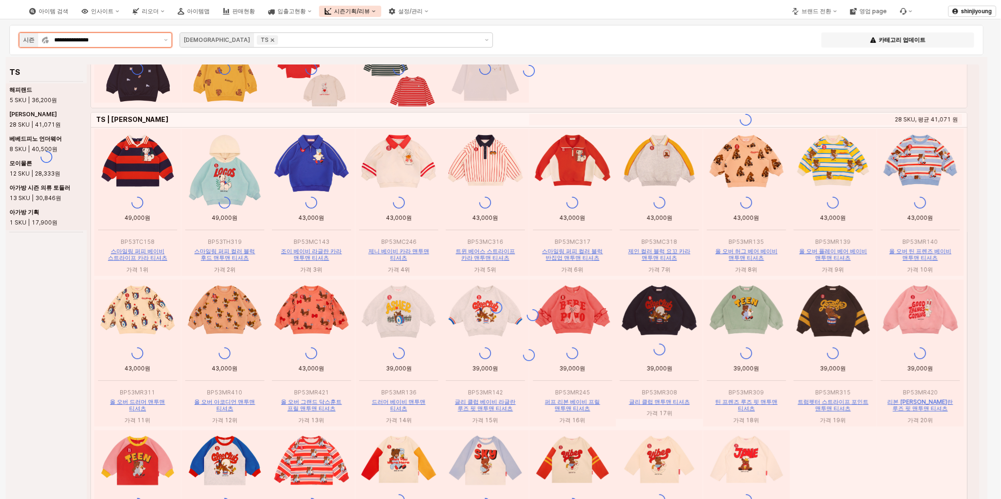
click at [269, 41] on icon "Remove TS" at bounding box center [273, 40] width 8 height 8
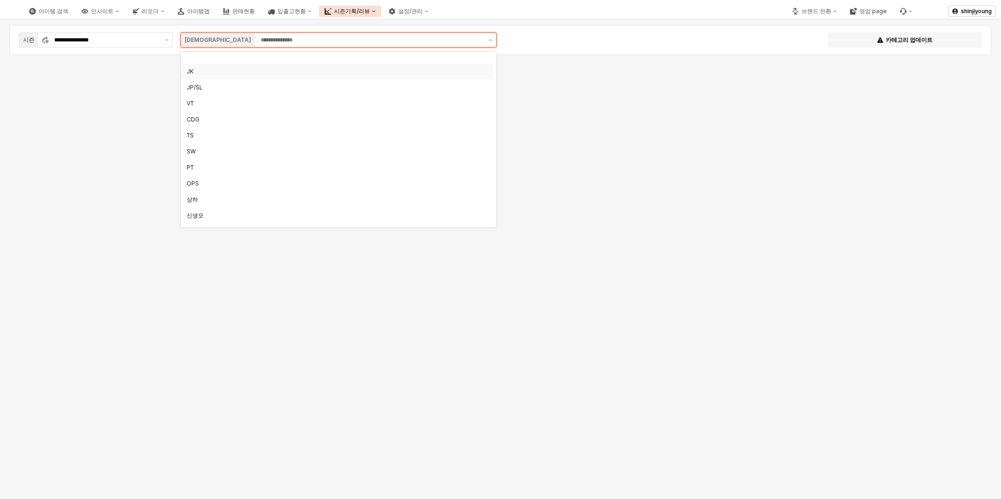
scroll to position [209, 0]
click at [210, 73] on div "CDG" at bounding box center [334, 75] width 295 height 8
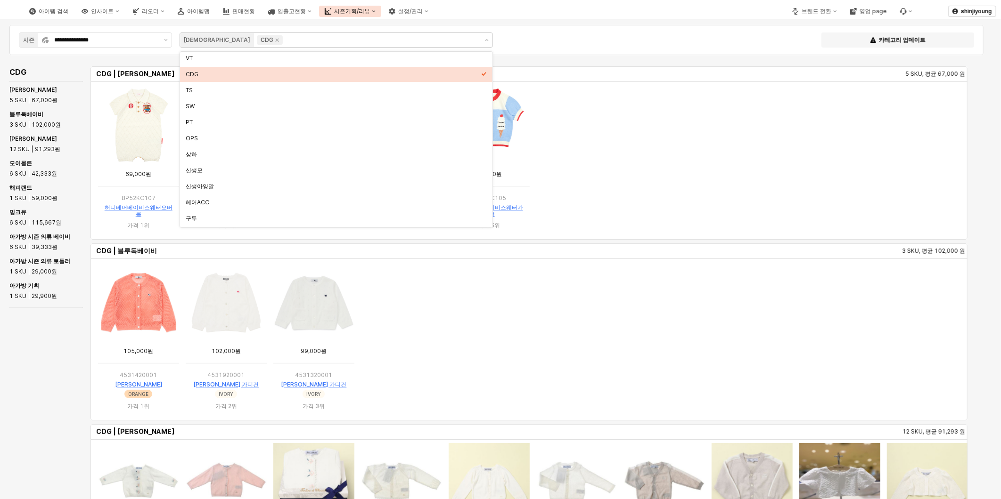
click at [36, 346] on div "CDG CDG | 베베드피노 5 SKU, 평균 67,000 원 CDG | 블루독베이비 3 SKU, 평균 102,000 원 CDG | 타티네 쇼…" at bounding box center [492, 315] width 973 height 501
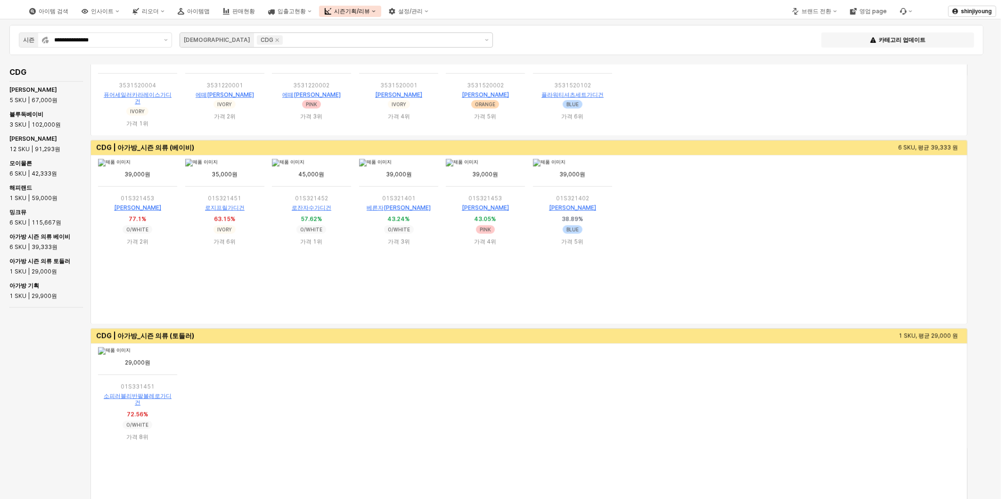
scroll to position [994, 0]
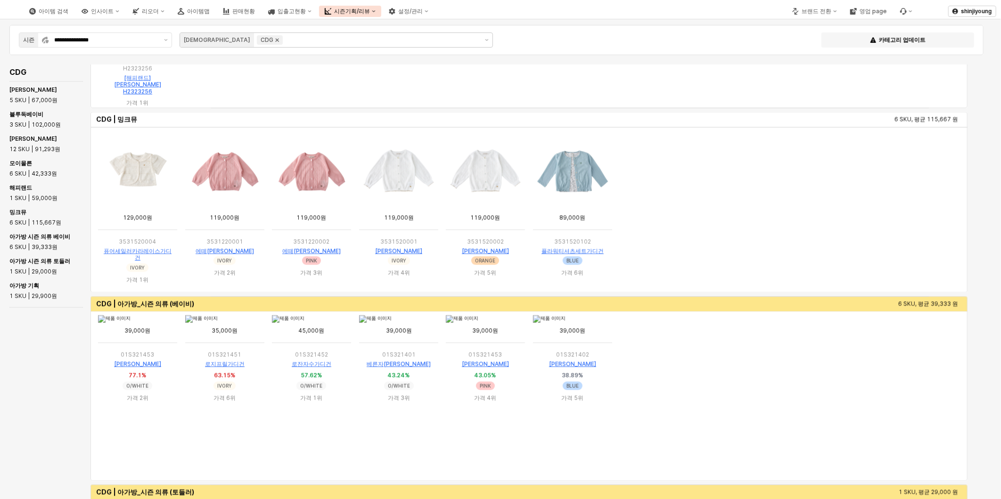
click at [273, 39] on icon "Remove CDG" at bounding box center [277, 40] width 8 height 8
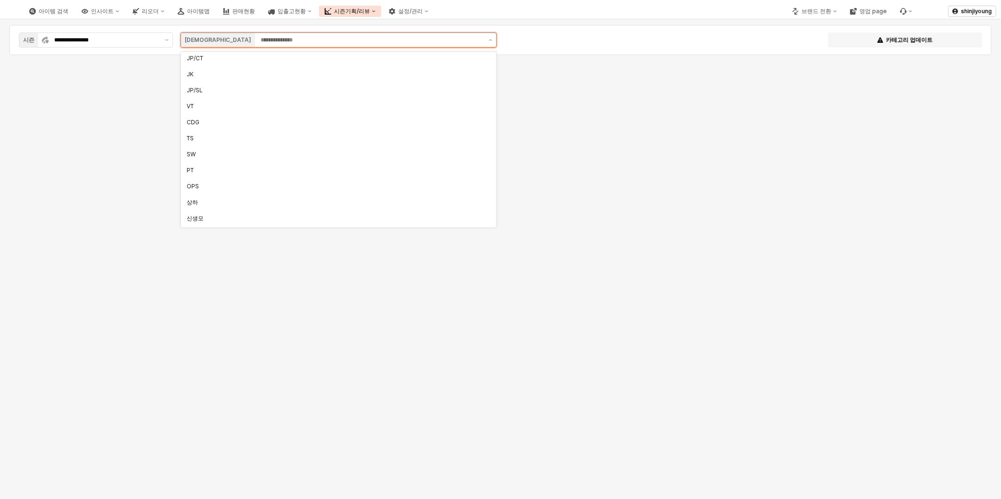
scroll to position [157, 0]
click at [203, 176] on div "PT" at bounding box center [334, 175] width 295 height 8
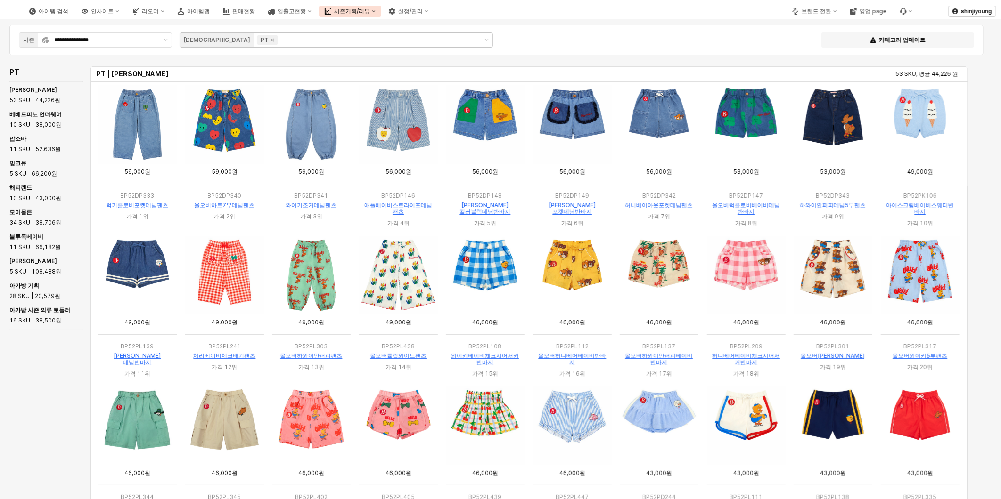
click at [29, 383] on div "PT PT | 베베드피노 53 SKU, 평균 44,226 원 PT | 베베드피노 언더웨어 10 SKU, 평균 38,000 원 베베드피노 53 …" at bounding box center [492, 315] width 973 height 501
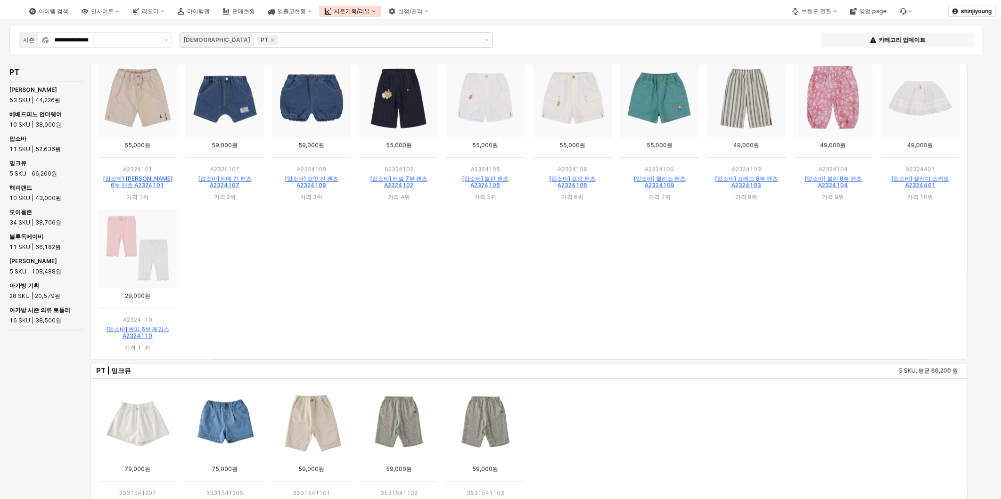
scroll to position [889, 0]
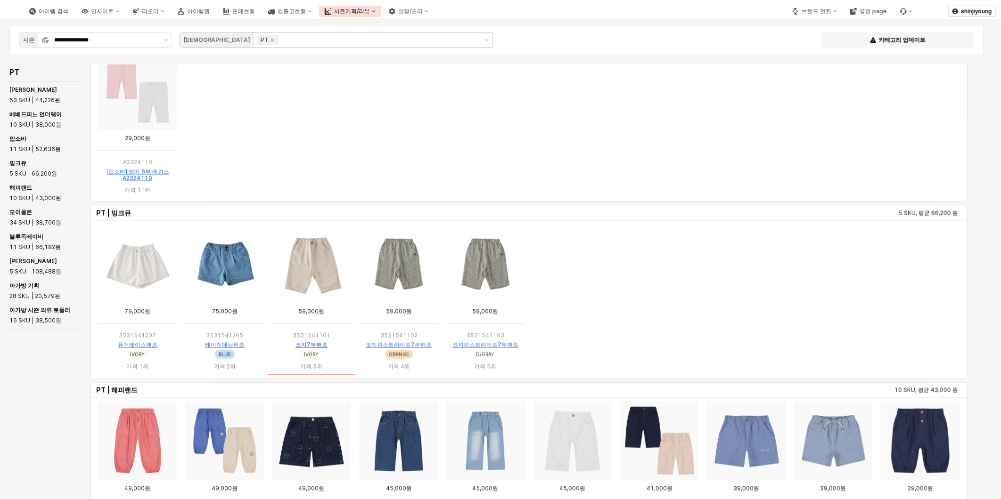
click at [319, 342] on link "코지7부팬츠" at bounding box center [311, 345] width 32 height 7
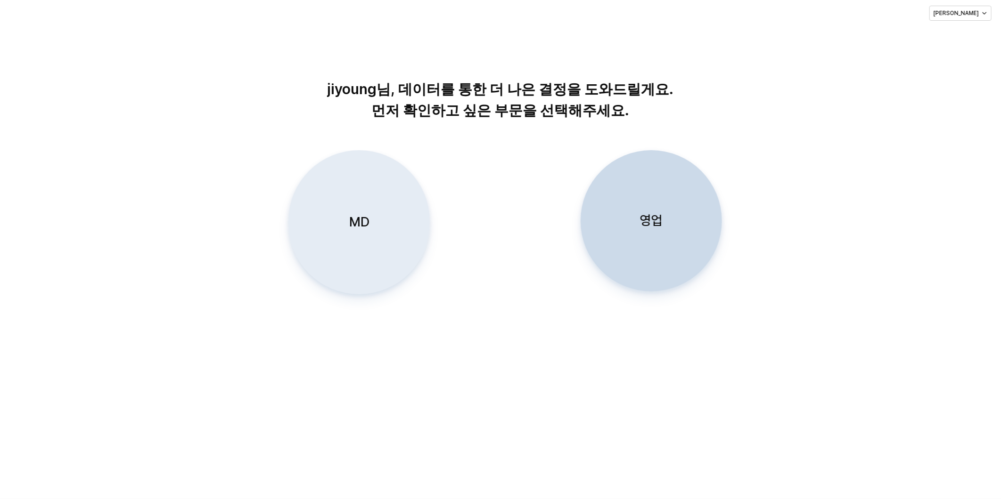
click at [360, 231] on p "MD" at bounding box center [359, 221] width 20 height 17
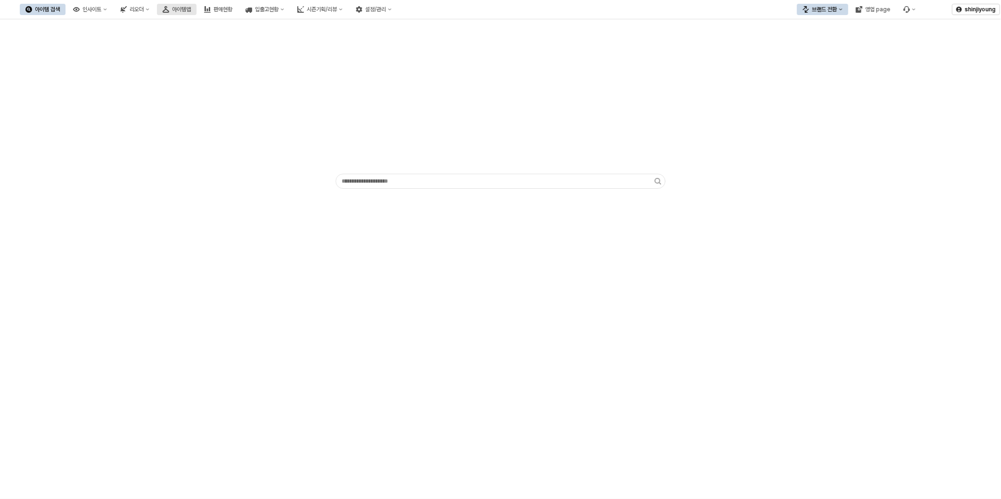
click at [196, 4] on button "아이템맵" at bounding box center [177, 9] width 40 height 11
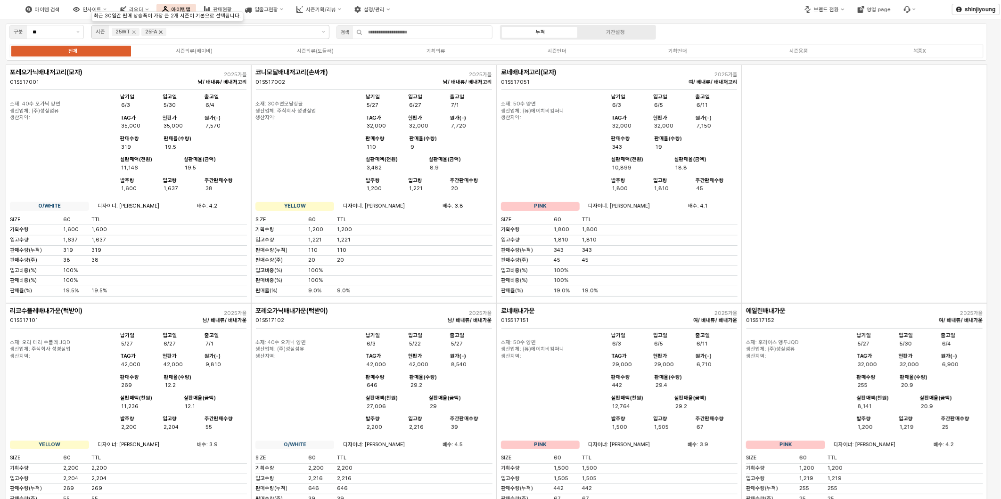
click at [162, 33] on icon "Remove 25FA" at bounding box center [161, 32] width 8 height 8
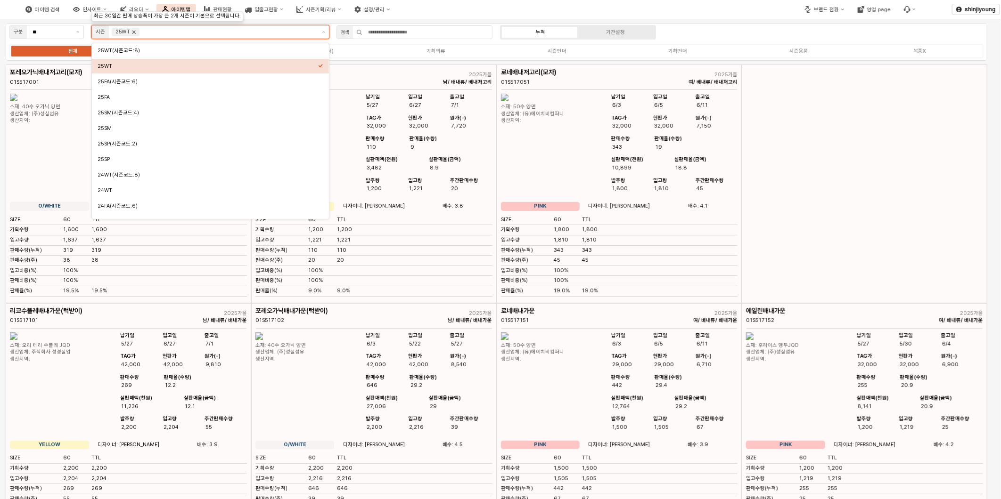
click at [136, 33] on icon "Remove 25WT" at bounding box center [134, 32] width 8 height 8
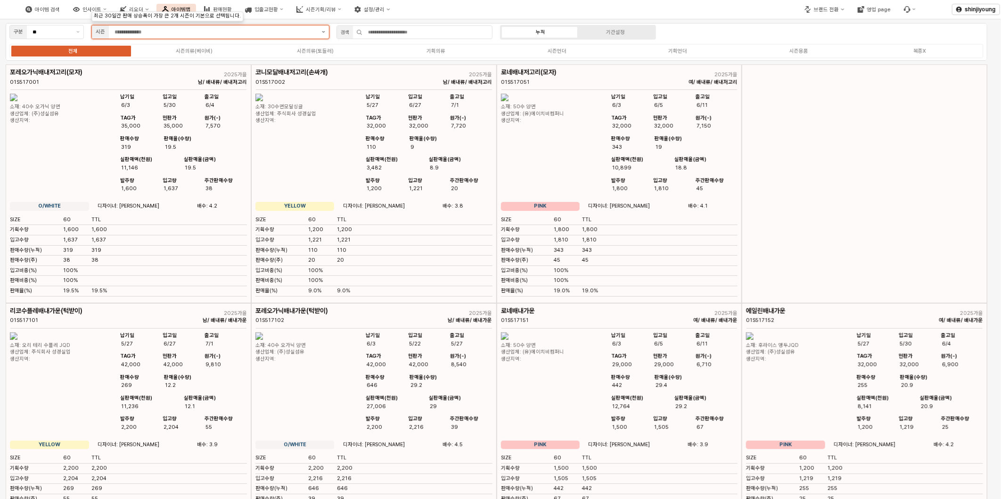
click at [325, 32] on icon "제안 사항 표시" at bounding box center [323, 32] width 3 height 2
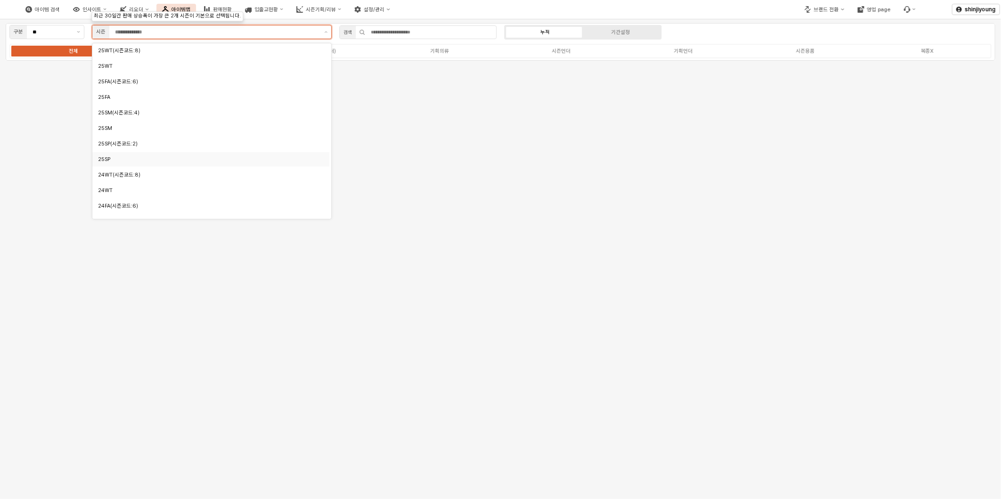
click at [107, 162] on div "25SP" at bounding box center [208, 159] width 220 height 7
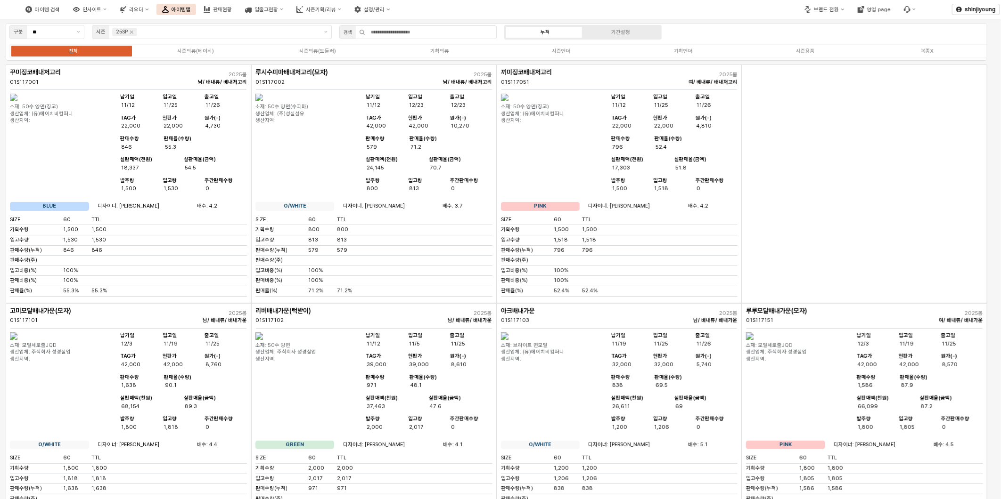
click at [892, 240] on div "App Frame" at bounding box center [864, 184] width 245 height 239
click at [196, 49] on div "시즌의류(베이비)" at bounding box center [194, 51] width 37 height 6
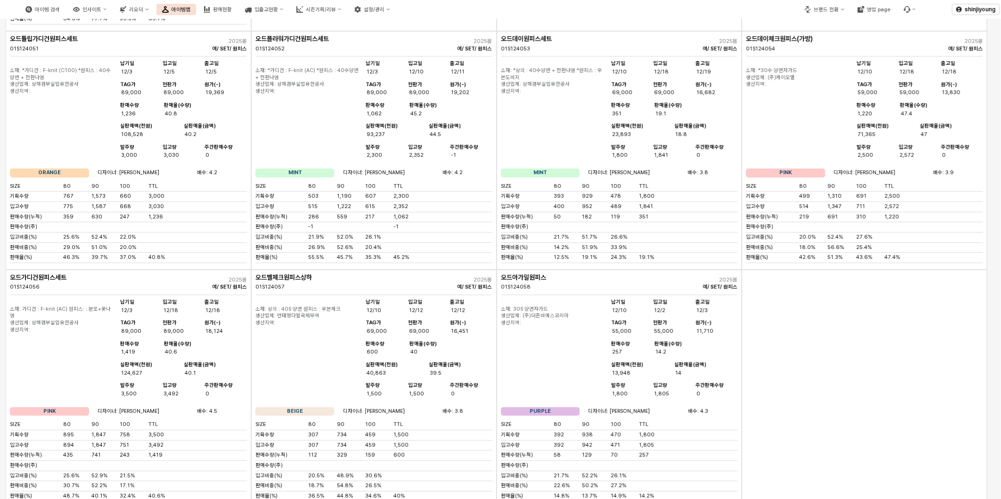
scroll to position [2146, 0]
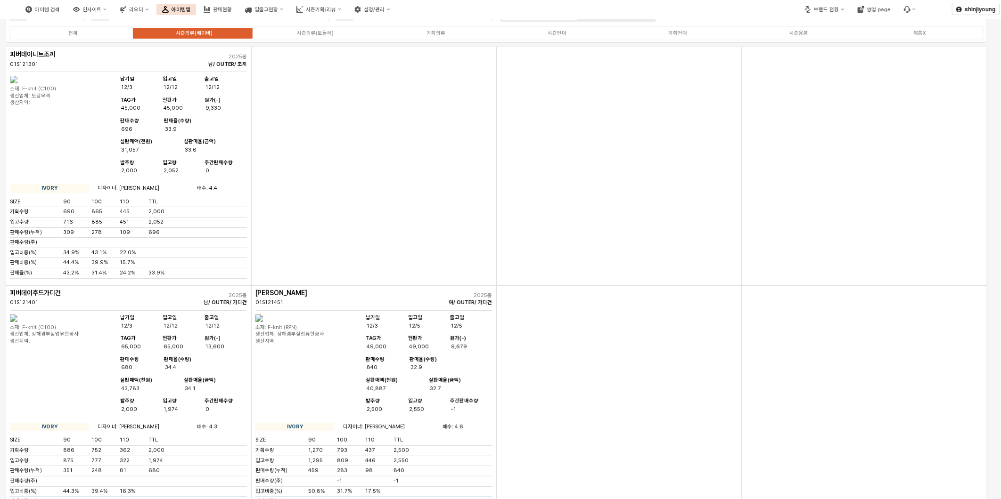
scroll to position [0, 0]
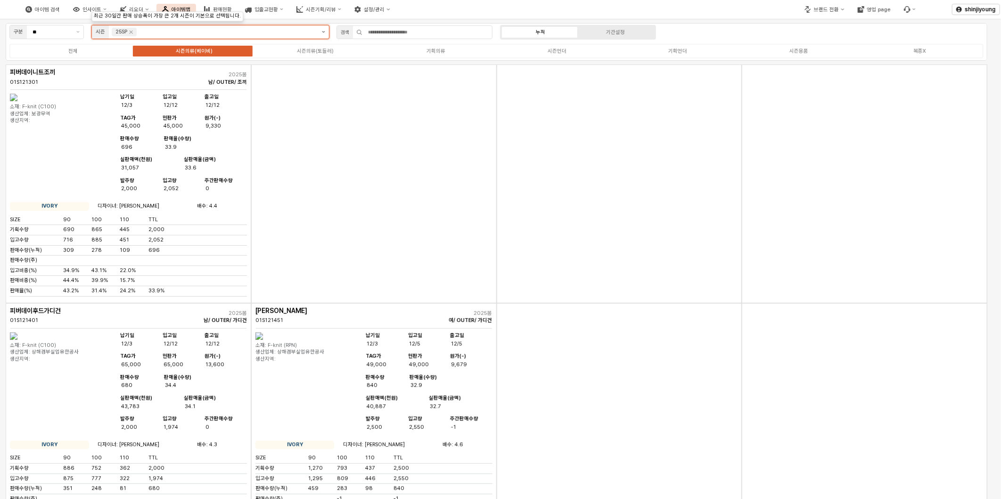
click at [323, 35] on button "제안 사항 표시" at bounding box center [323, 31] width 11 height 13
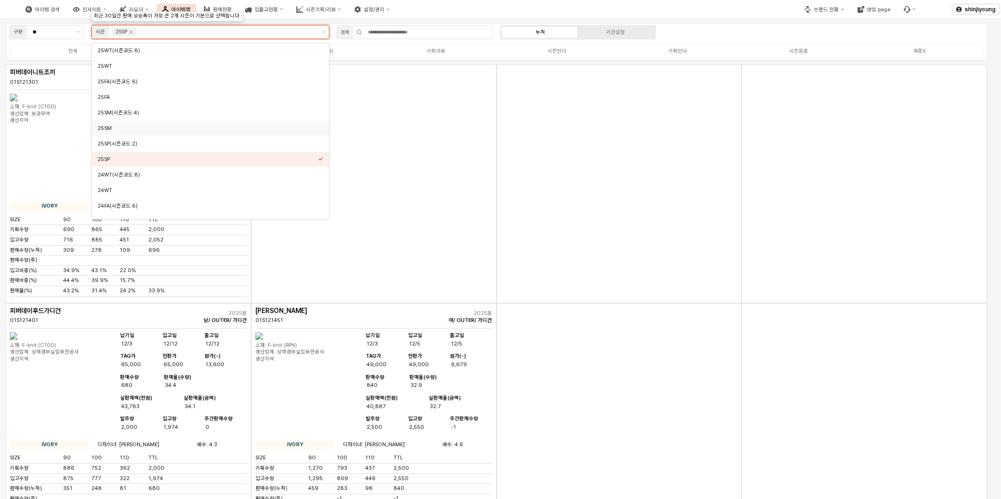
click at [115, 131] on div "25SM" at bounding box center [208, 128] width 220 height 7
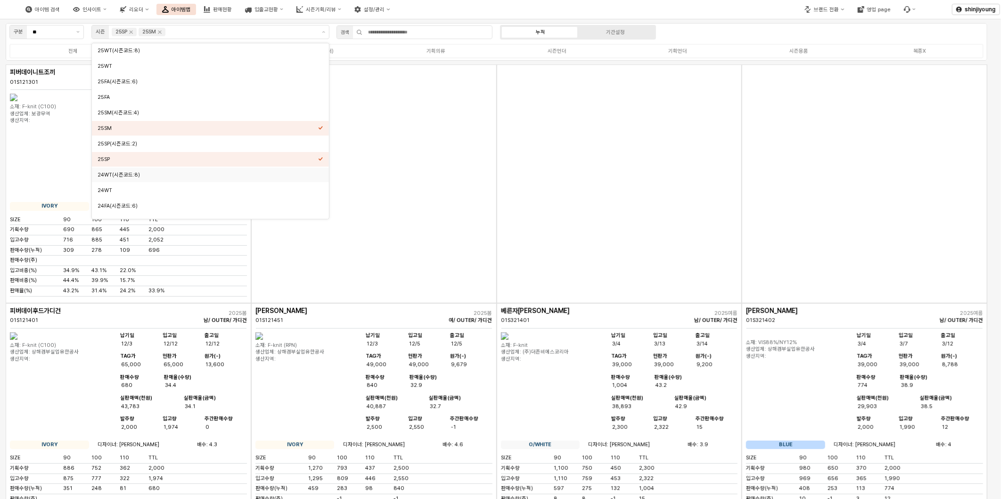
click at [556, 179] on div "App Frame" at bounding box center [619, 184] width 245 height 239
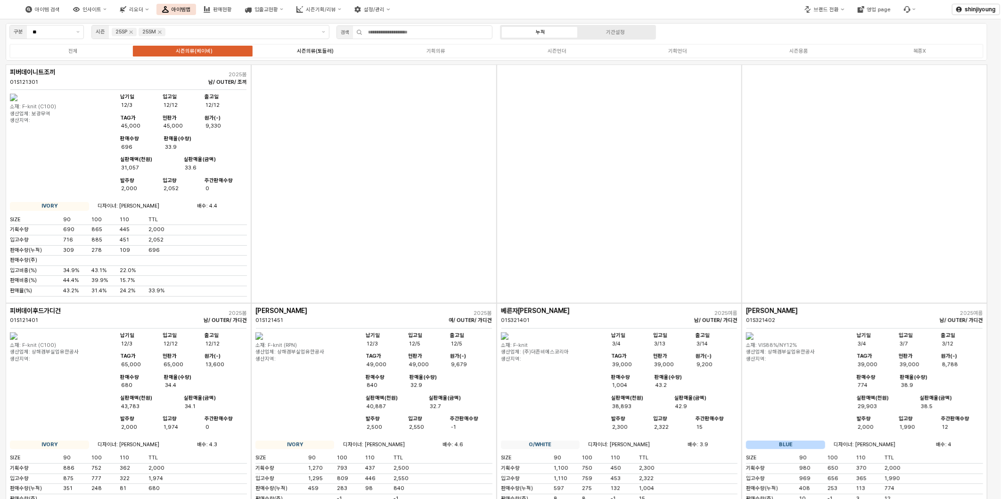
click at [309, 49] on div "시즌의류(토들러)" at bounding box center [315, 51] width 37 height 6
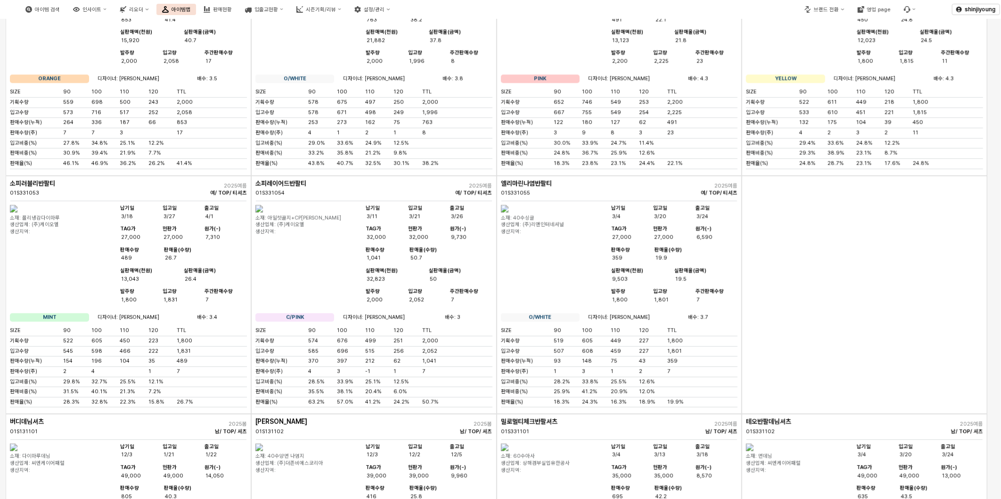
scroll to position [1279, 0]
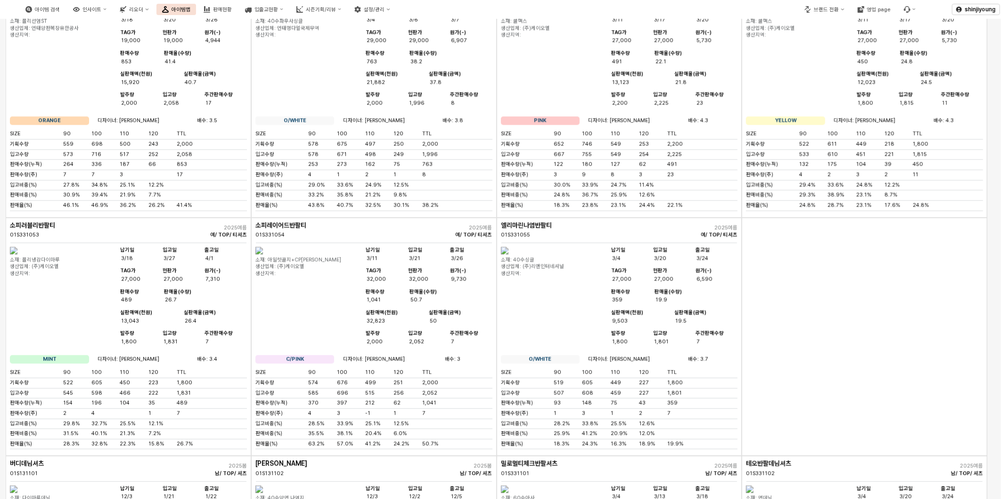
click at [575, 8] on div "아이템 검색 인사이트 리오더 아이템맵 판매현황 입출고현황 시즌기획/리뷰 설정/관리" at bounding box center [375, 10] width 750 height 20
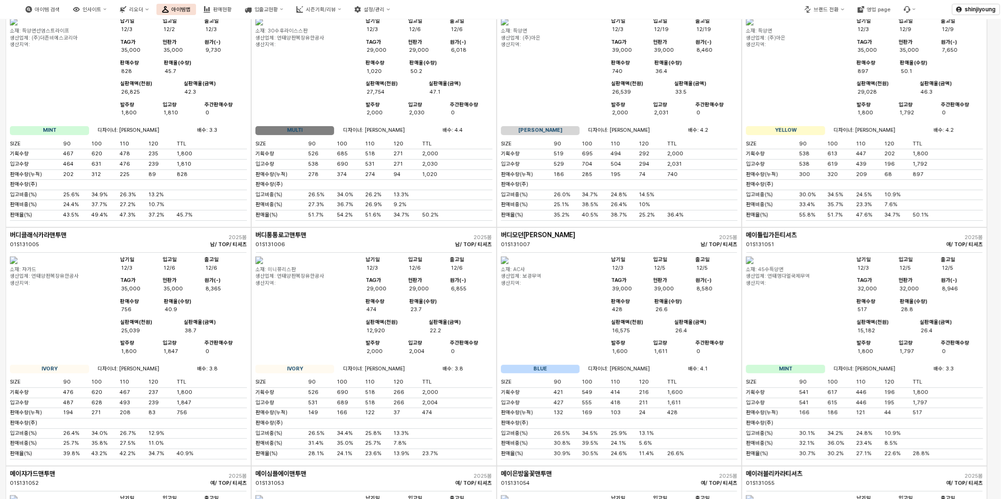
scroll to position [0, 0]
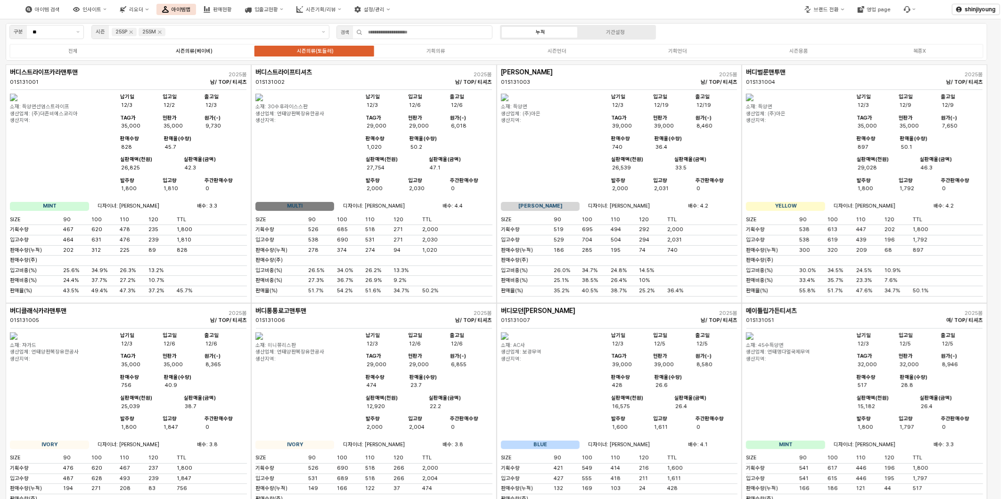
click at [194, 51] on div "시즌의류(베이비)" at bounding box center [194, 51] width 37 height 6
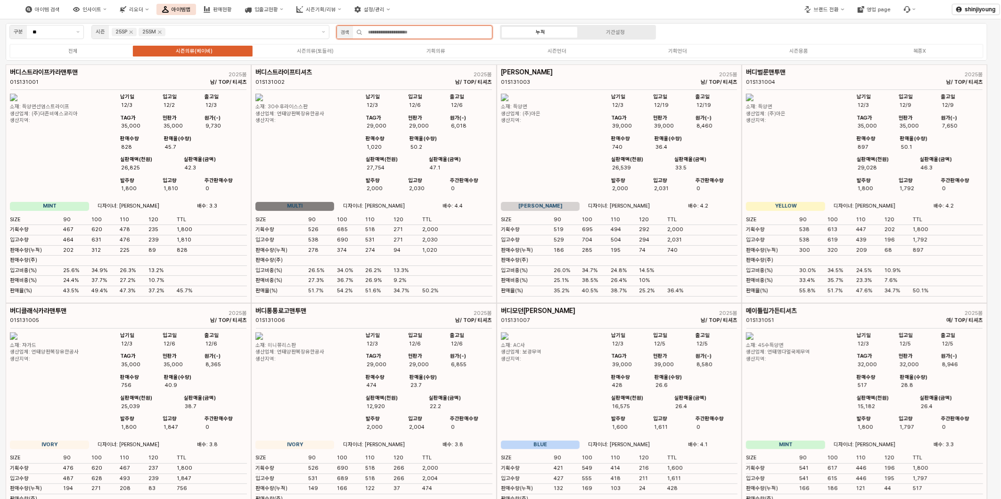
click at [367, 34] on input "App Frame" at bounding box center [427, 32] width 130 height 13
type input "**"
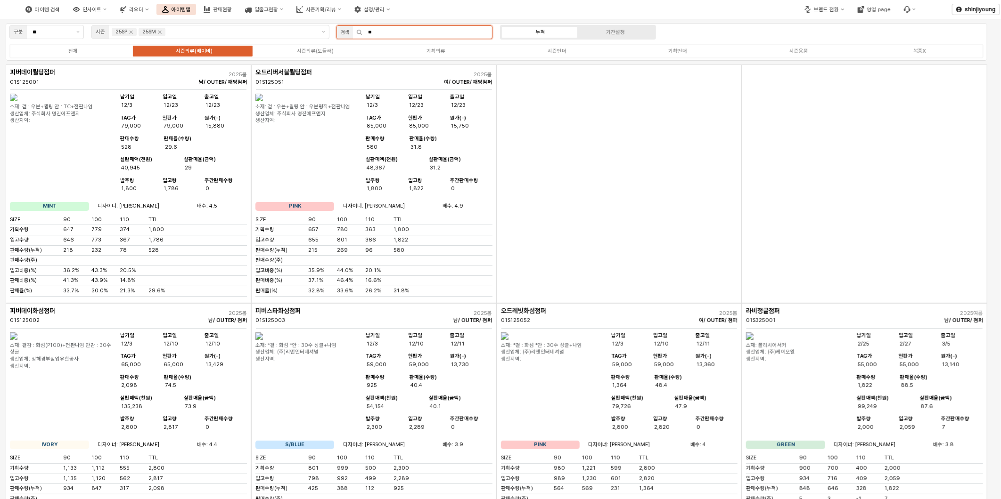
drag, startPoint x: 387, startPoint y: 34, endPoint x: 312, endPoint y: 35, distance: 75.4
click at [318, 33] on div "구분 ** 시즌 25SP 25SM 검색 ** 누적 기간설정 전체 시즌의류(베이비) 시즌의류(토들러) 기획의류 시즌언더 기획언더 시즌용품 복종X" at bounding box center [496, 42] width 981 height 38
click at [316, 54] on label "시즌의류(토들러)" at bounding box center [314, 51] width 121 height 8
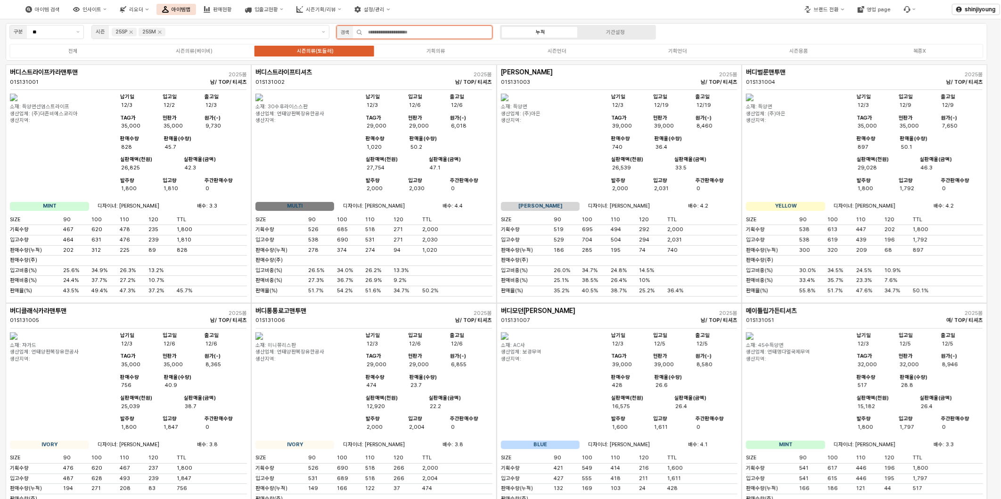
click at [399, 34] on input "App Frame" at bounding box center [427, 32] width 130 height 13
type input "***"
click at [397, 32] on input "***" at bounding box center [427, 32] width 130 height 13
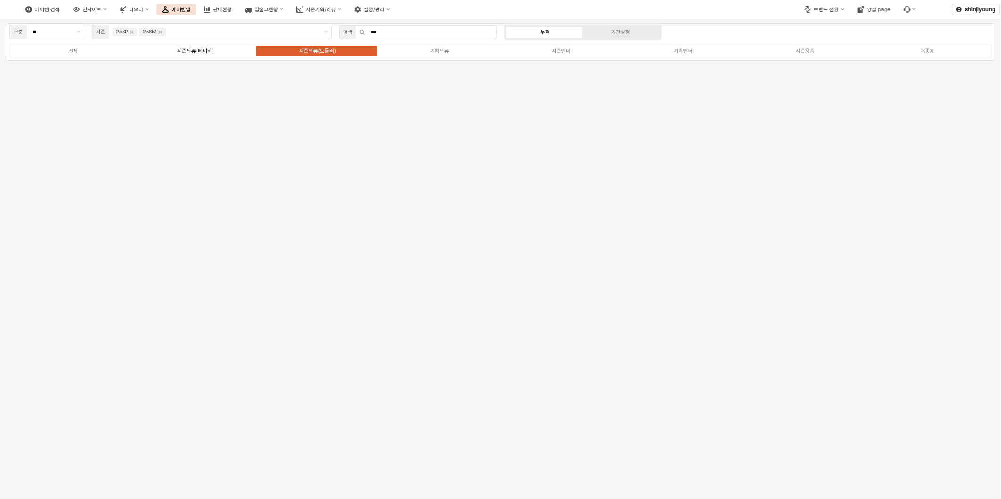
click at [192, 50] on div "시즌의류(베이비)" at bounding box center [195, 51] width 37 height 6
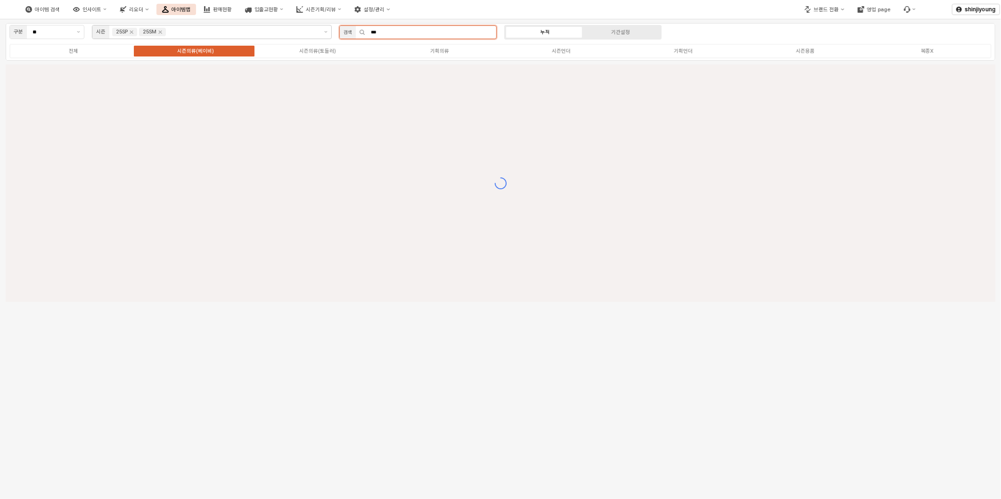
drag, startPoint x: 404, startPoint y: 36, endPoint x: 314, endPoint y: 32, distance: 89.6
click at [315, 32] on div "구분 ** 시즌 25SP 25SM 검색 *** 누적 기간설정 전체 시즌의류(베이비) 시즌의류(토들러) 기획의류 시즌언더 기획언더 시즌용품 복종X" at bounding box center [500, 42] width 989 height 38
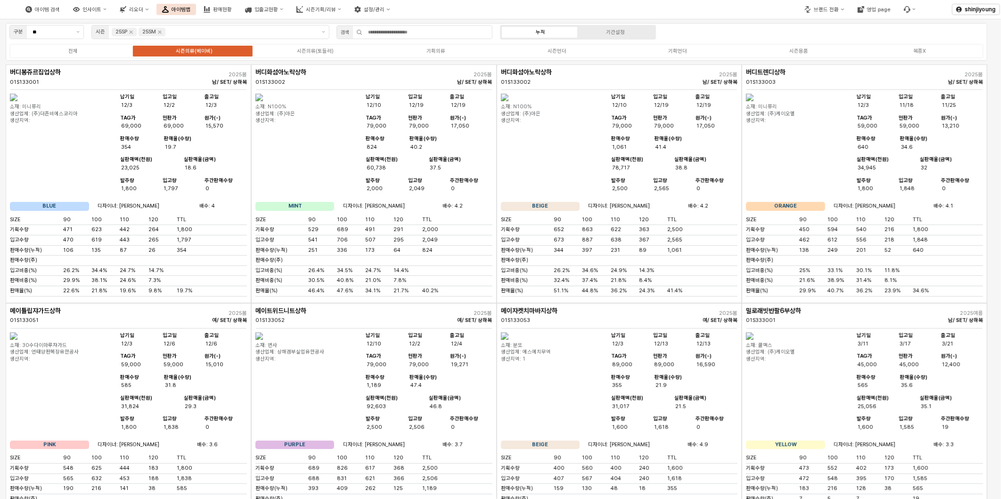
click at [203, 50] on div "시즌의류(베이비)" at bounding box center [194, 51] width 37 height 6
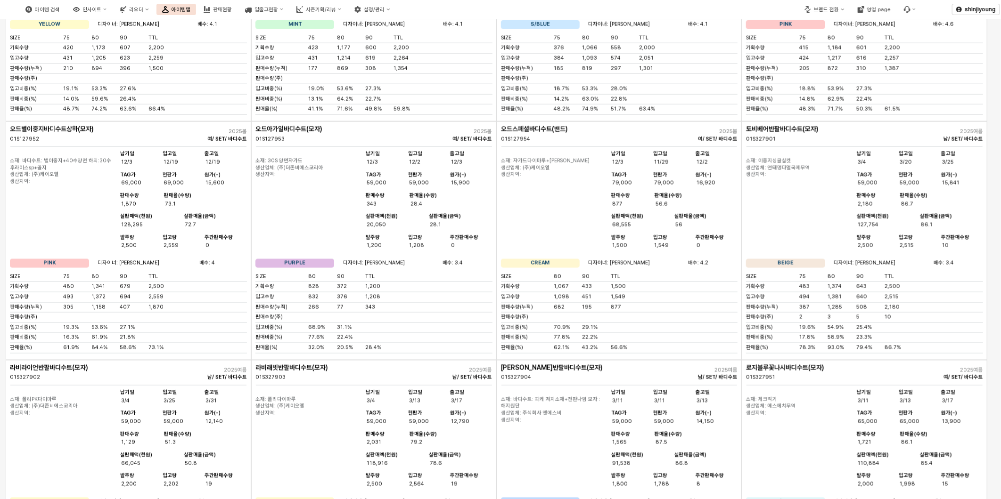
scroll to position [7591, 0]
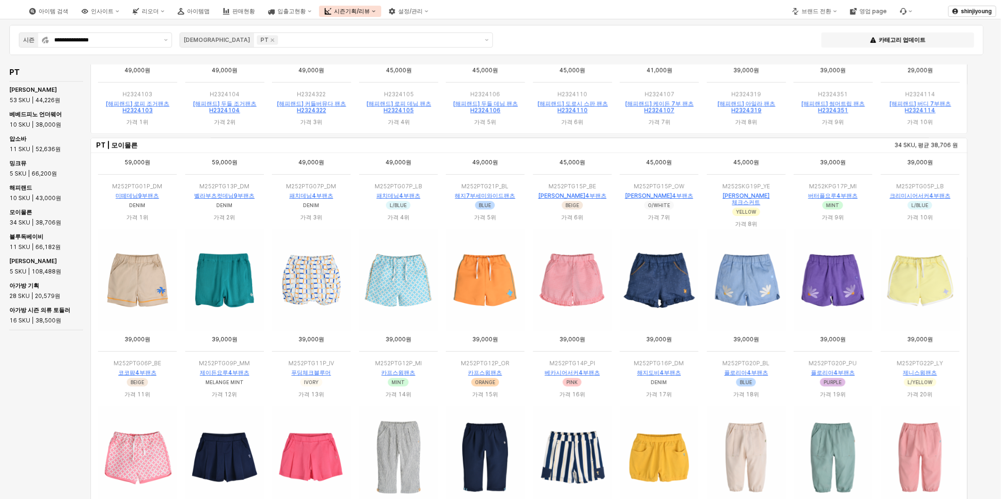
scroll to position [52, 0]
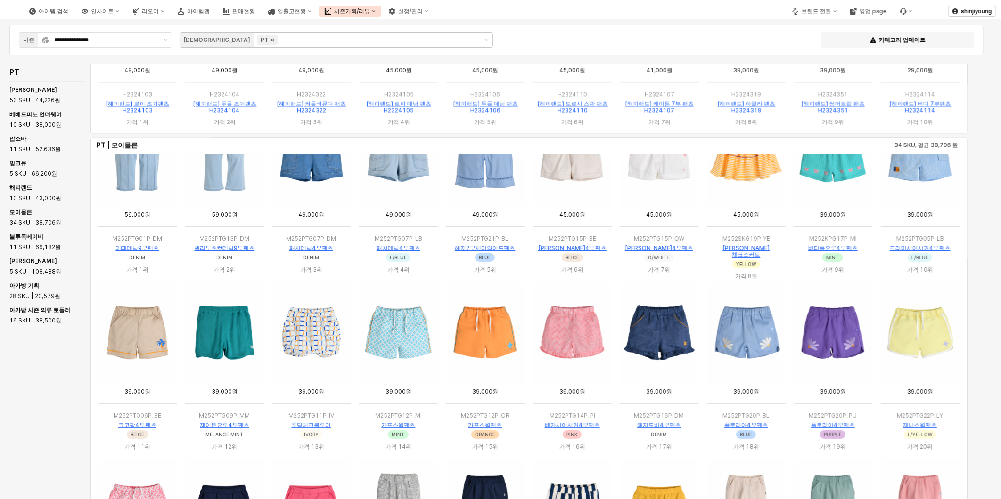
click at [269, 37] on icon "Remove PT" at bounding box center [273, 40] width 8 height 8
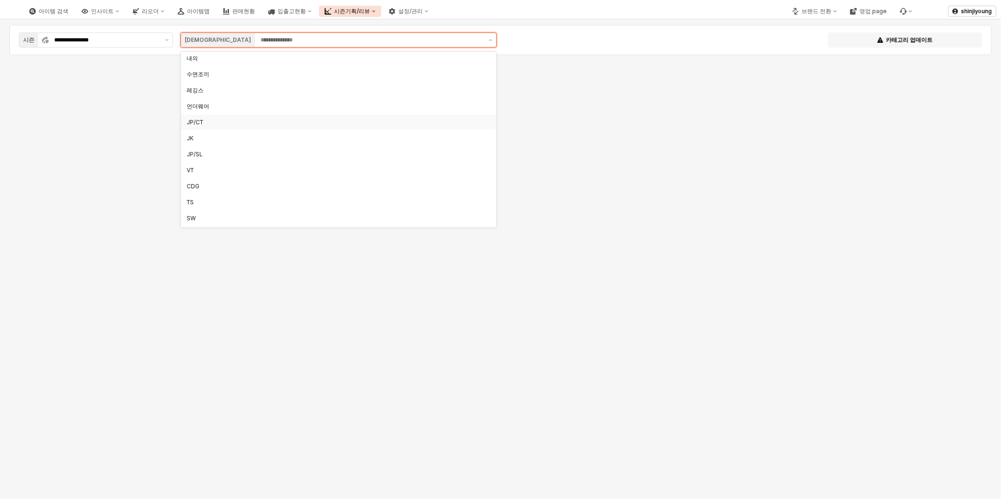
scroll to position [105, 0]
click at [205, 112] on div "JP/CT" at bounding box center [336, 115] width 298 height 8
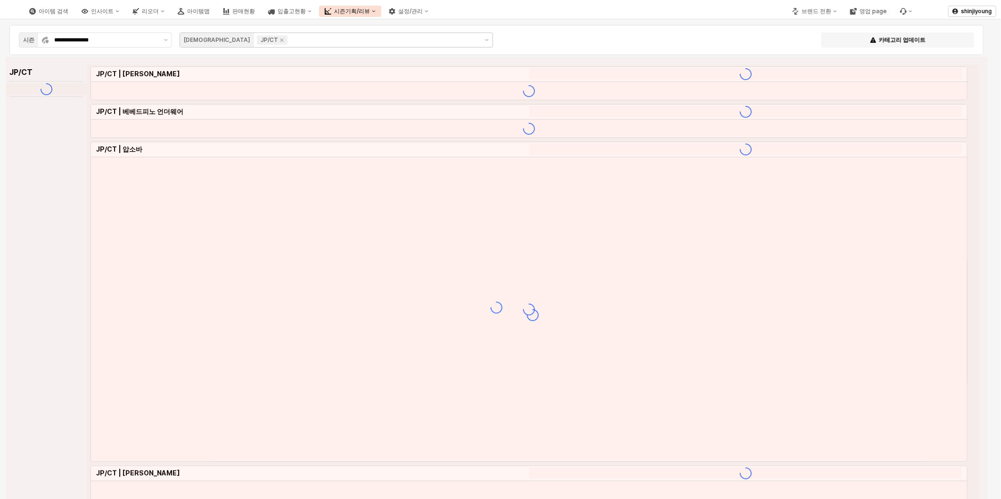
click at [582, 31] on div "**********" at bounding box center [496, 40] width 962 height 19
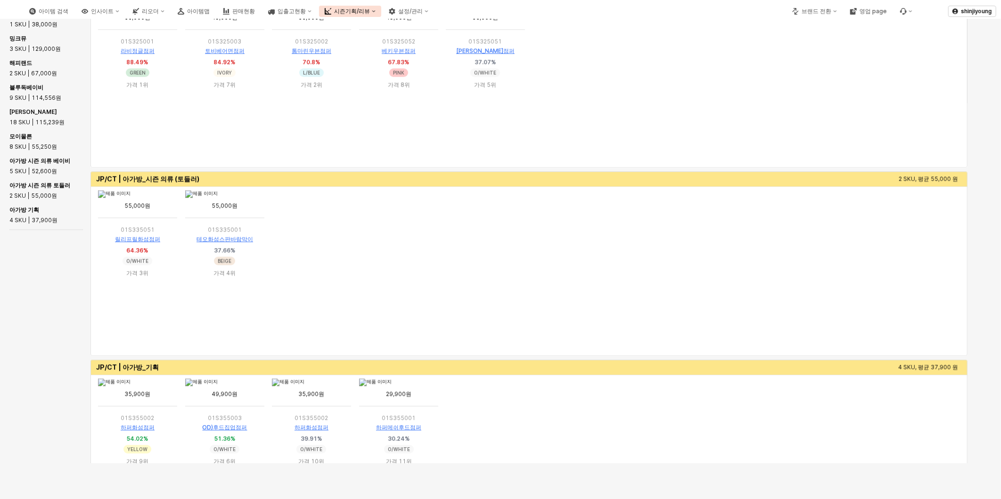
scroll to position [1464, 0]
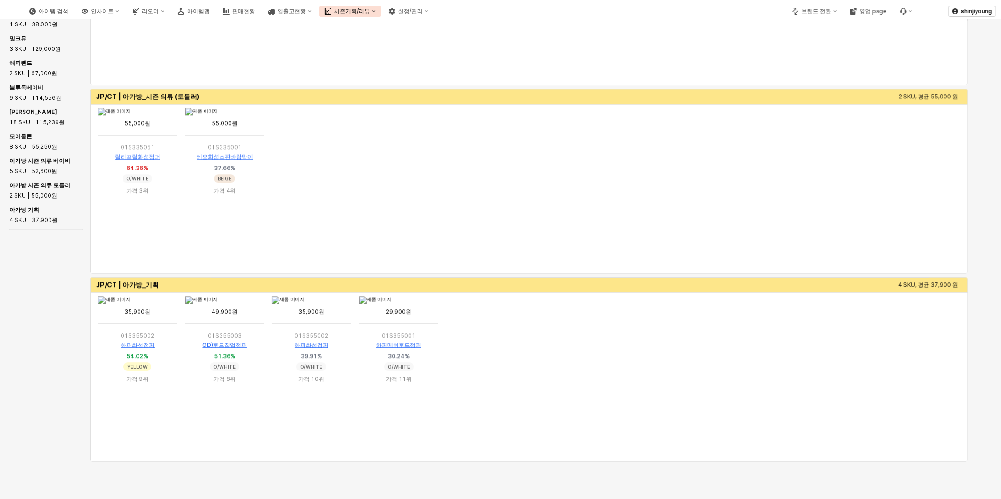
click at [863, 371] on ol "App Frame" at bounding box center [528, 377] width 869 height 166
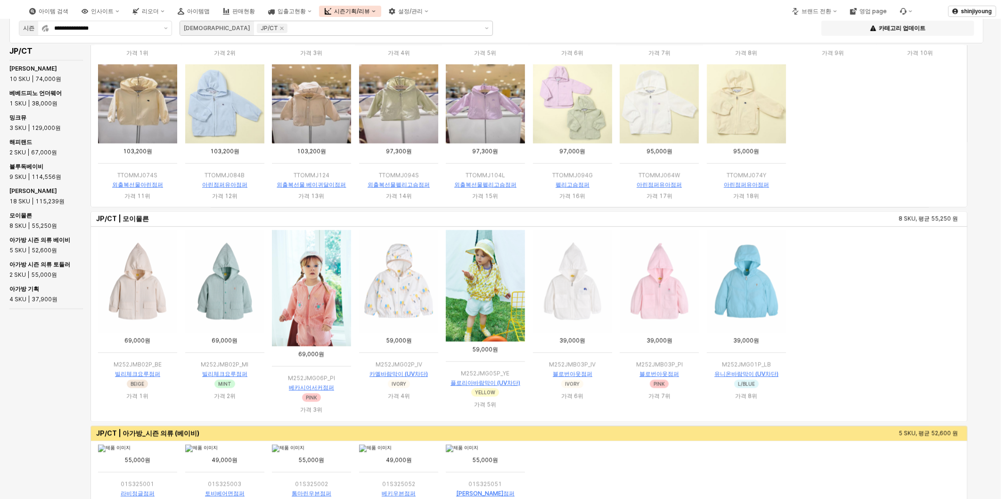
scroll to position [1200, 0]
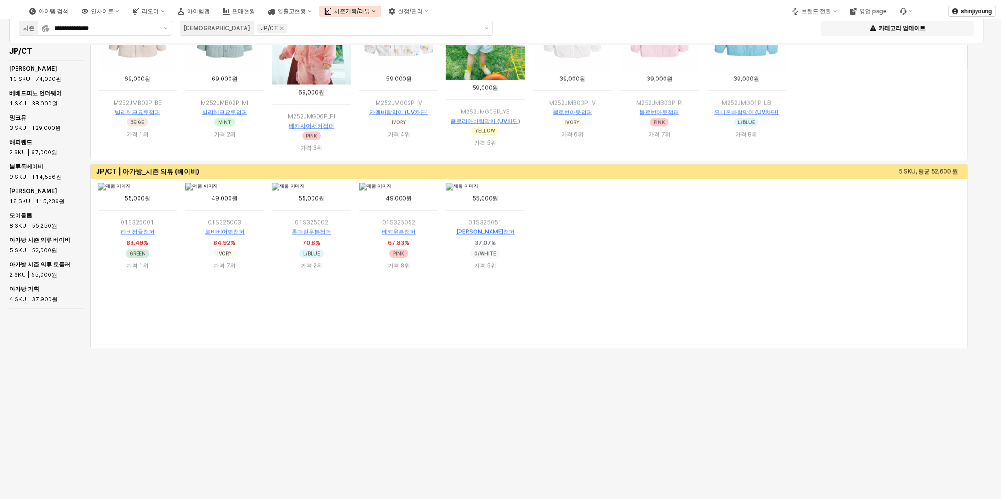
scroll to position [468, 0]
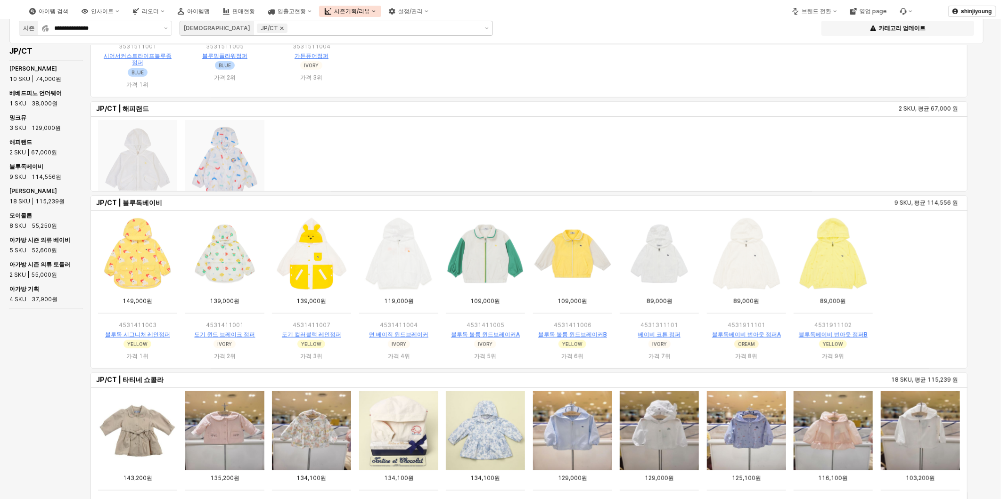
click at [280, 29] on icon "Remove JP/CT" at bounding box center [281, 28] width 3 height 3
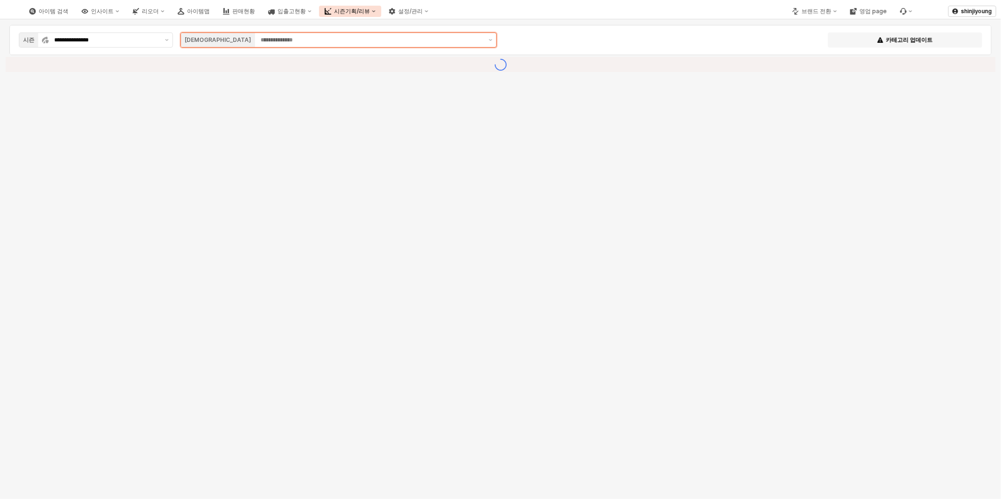
scroll to position [0, 0]
click at [261, 39] on input "App Frame" at bounding box center [372, 39] width 222 height 9
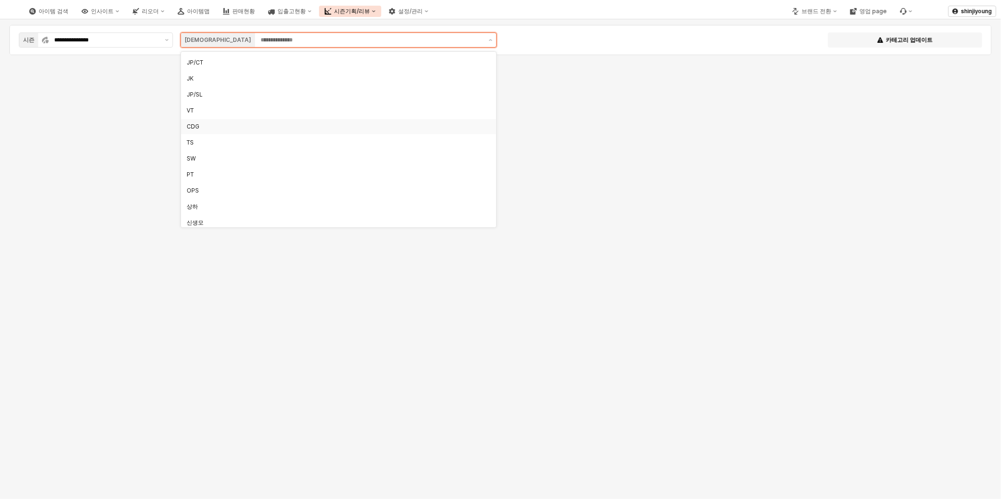
scroll to position [209, 0]
click at [208, 155] on div "상하" at bounding box center [336, 155] width 298 height 8
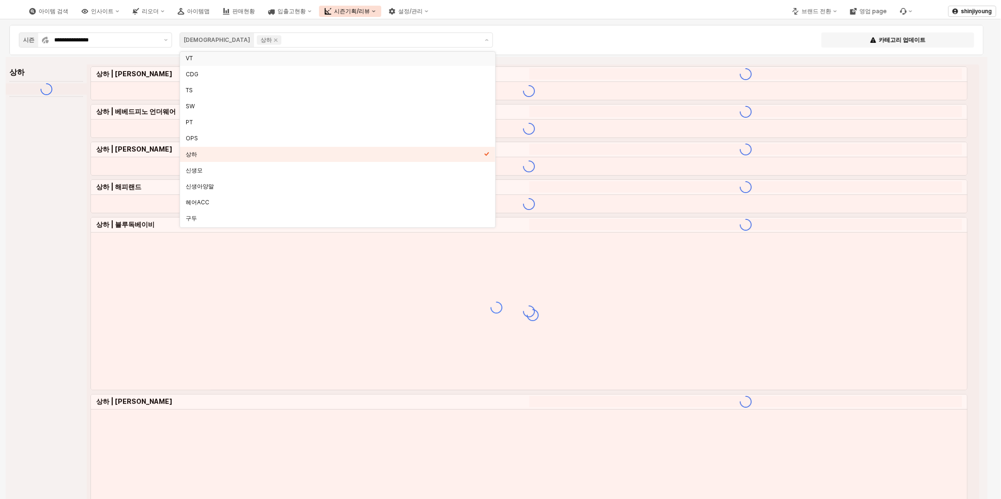
scroll to position [208, 0]
click at [625, 12] on div "아이템 검색 인사이트 리오더 아이템맵 판매현황 입출고현황 시즌기획/리뷰 설정/관리" at bounding box center [376, 11] width 745 height 20
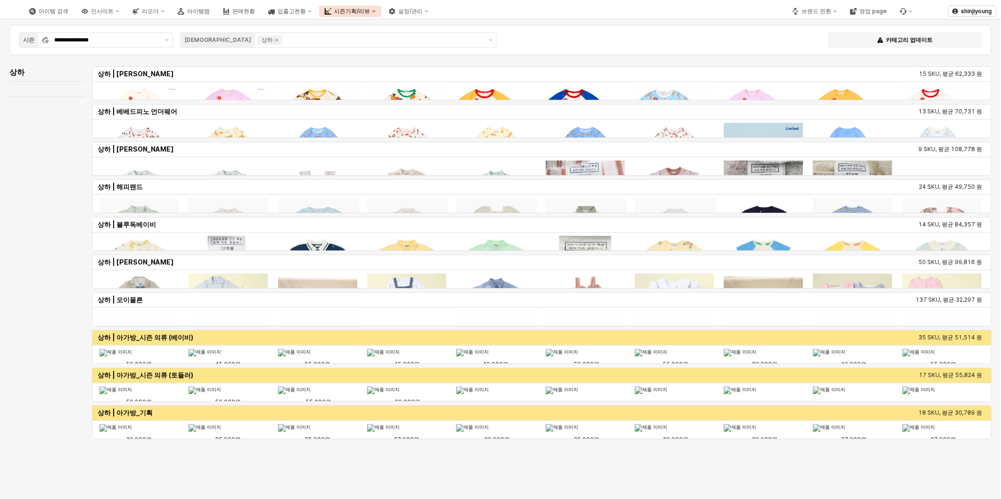
click at [765, 29] on div "**********" at bounding box center [500, 40] width 982 height 30
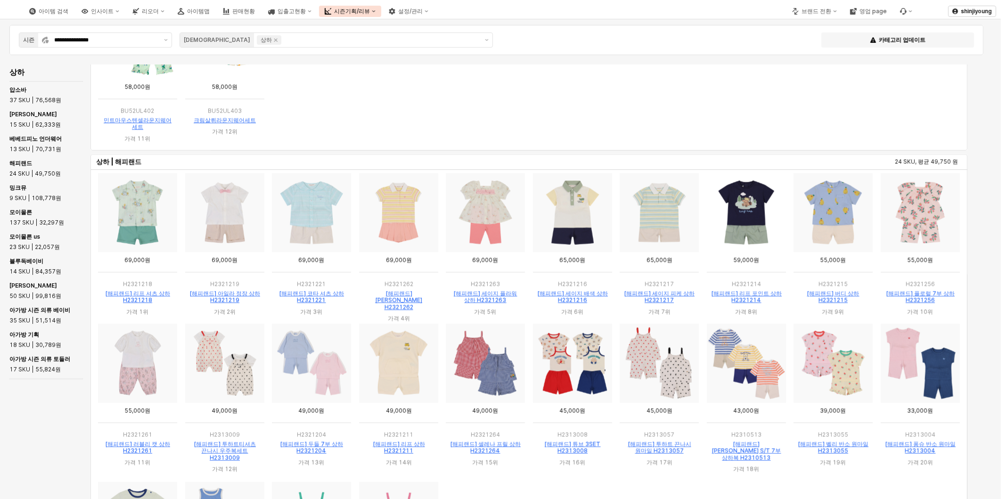
scroll to position [1059, 0]
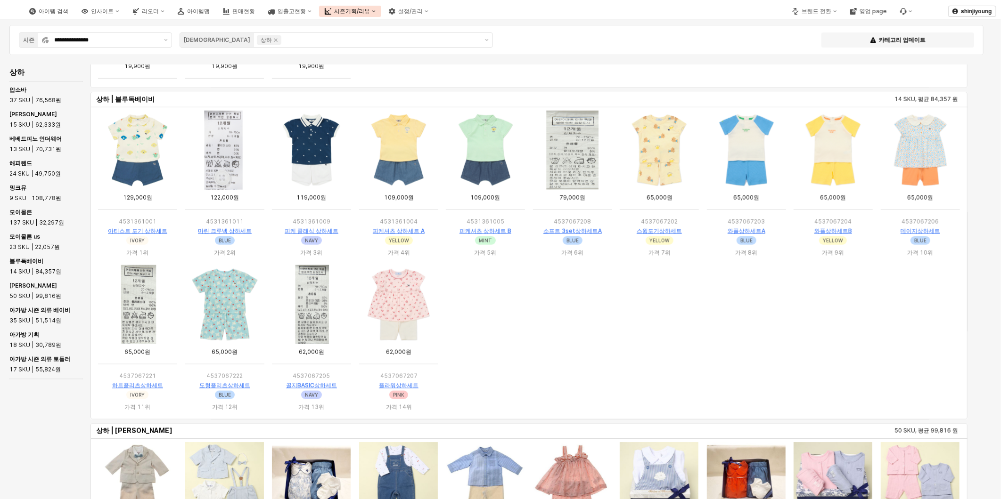
scroll to position [2940, 0]
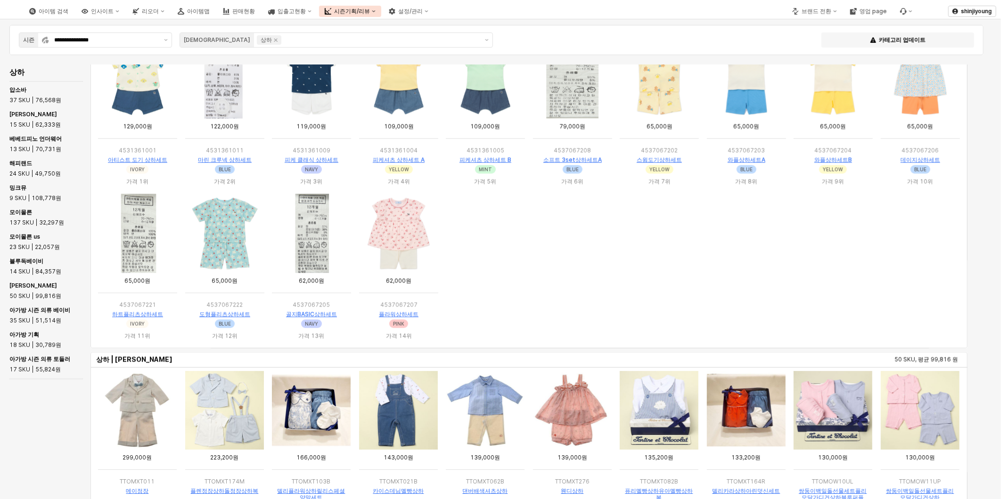
click at [802, 279] on ol "App Frame" at bounding box center [528, 269] width 869 height 155
drag, startPoint x: 794, startPoint y: 383, endPoint x: 790, endPoint y: 392, distance: 9.7
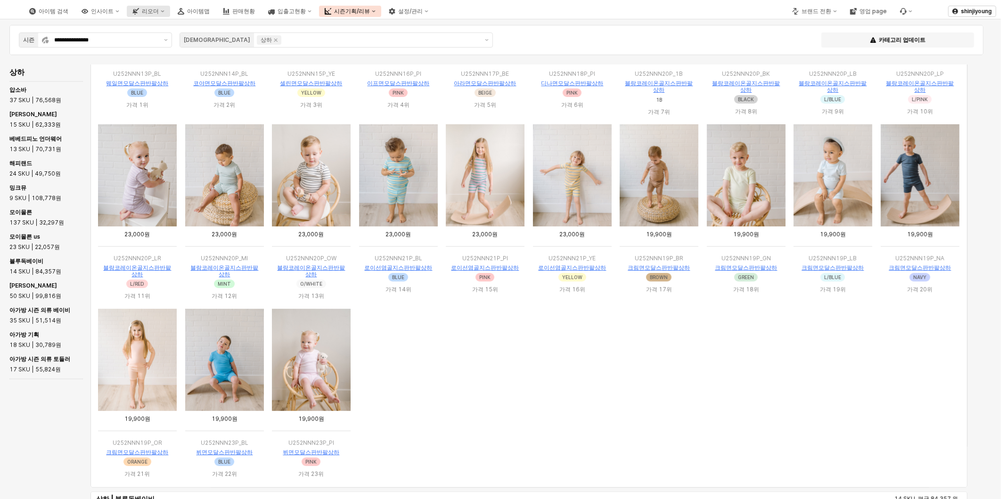
click at [523, 367] on ol "App Frame" at bounding box center [528, 395] width 869 height 177
